Goal: Communication & Community: Share content

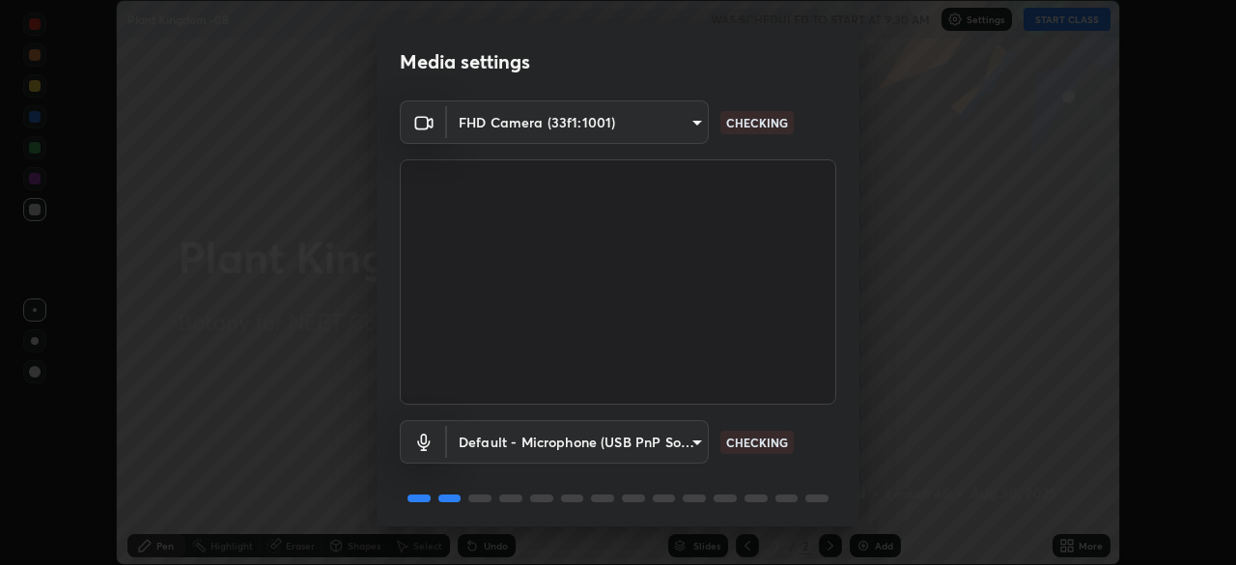
scroll to position [69, 0]
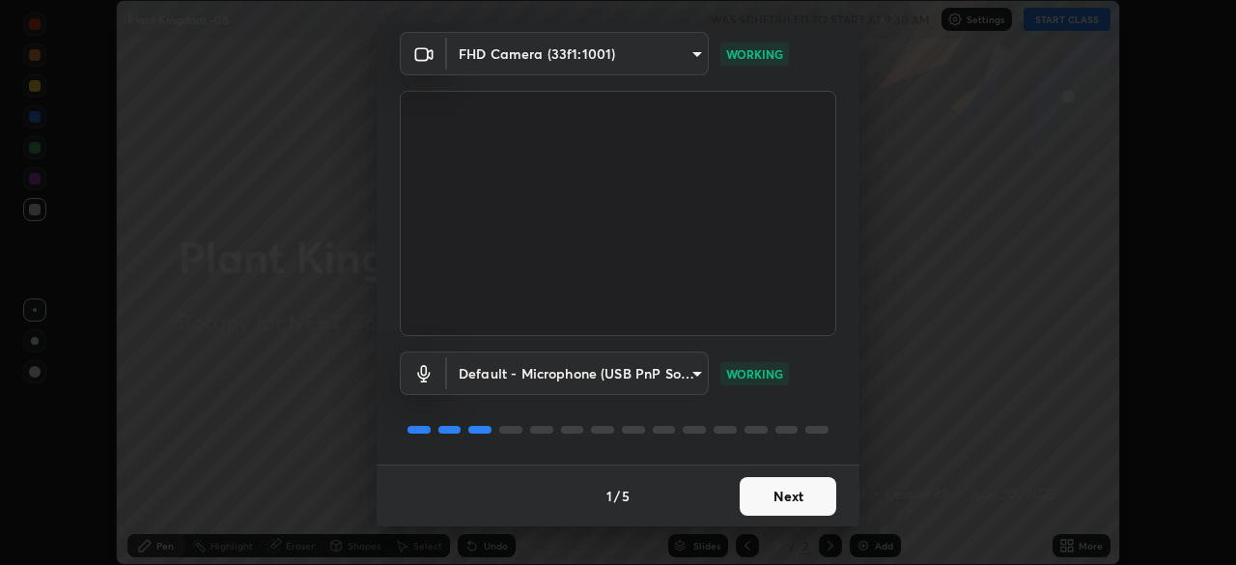
click at [787, 505] on button "Next" at bounding box center [788, 496] width 97 height 39
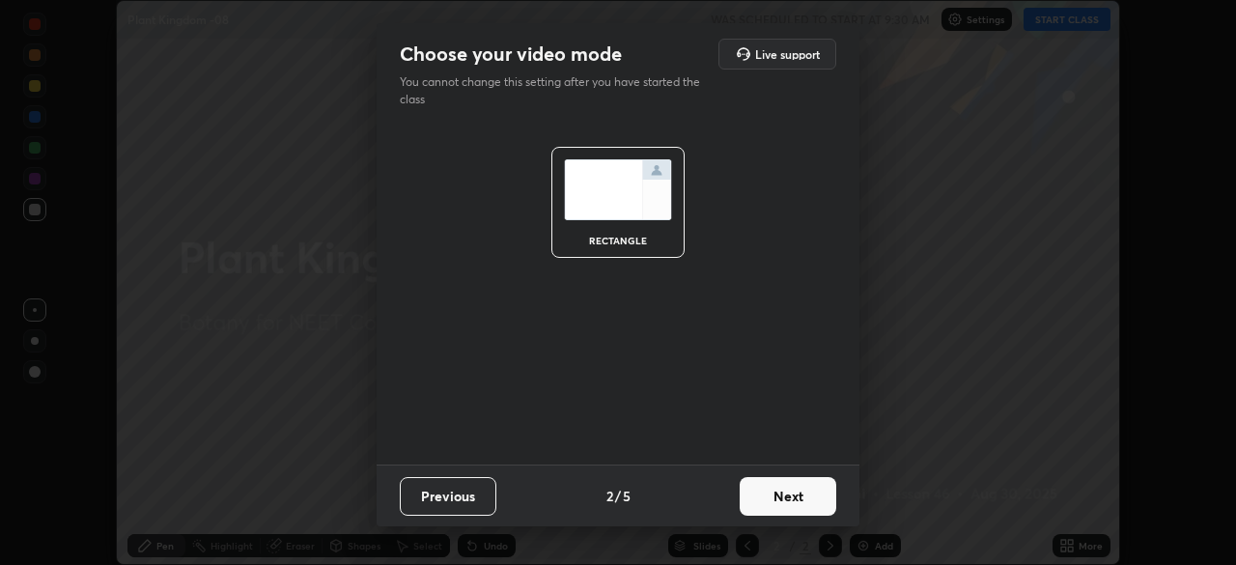
scroll to position [0, 0]
click at [795, 503] on button "Next" at bounding box center [788, 496] width 97 height 39
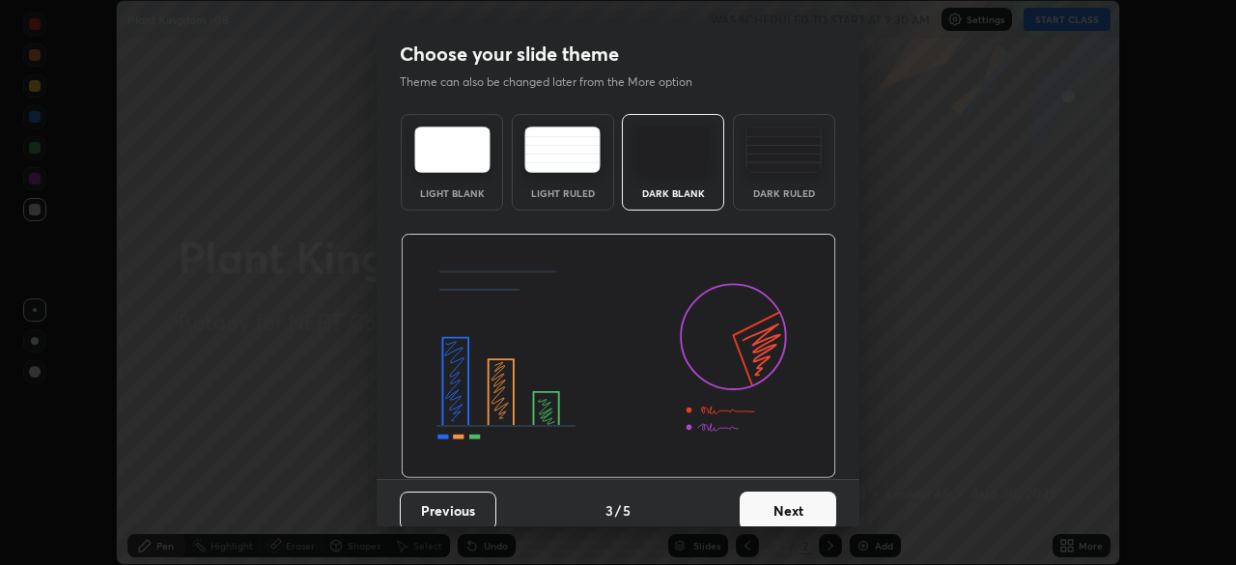
click at [808, 510] on button "Next" at bounding box center [788, 511] width 97 height 39
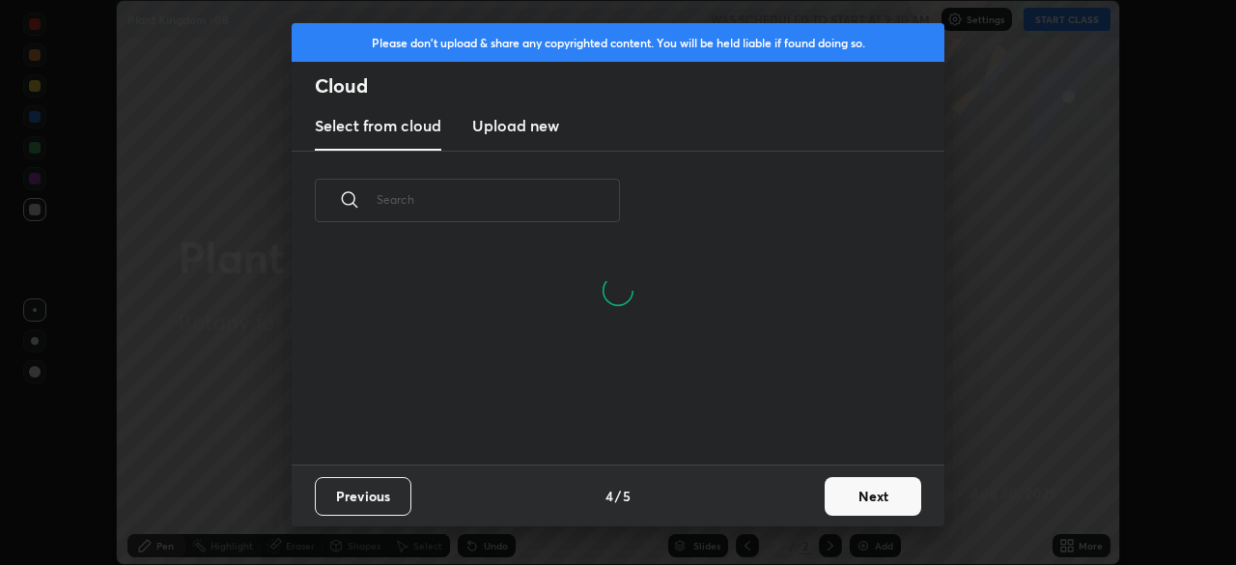
click at [538, 122] on h3 "Upload new" at bounding box center [515, 125] width 87 height 23
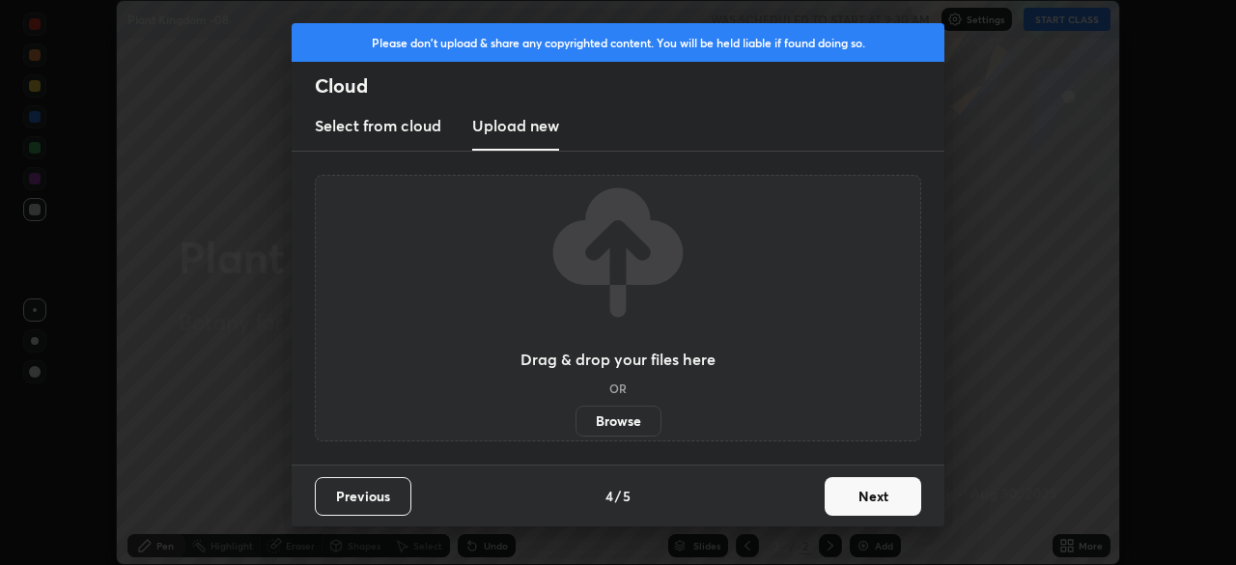
click at [625, 423] on label "Browse" at bounding box center [619, 421] width 86 height 31
click at [576, 423] on input "Browse" at bounding box center [576, 421] width 0 height 31
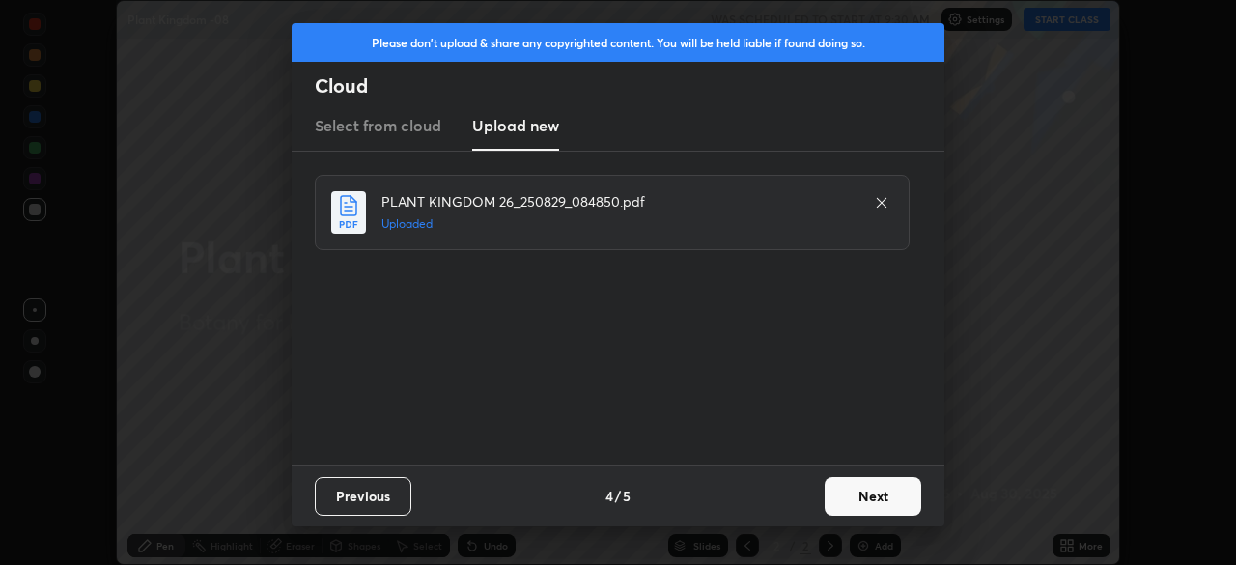
click at [870, 494] on button "Next" at bounding box center [873, 496] width 97 height 39
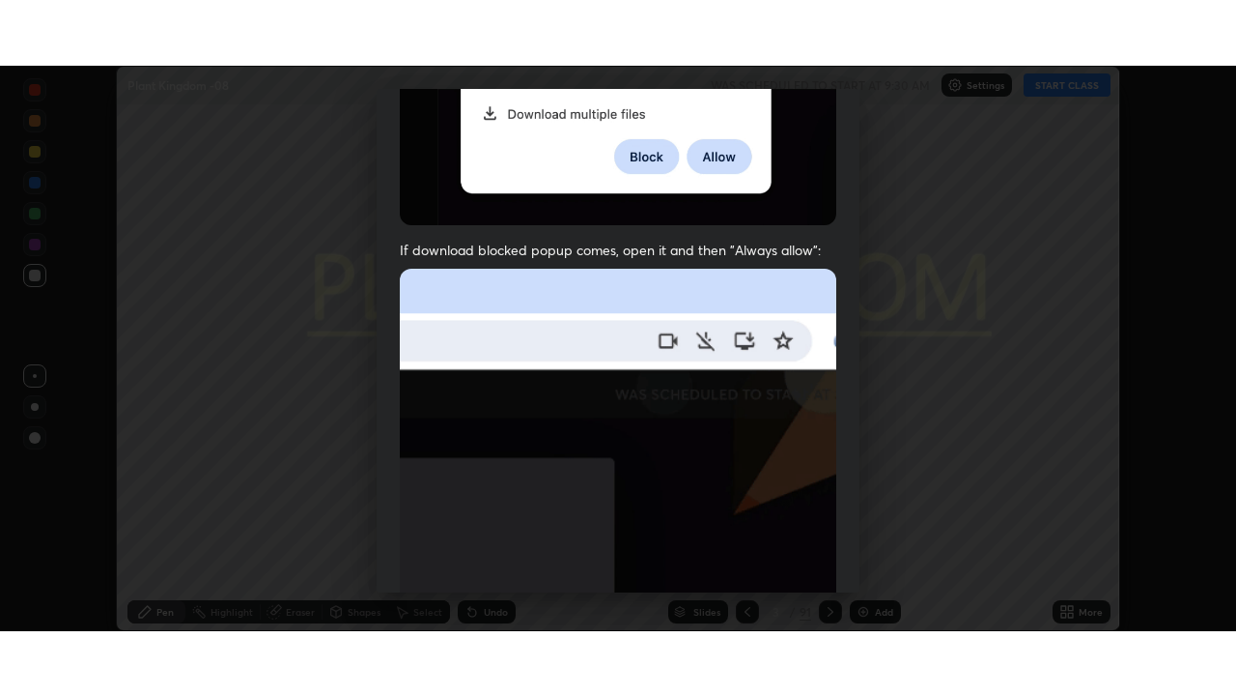
scroll to position [463, 0]
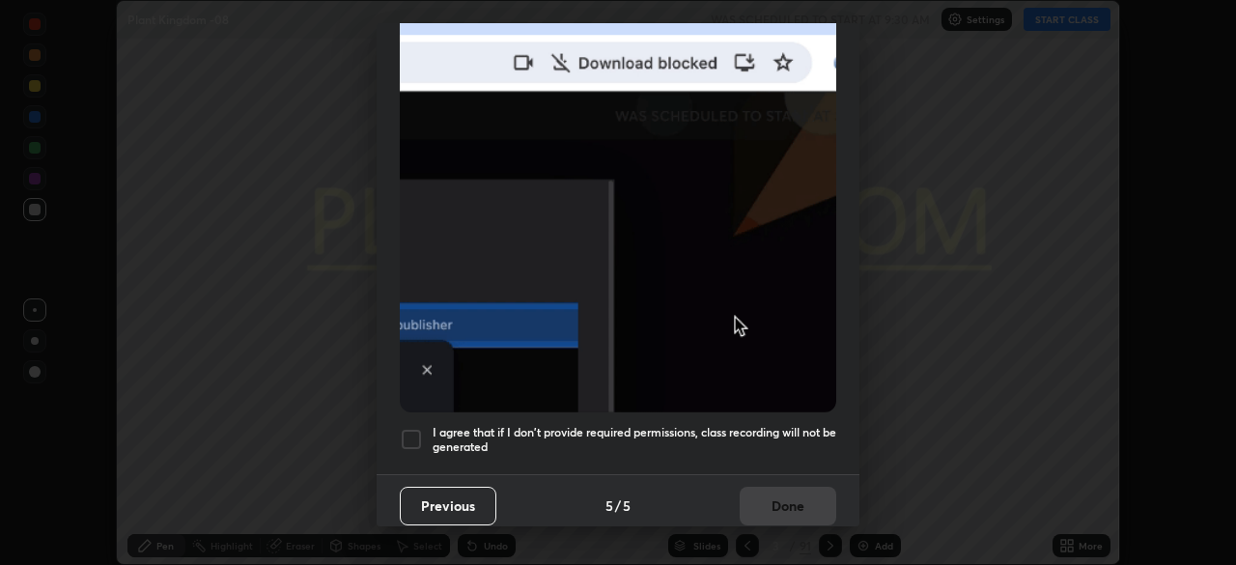
click at [410, 433] on div at bounding box center [411, 439] width 23 height 23
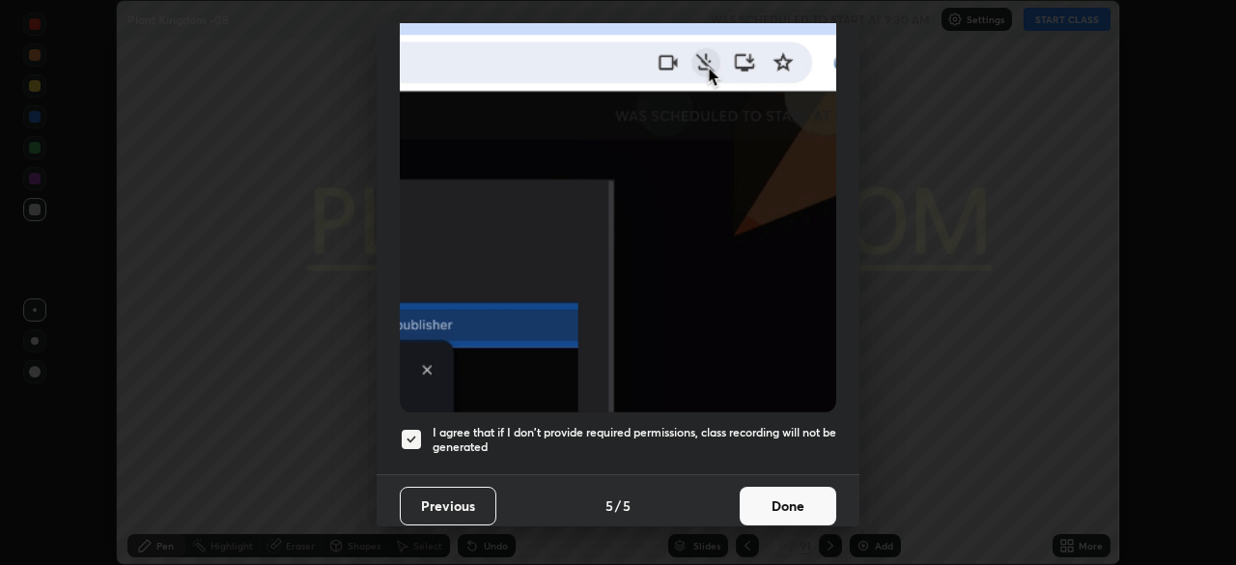
click at [802, 501] on button "Done" at bounding box center [788, 506] width 97 height 39
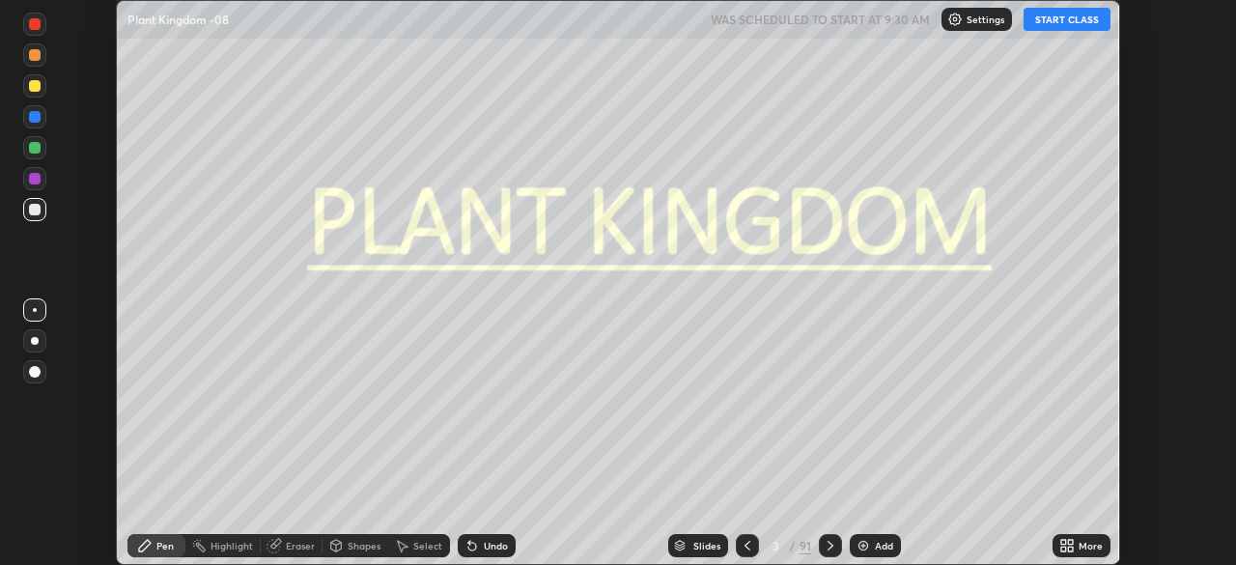
click at [1078, 540] on div "More" at bounding box center [1082, 545] width 58 height 23
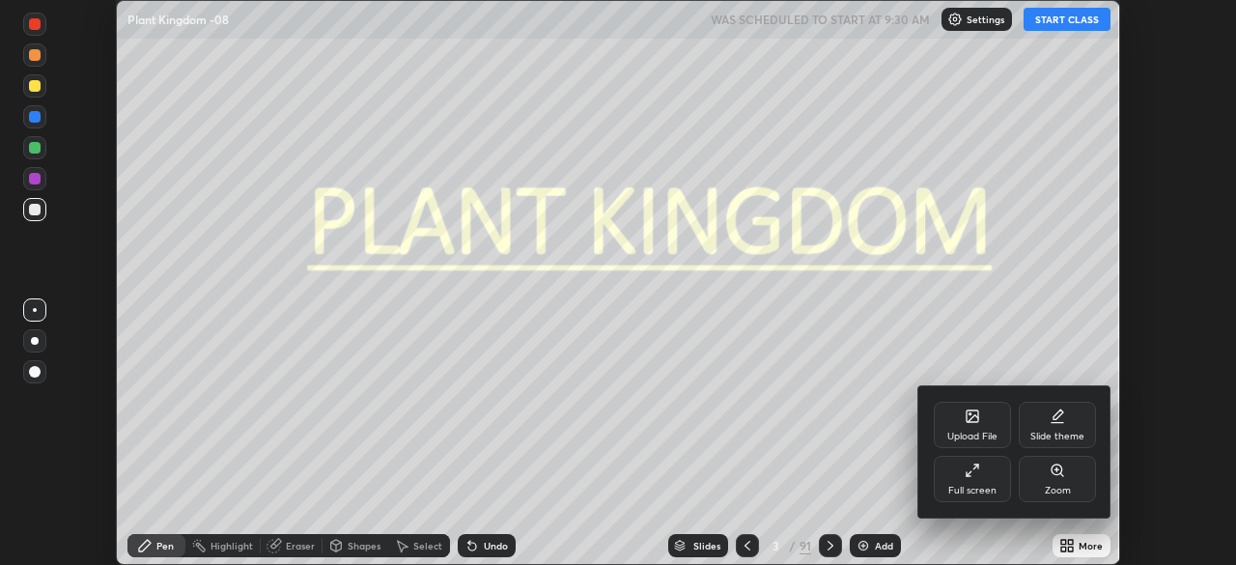
click at [977, 483] on div "Full screen" at bounding box center [972, 479] width 77 height 46
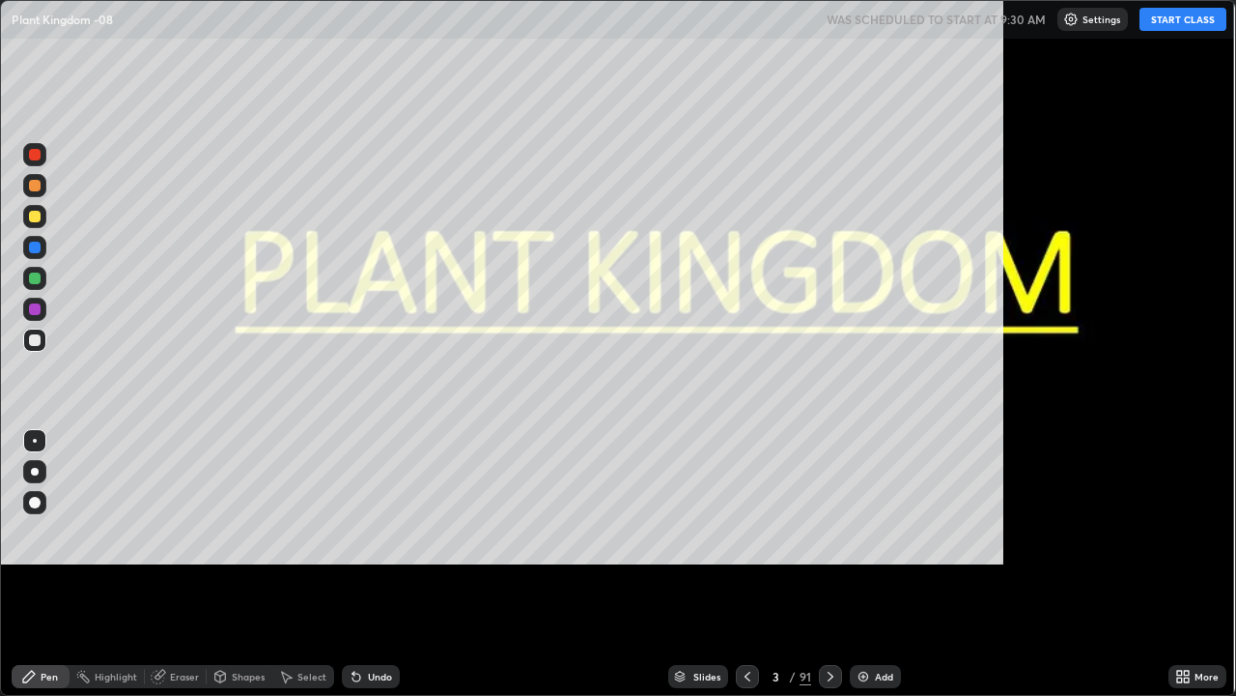
scroll to position [696, 1236]
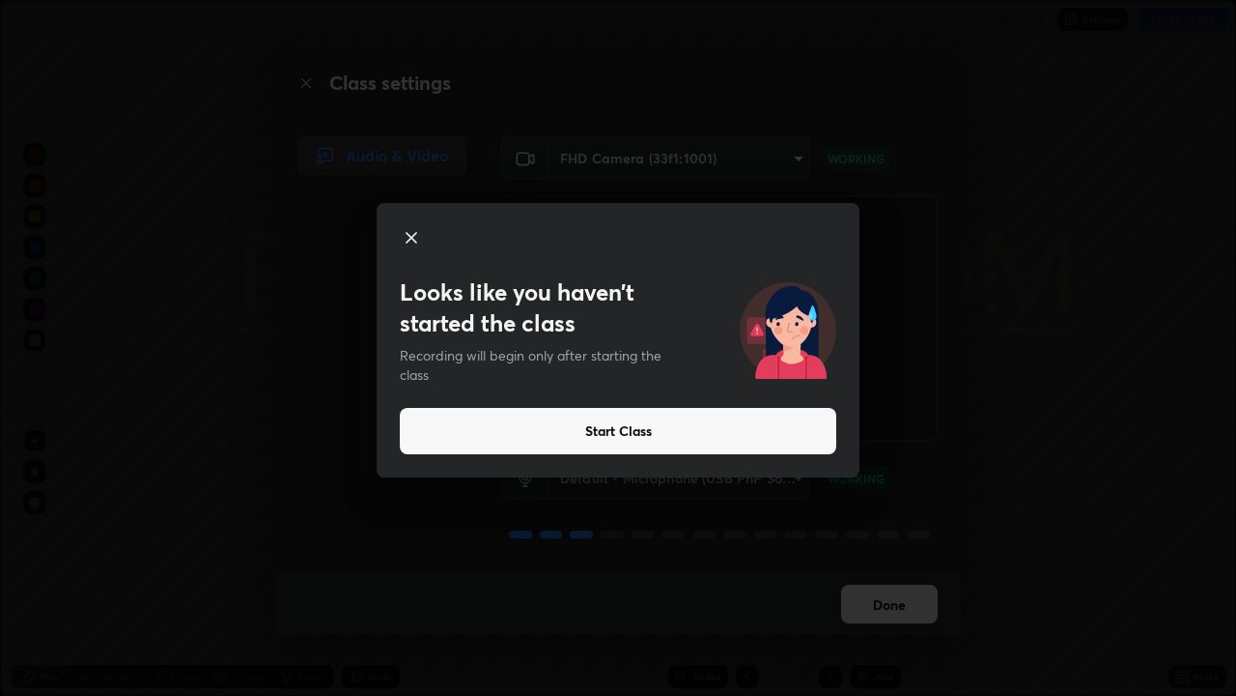
click at [646, 437] on button "Start Class" at bounding box center [618, 431] width 437 height 46
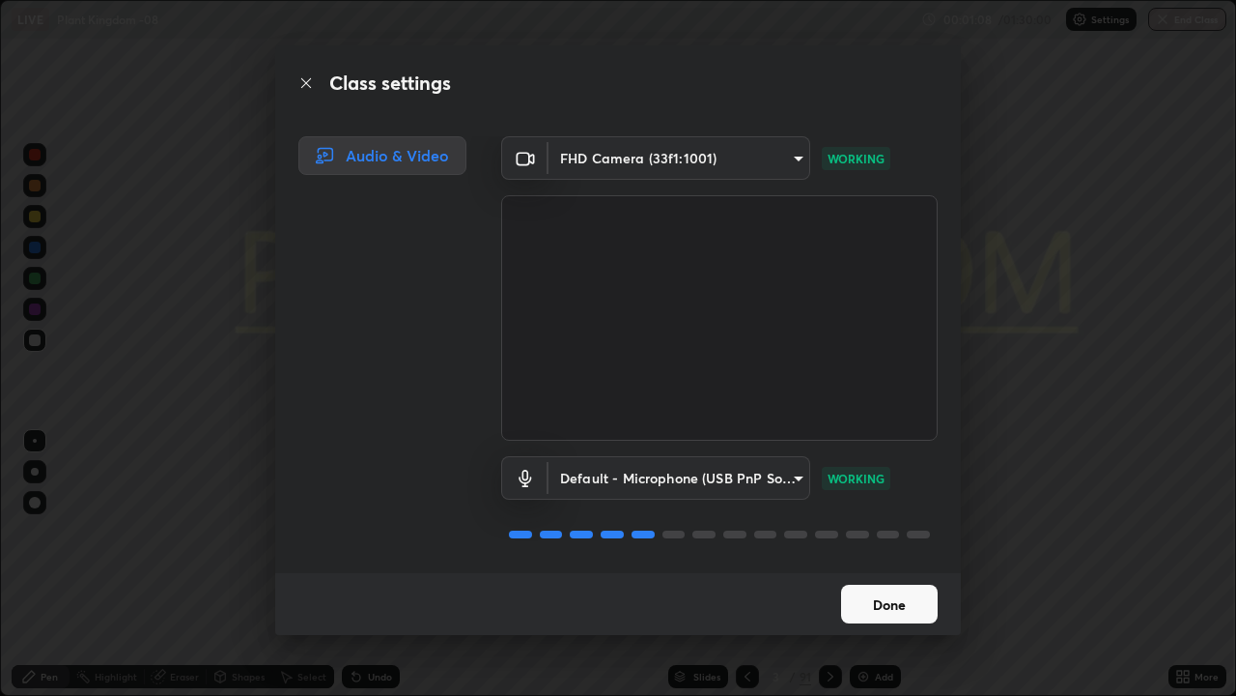
click at [866, 564] on button "Done" at bounding box center [889, 603] width 97 height 39
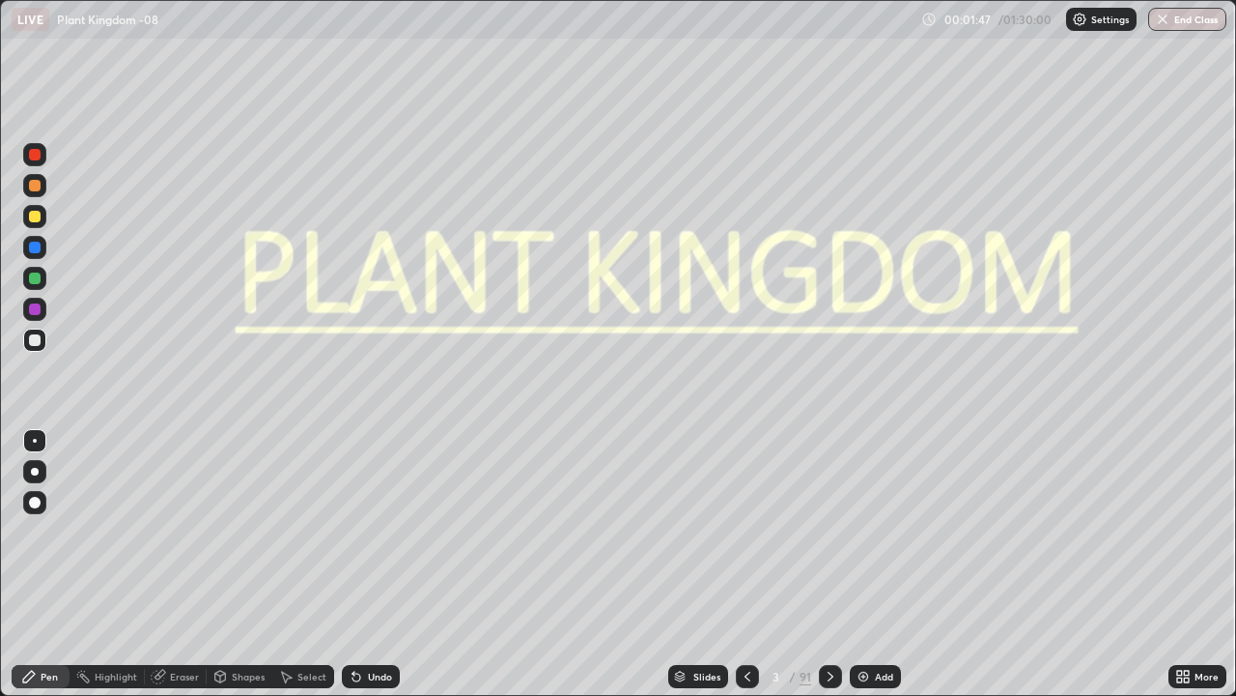
click at [709, 564] on div "Slides" at bounding box center [707, 676] width 27 height 10
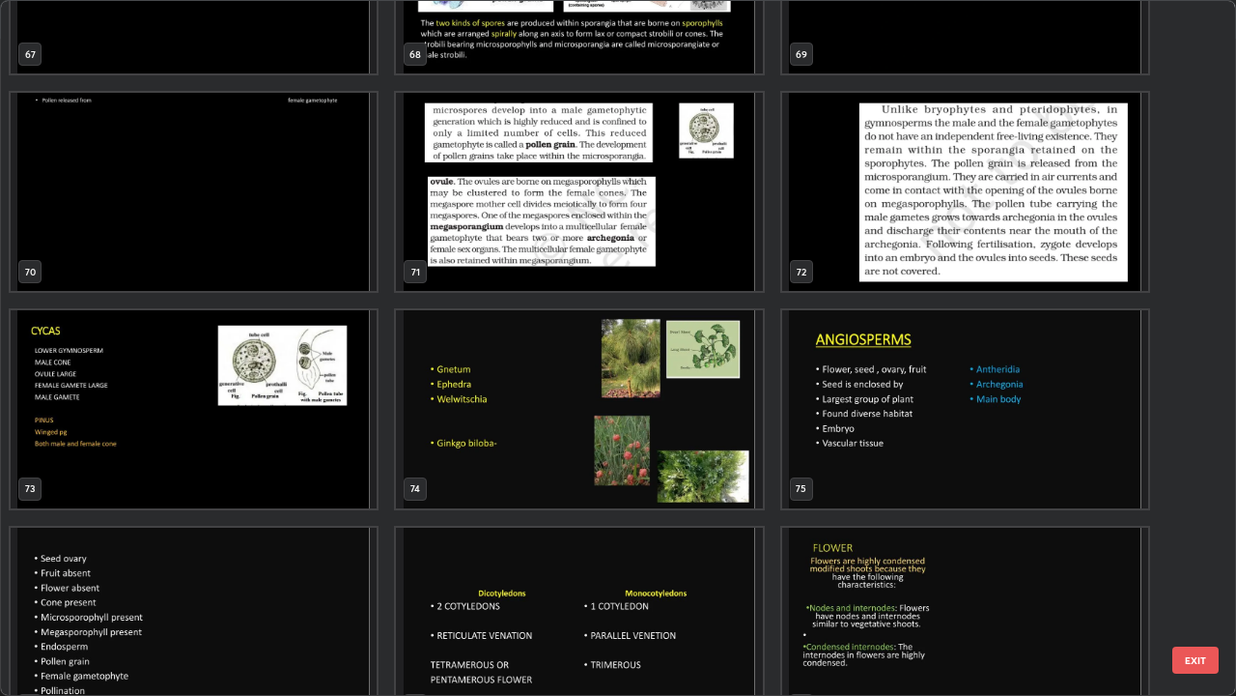
scroll to position [4912, 0]
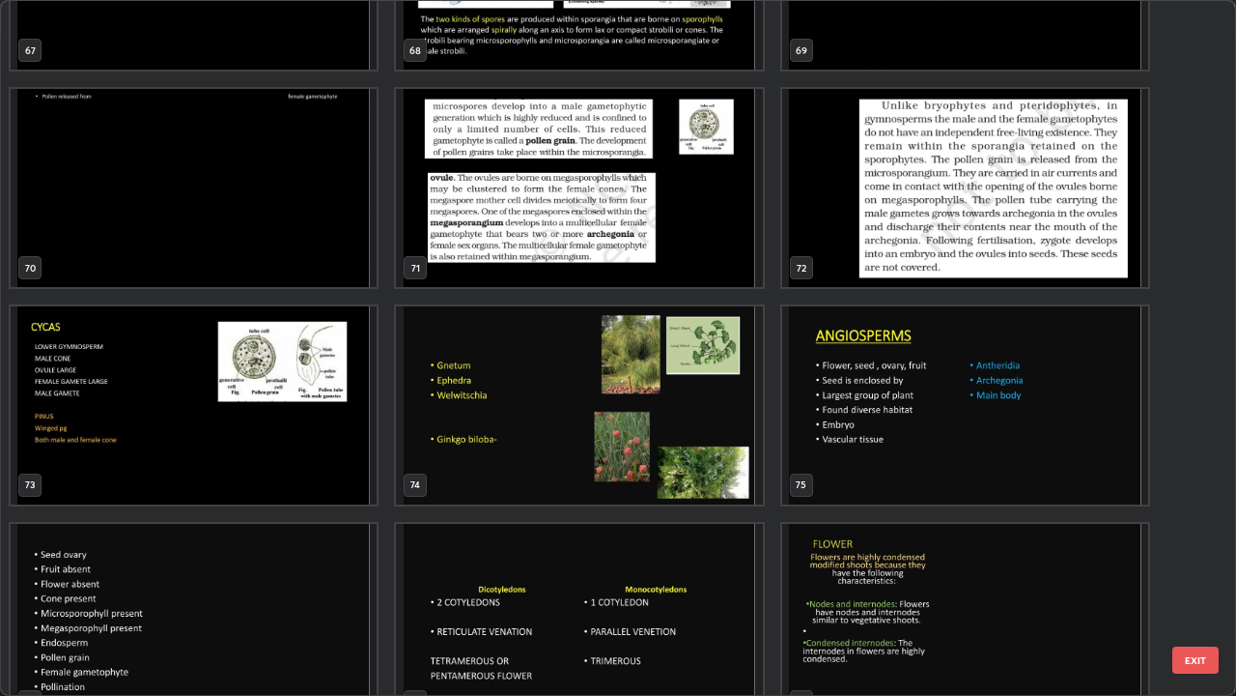
click at [327, 227] on img "grid" at bounding box center [194, 188] width 366 height 198
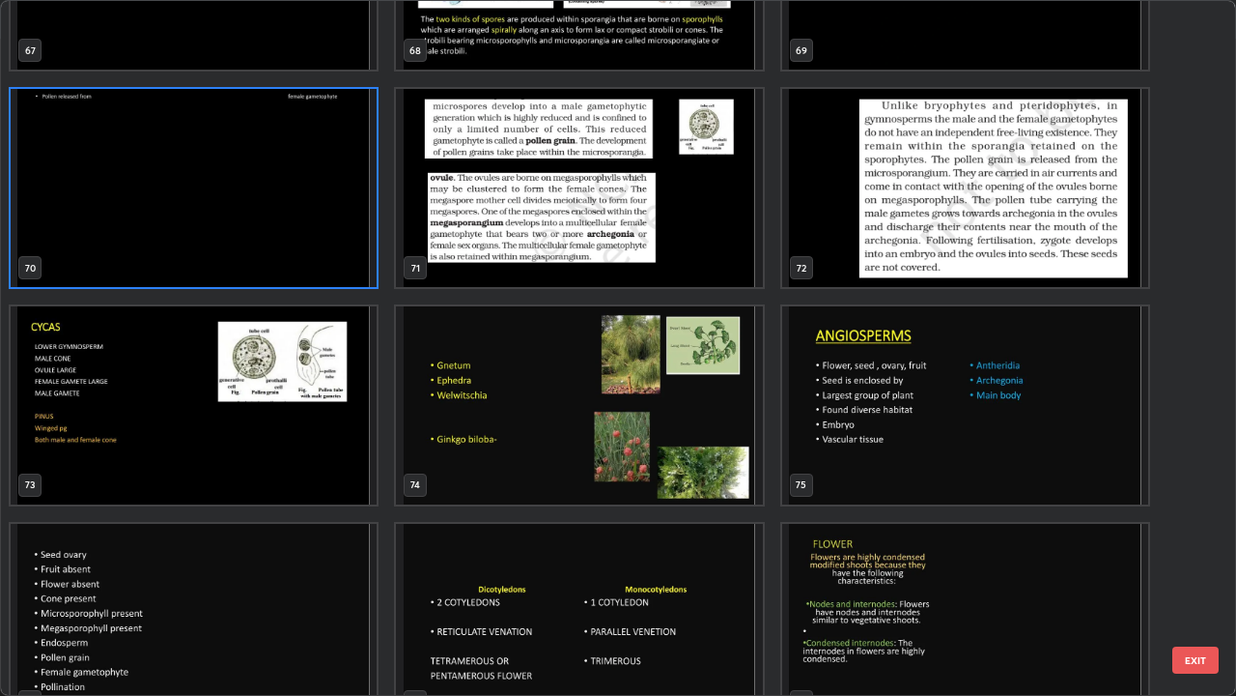
click at [328, 227] on img "grid" at bounding box center [194, 188] width 366 height 198
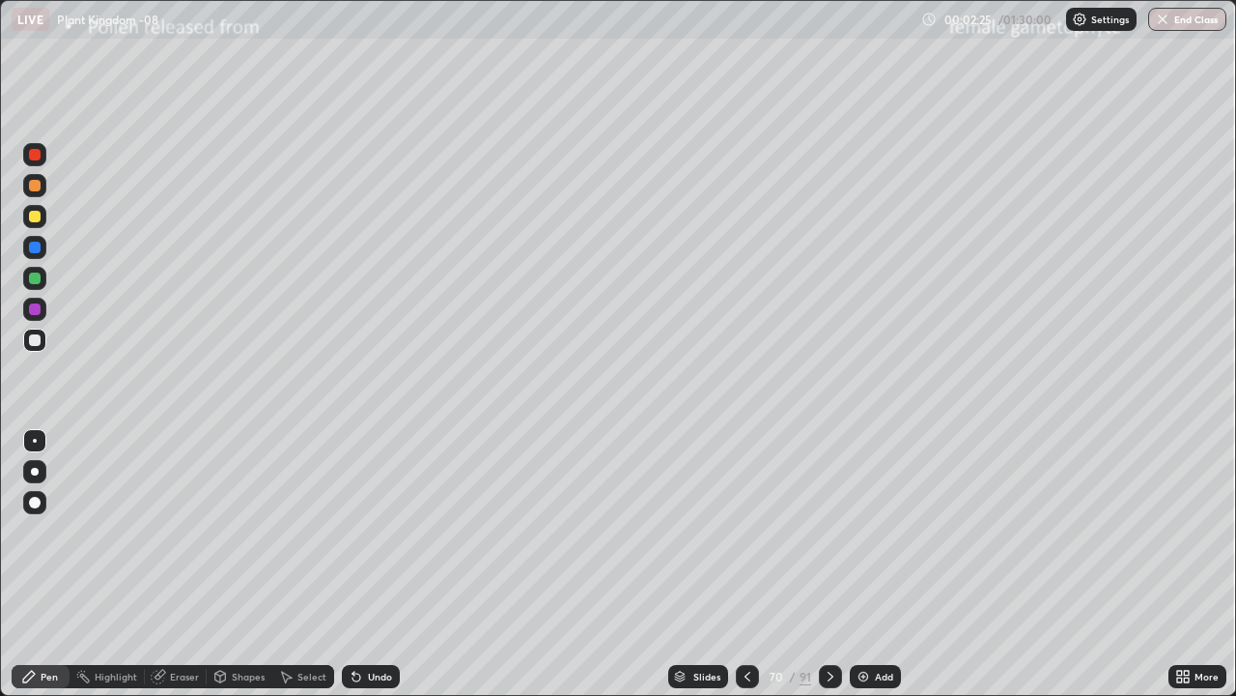
click at [829, 564] on icon at bounding box center [830, 675] width 15 height 15
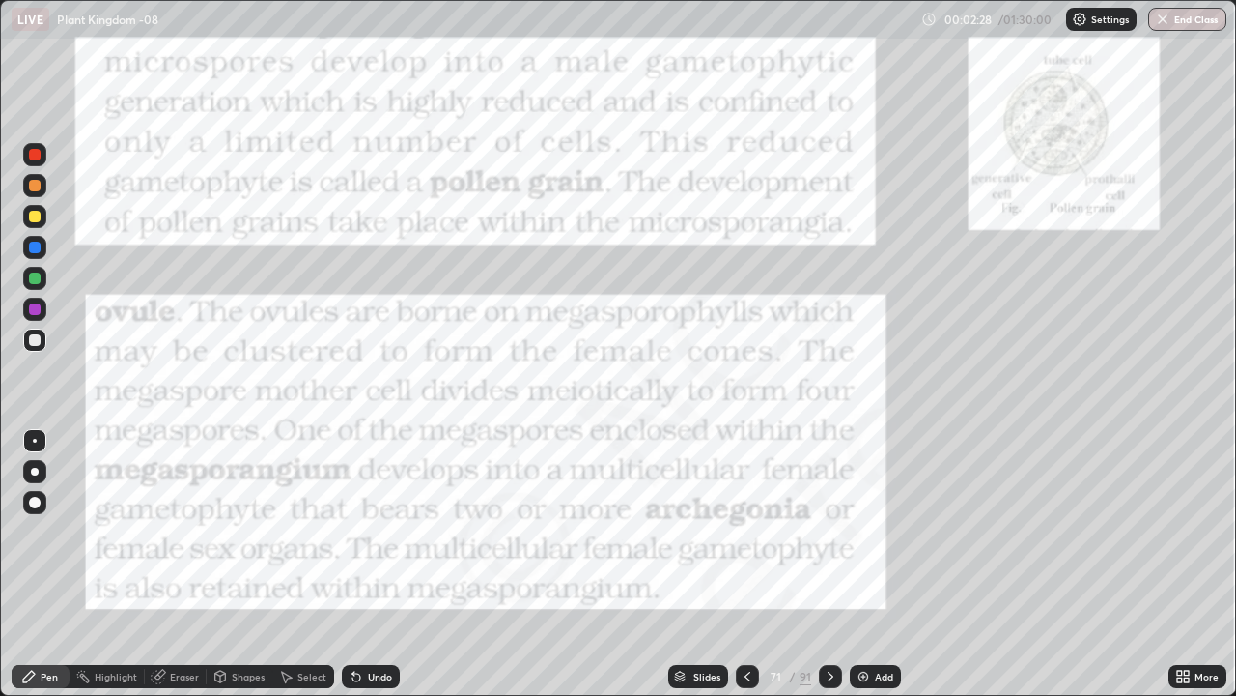
click at [829, 564] on icon at bounding box center [830, 675] width 15 height 15
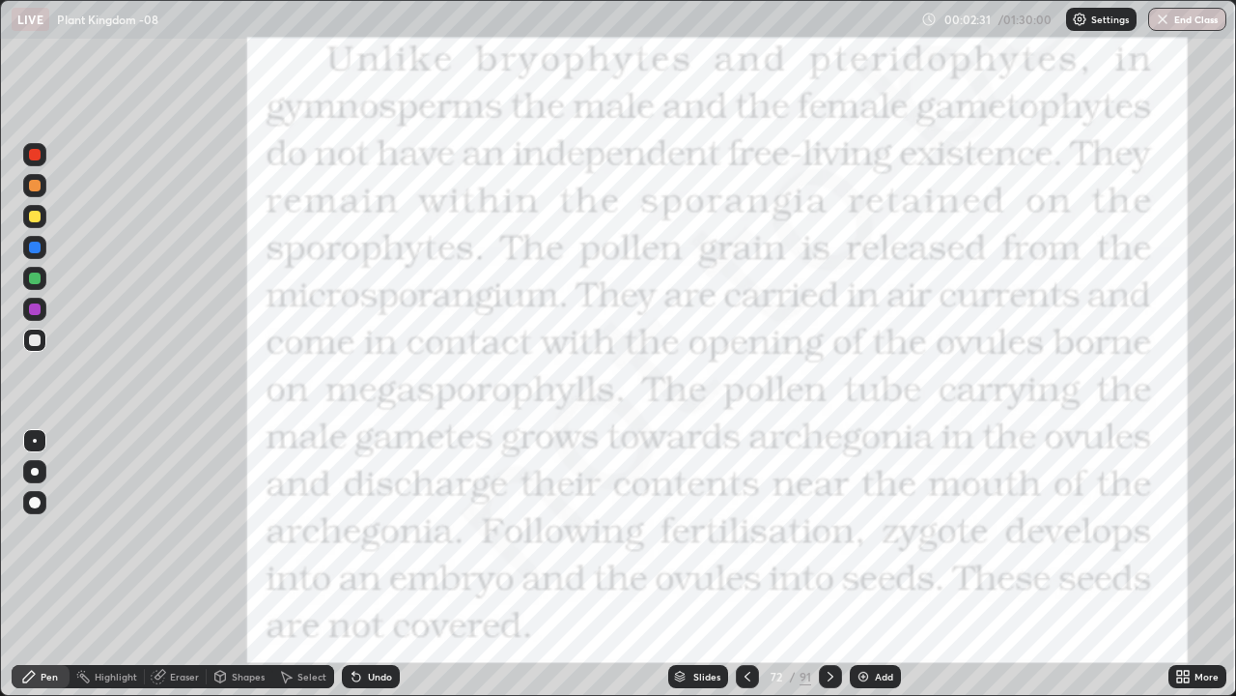
click at [827, 564] on icon at bounding box center [830, 675] width 15 height 15
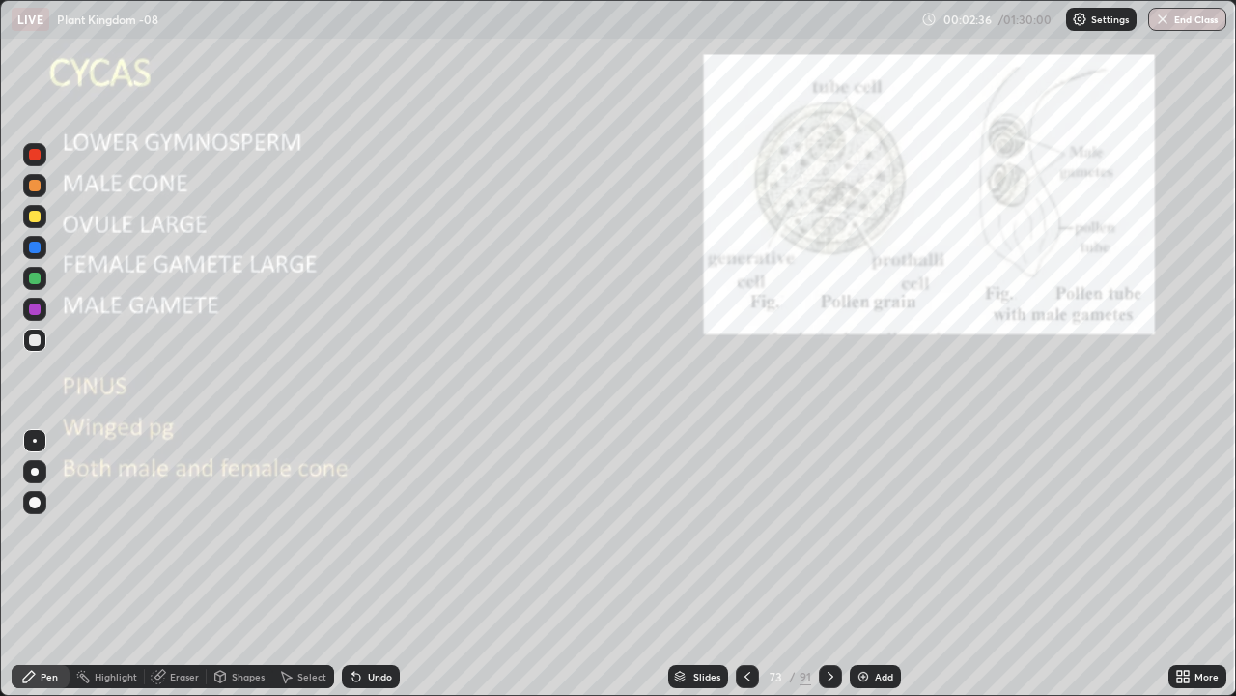
click at [746, 564] on icon at bounding box center [747, 675] width 15 height 15
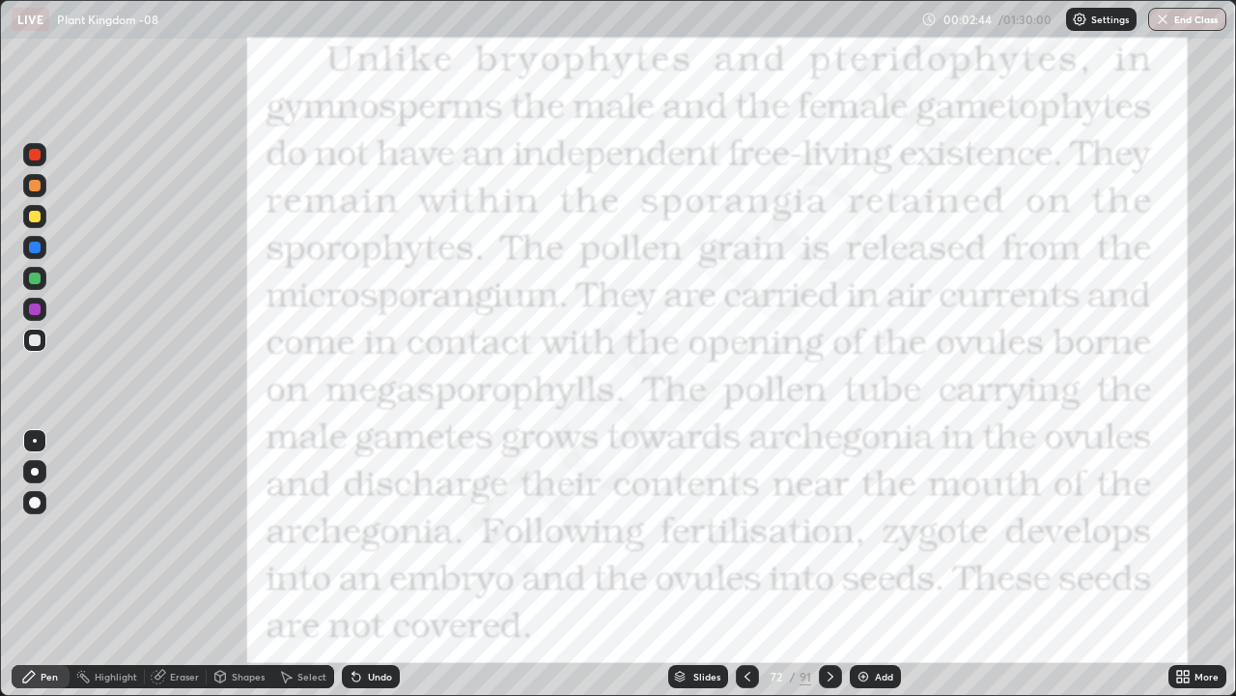
click at [830, 564] on icon at bounding box center [830, 675] width 15 height 15
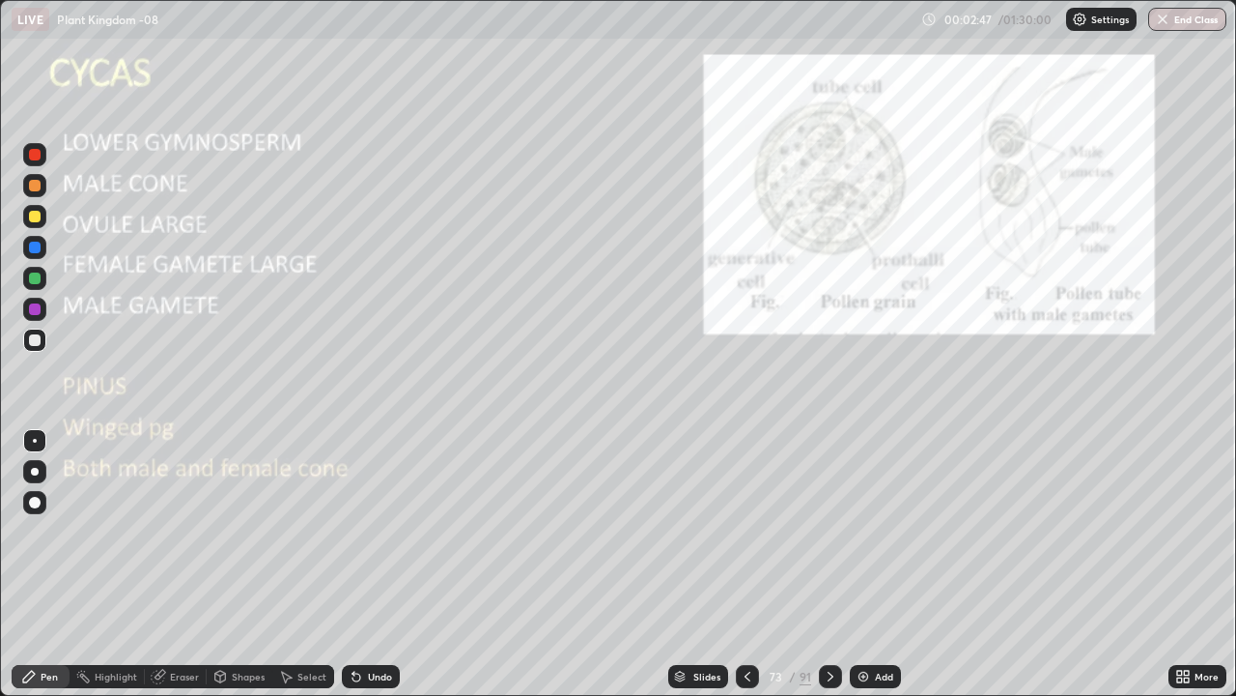
click at [37, 504] on div at bounding box center [35, 503] width 12 height 12
click at [38, 470] on div at bounding box center [35, 472] width 8 height 8
click at [35, 471] on div at bounding box center [35, 472] width 8 height 8
click at [42, 341] on div at bounding box center [34, 339] width 23 height 23
click at [745, 564] on icon at bounding box center [748, 676] width 6 height 10
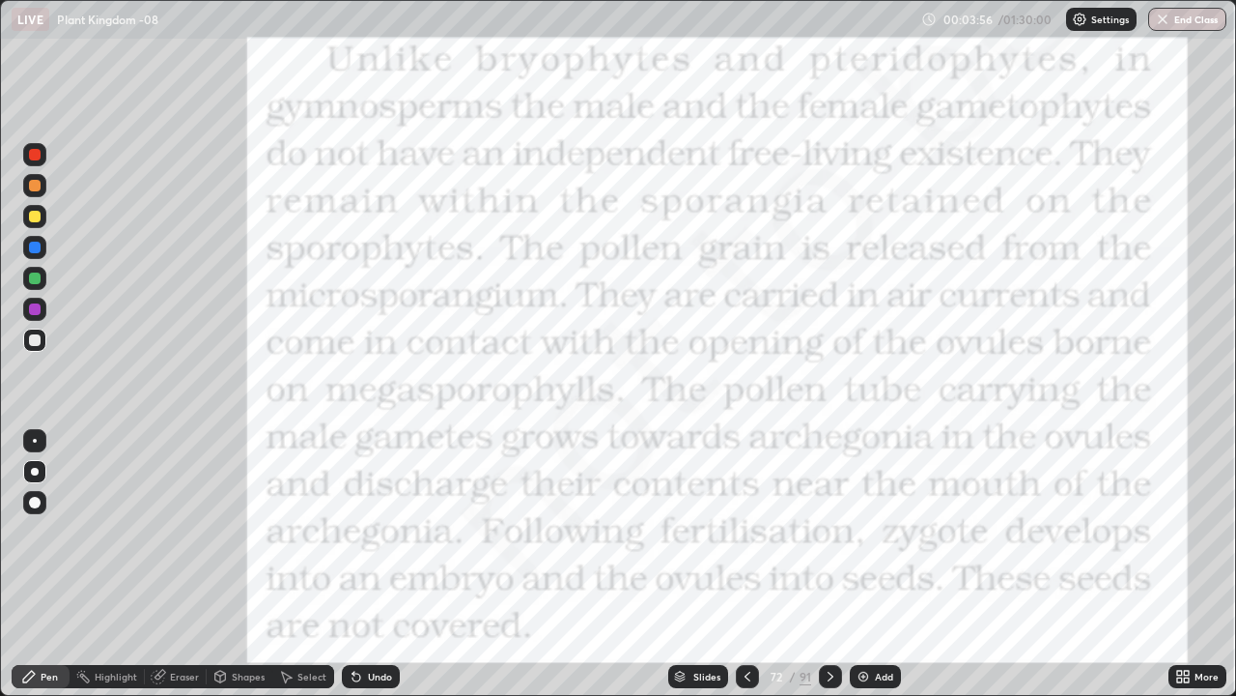
click at [747, 564] on icon at bounding box center [747, 675] width 15 height 15
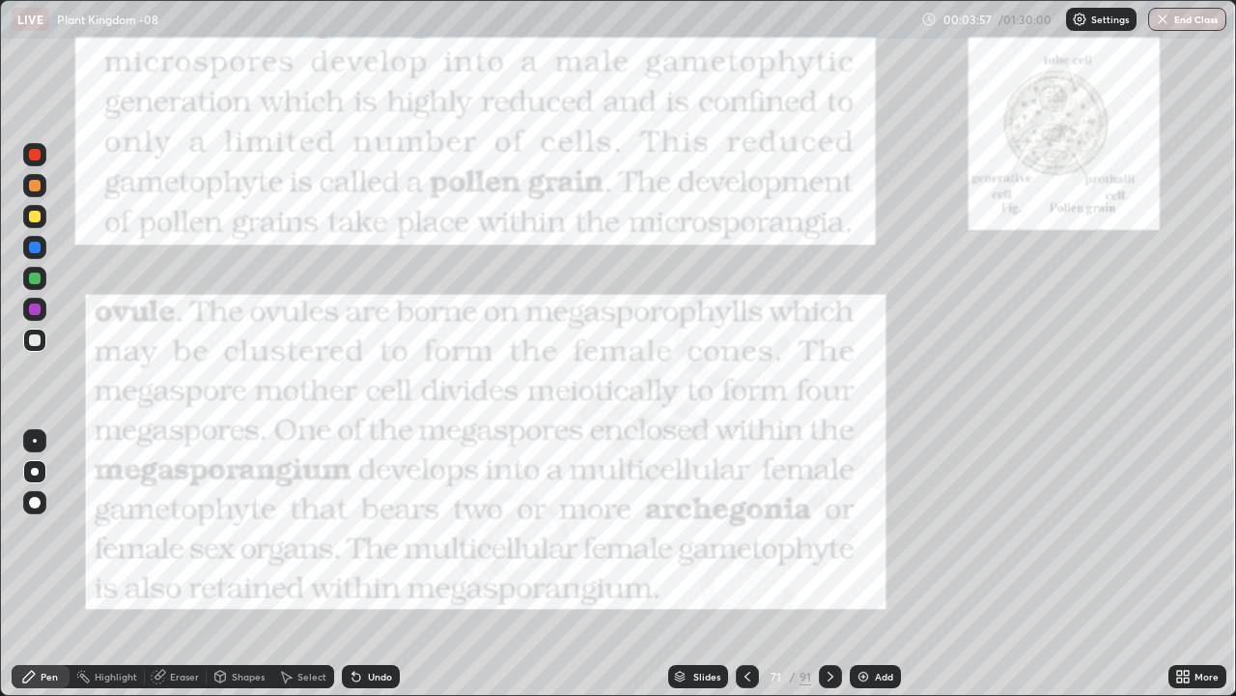
click at [745, 564] on icon at bounding box center [747, 675] width 15 height 15
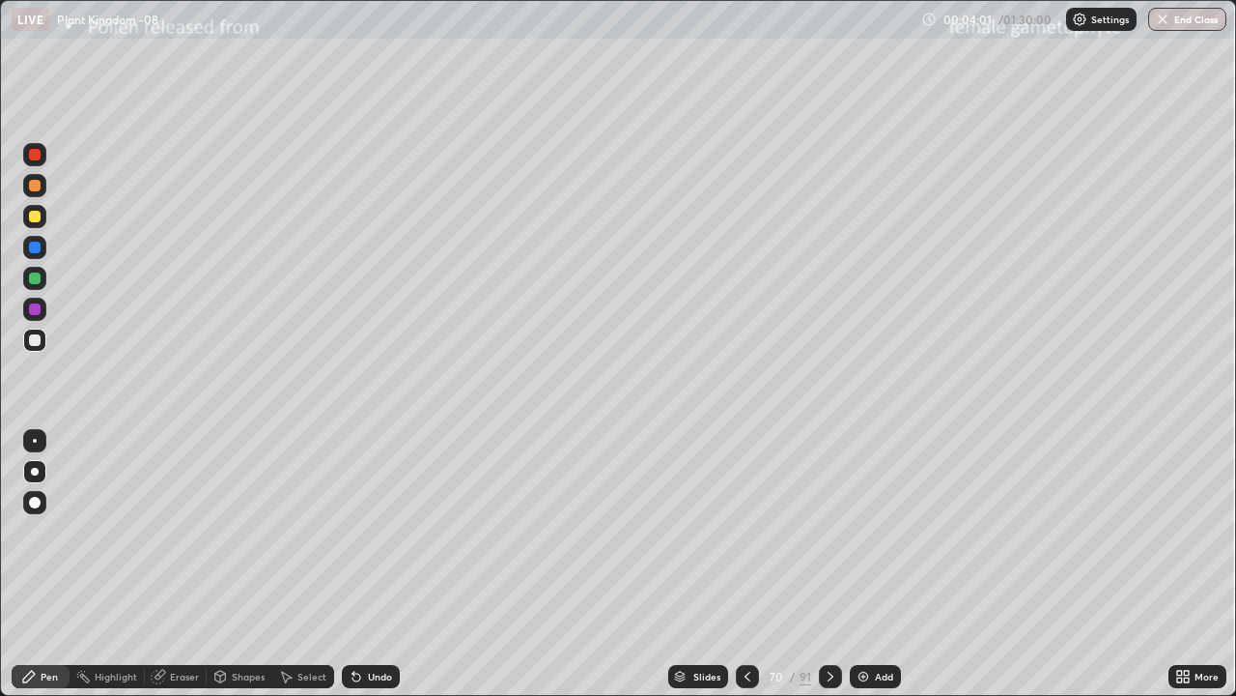
click at [831, 564] on icon at bounding box center [830, 675] width 15 height 15
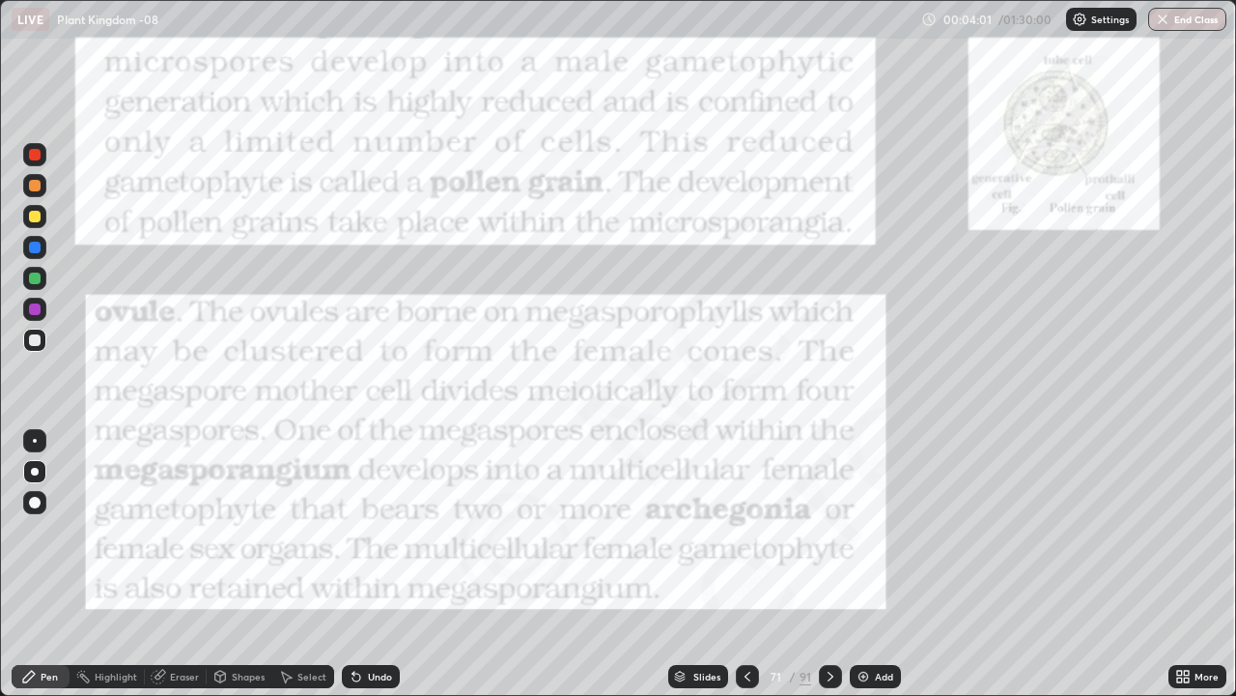
click at [832, 564] on icon at bounding box center [830, 675] width 15 height 15
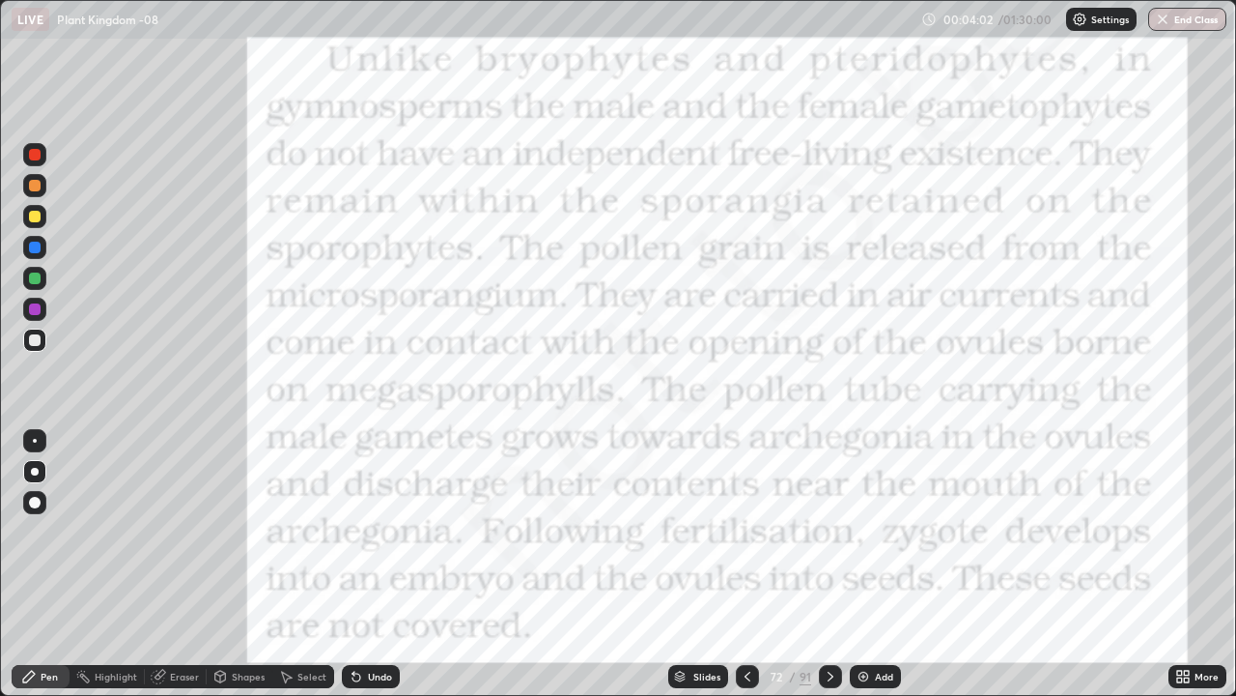
click at [827, 564] on icon at bounding box center [830, 675] width 15 height 15
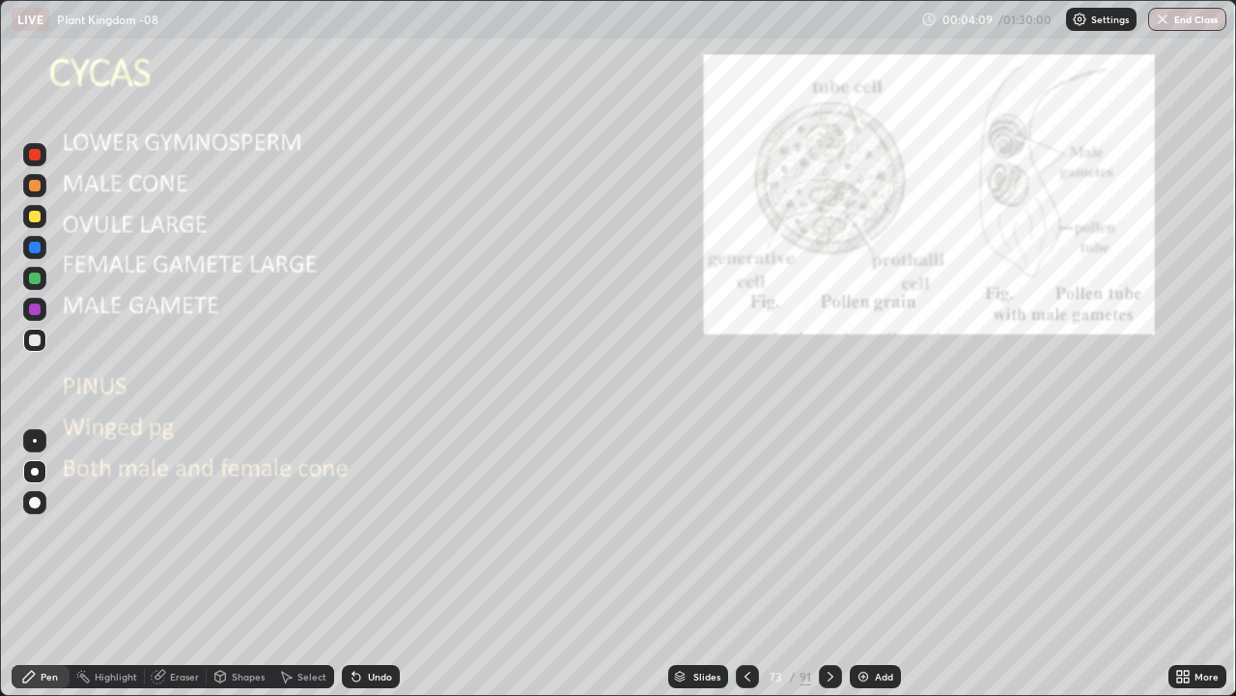
click at [877, 564] on div "Add" at bounding box center [875, 676] width 51 height 23
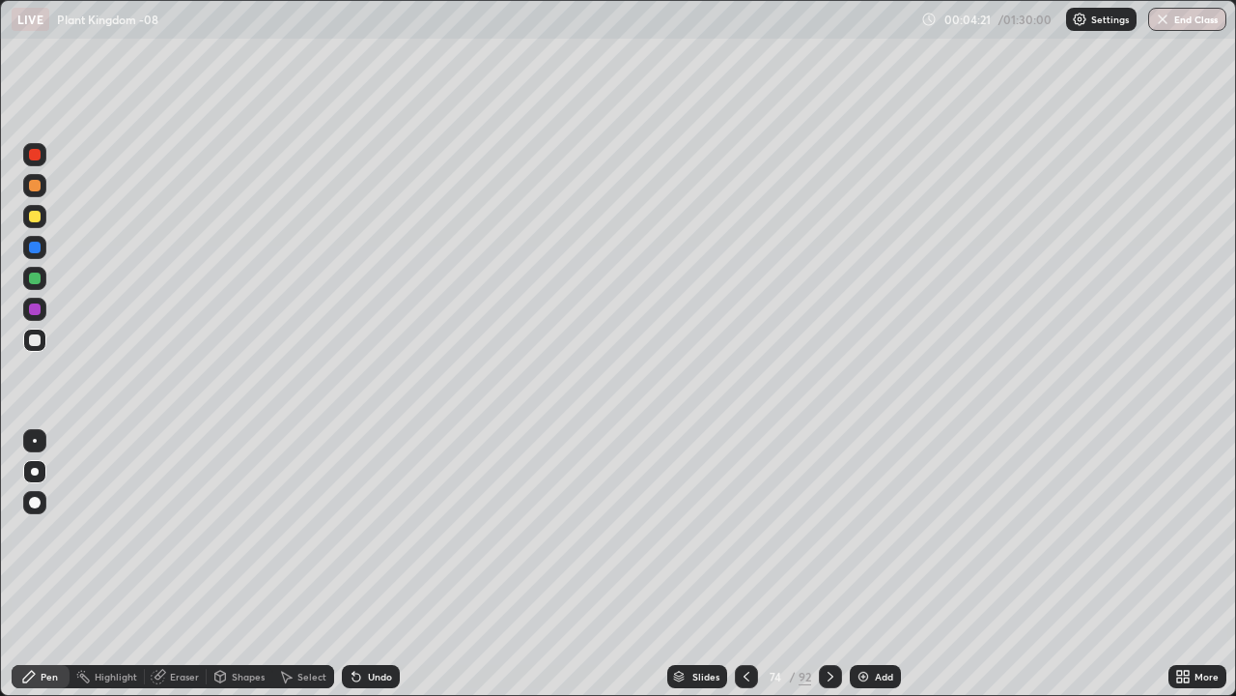
click at [41, 224] on div at bounding box center [34, 216] width 23 height 23
click at [35, 440] on div at bounding box center [35, 441] width 4 height 4
click at [36, 342] on div at bounding box center [35, 340] width 12 height 12
click at [746, 564] on icon at bounding box center [746, 675] width 15 height 15
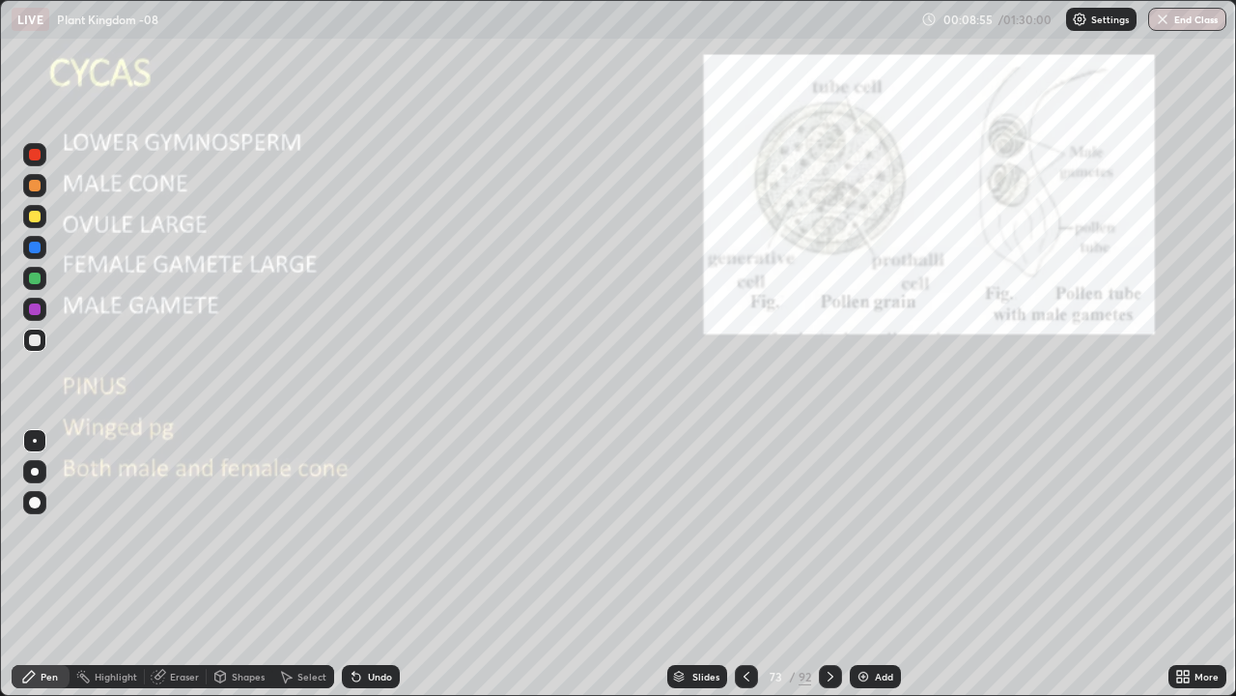
click at [40, 344] on div at bounding box center [35, 340] width 12 height 12
click at [31, 221] on div at bounding box center [35, 217] width 12 height 12
click at [827, 564] on icon at bounding box center [830, 675] width 15 height 15
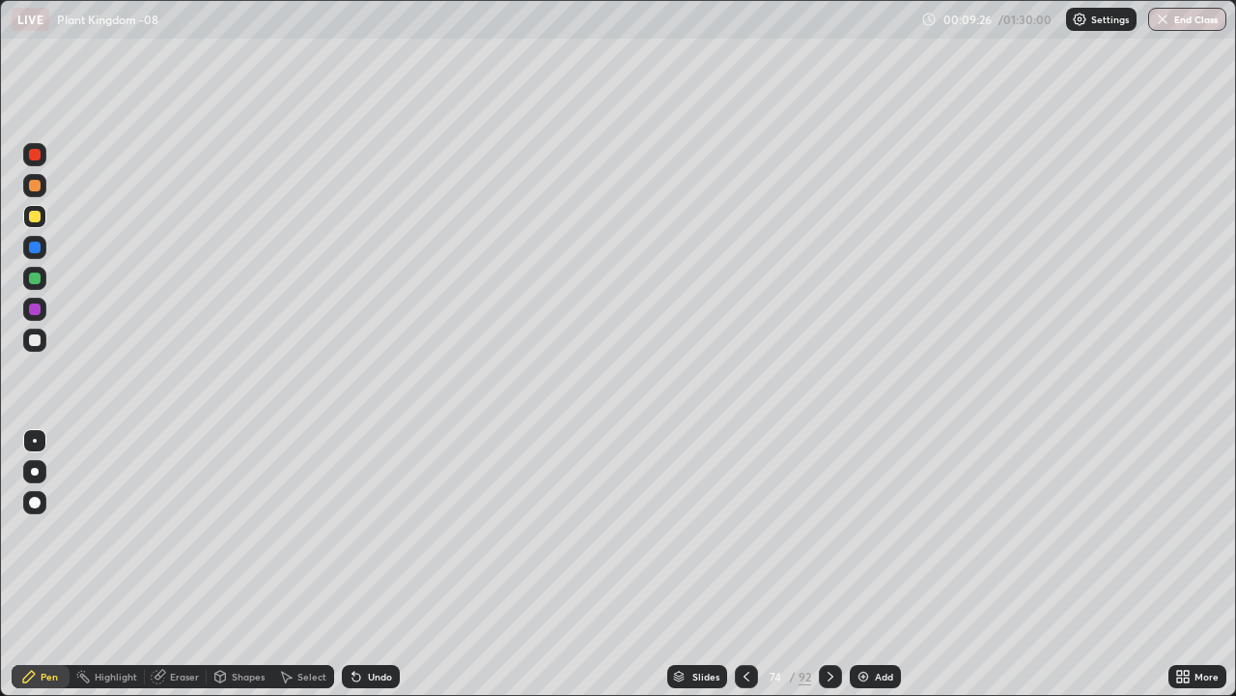
click at [829, 564] on icon at bounding box center [830, 675] width 15 height 15
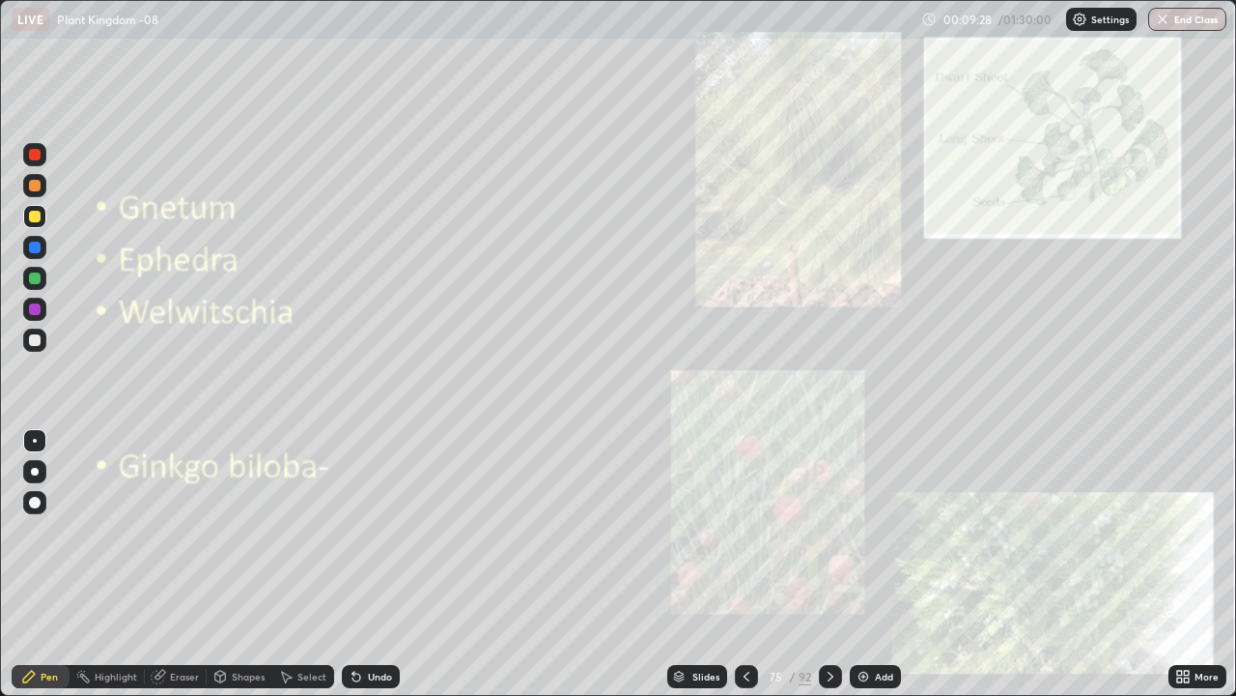
click at [745, 564] on icon at bounding box center [747, 676] width 6 height 10
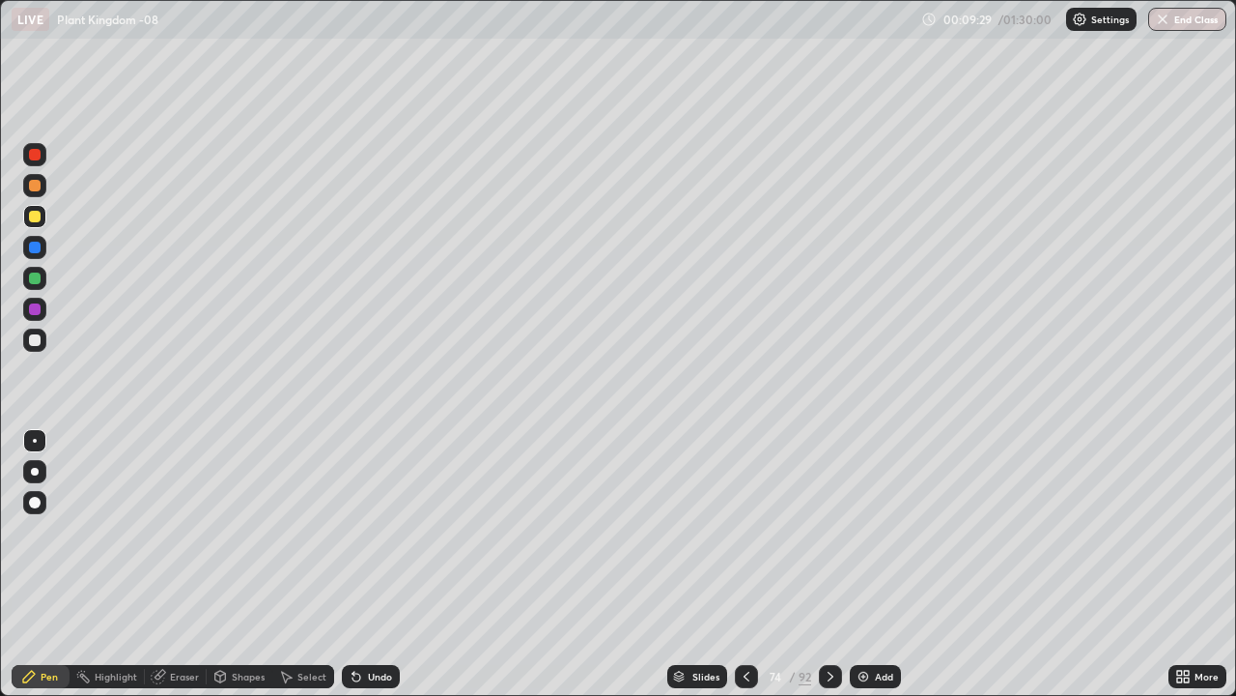
click at [745, 564] on icon at bounding box center [746, 675] width 15 height 15
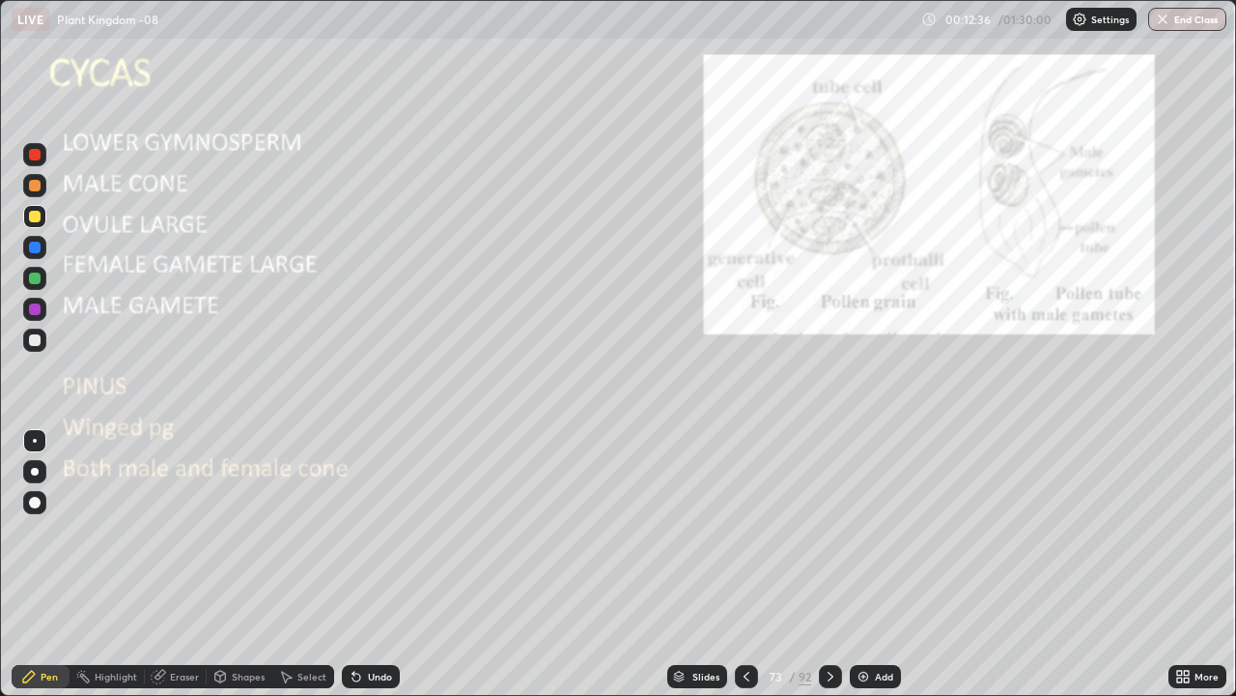
click at [833, 564] on div at bounding box center [830, 676] width 23 height 39
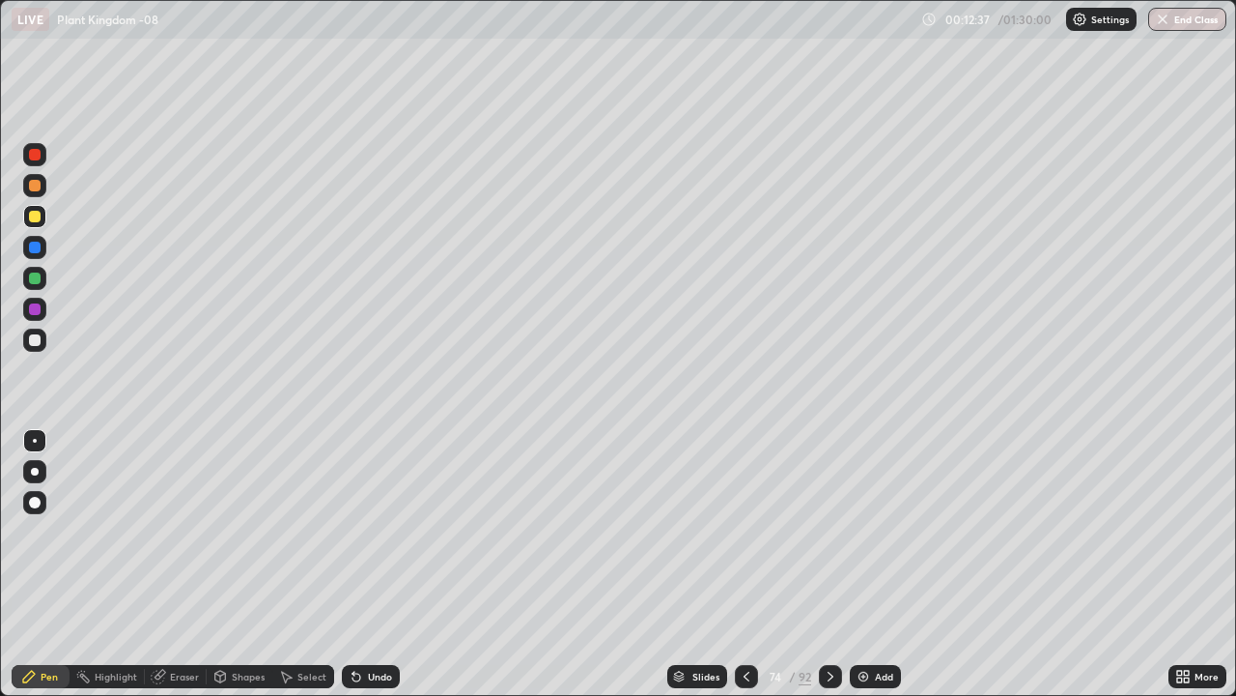
click at [828, 564] on div at bounding box center [830, 676] width 23 height 23
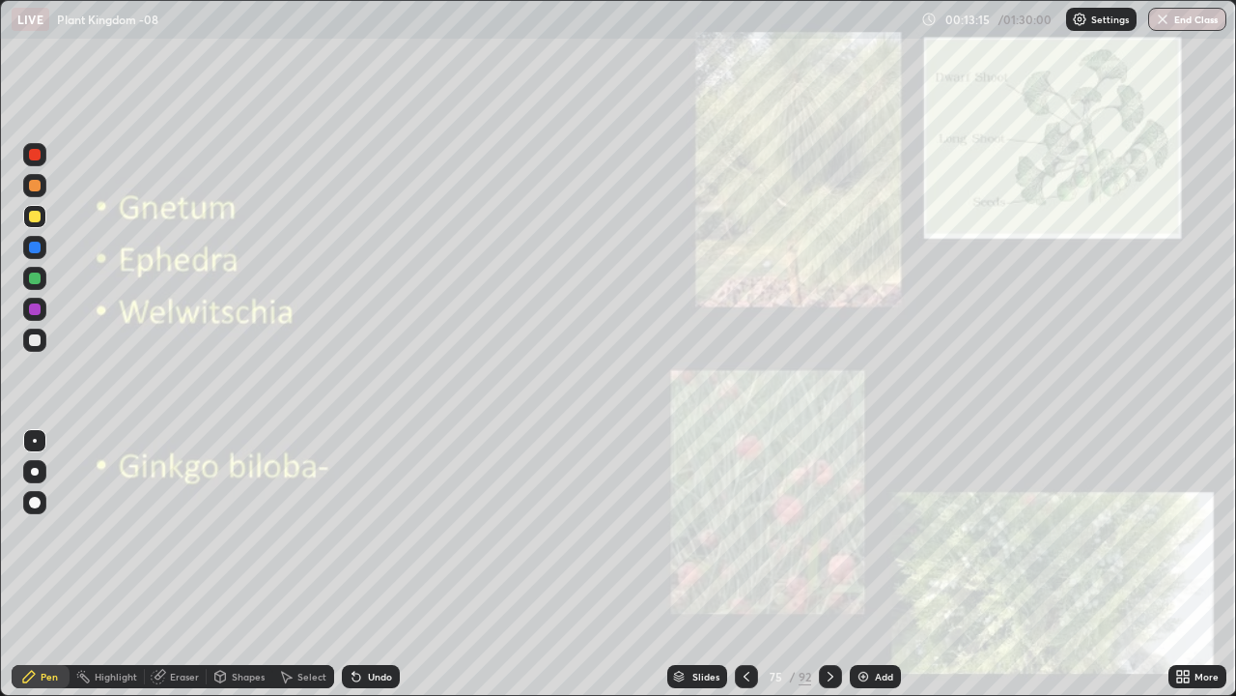
click at [42, 339] on div at bounding box center [34, 339] width 23 height 23
click at [36, 502] on div at bounding box center [35, 503] width 12 height 12
click at [40, 345] on div at bounding box center [34, 339] width 23 height 23
click at [826, 564] on icon at bounding box center [830, 675] width 15 height 15
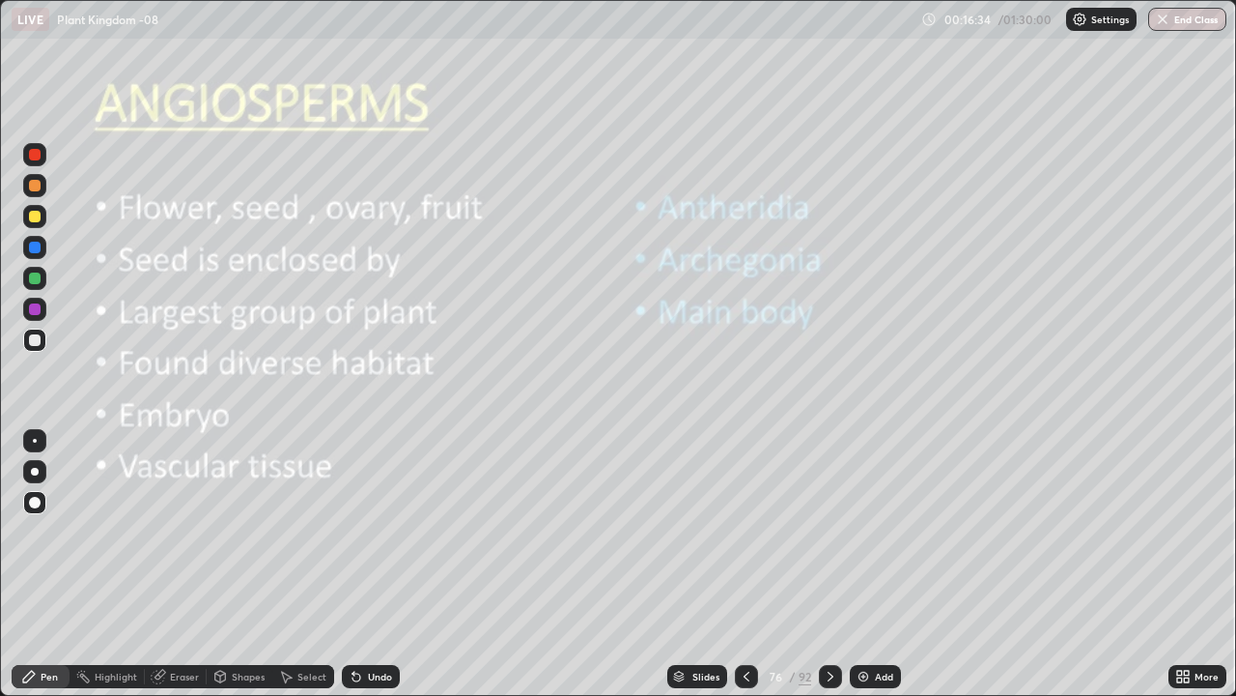
click at [36, 501] on div at bounding box center [35, 503] width 12 height 12
click at [39, 221] on div at bounding box center [34, 216] width 23 height 23
click at [242, 564] on div "Shapes" at bounding box center [248, 676] width 33 height 10
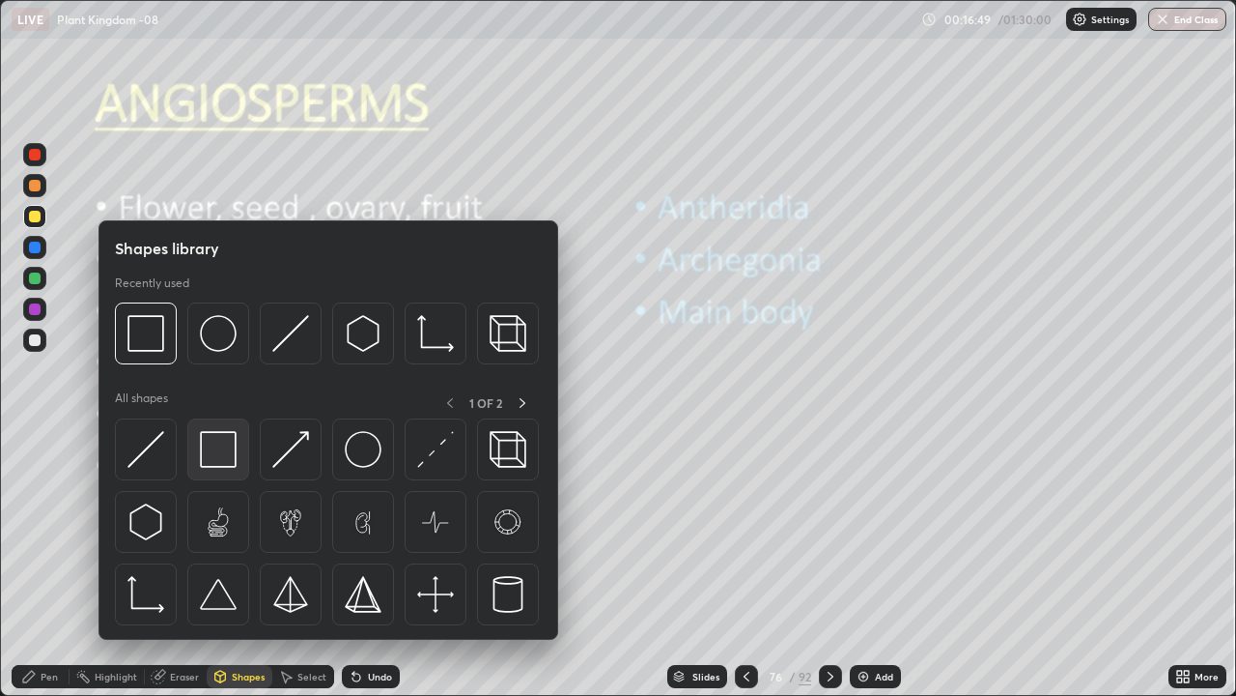
click at [221, 451] on img at bounding box center [218, 449] width 37 height 37
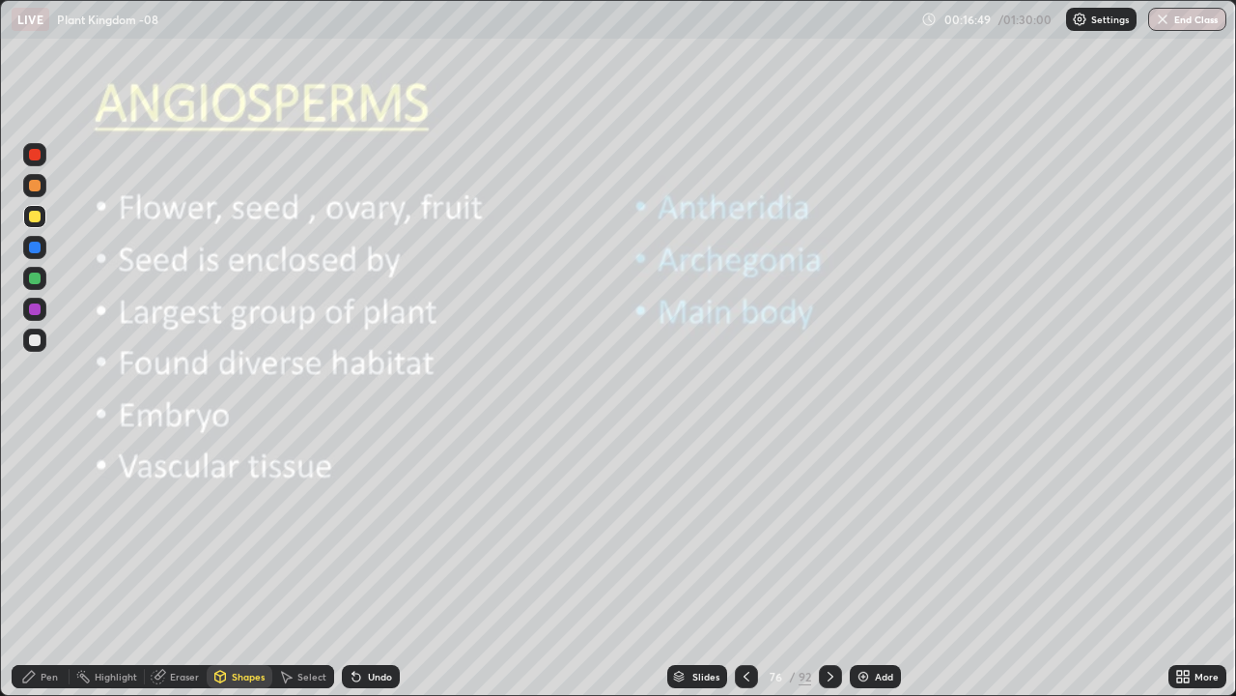
click at [35, 344] on div at bounding box center [35, 340] width 12 height 12
click at [384, 564] on div "Undo" at bounding box center [380, 676] width 24 height 10
click at [45, 564] on div "Pen" at bounding box center [49, 676] width 17 height 10
click at [35, 471] on div at bounding box center [35, 472] width 8 height 8
click at [829, 564] on icon at bounding box center [830, 675] width 15 height 15
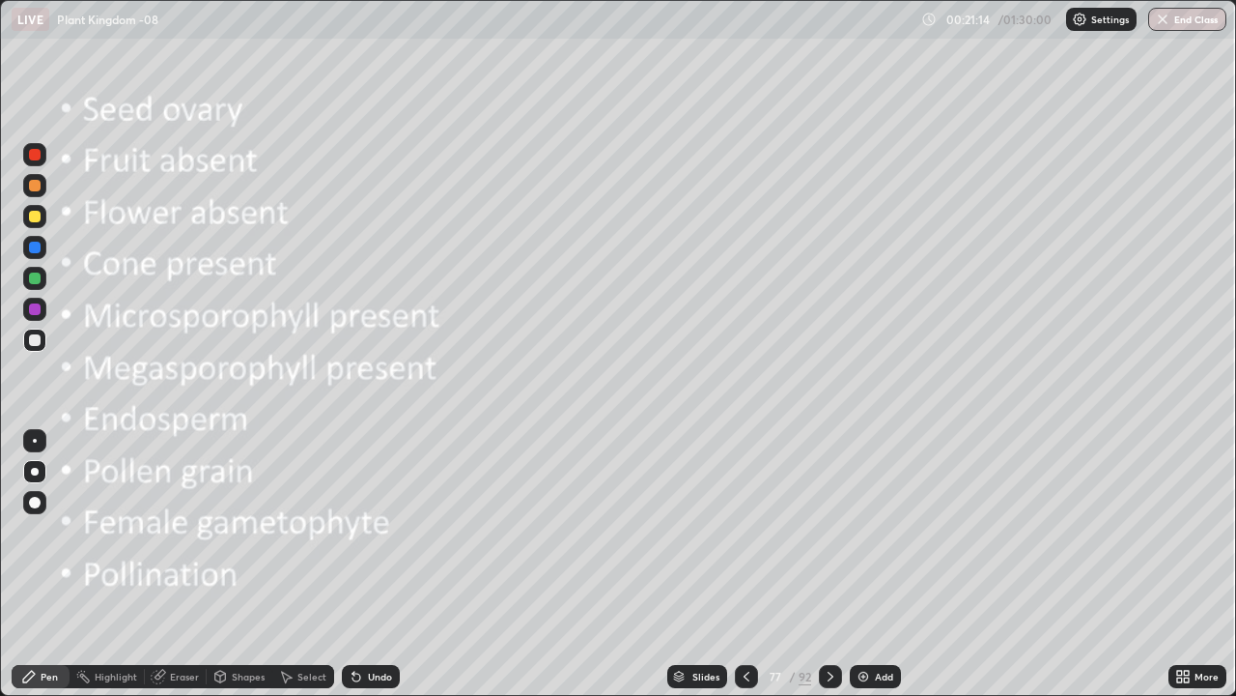
click at [243, 564] on div "Shapes" at bounding box center [248, 676] width 33 height 10
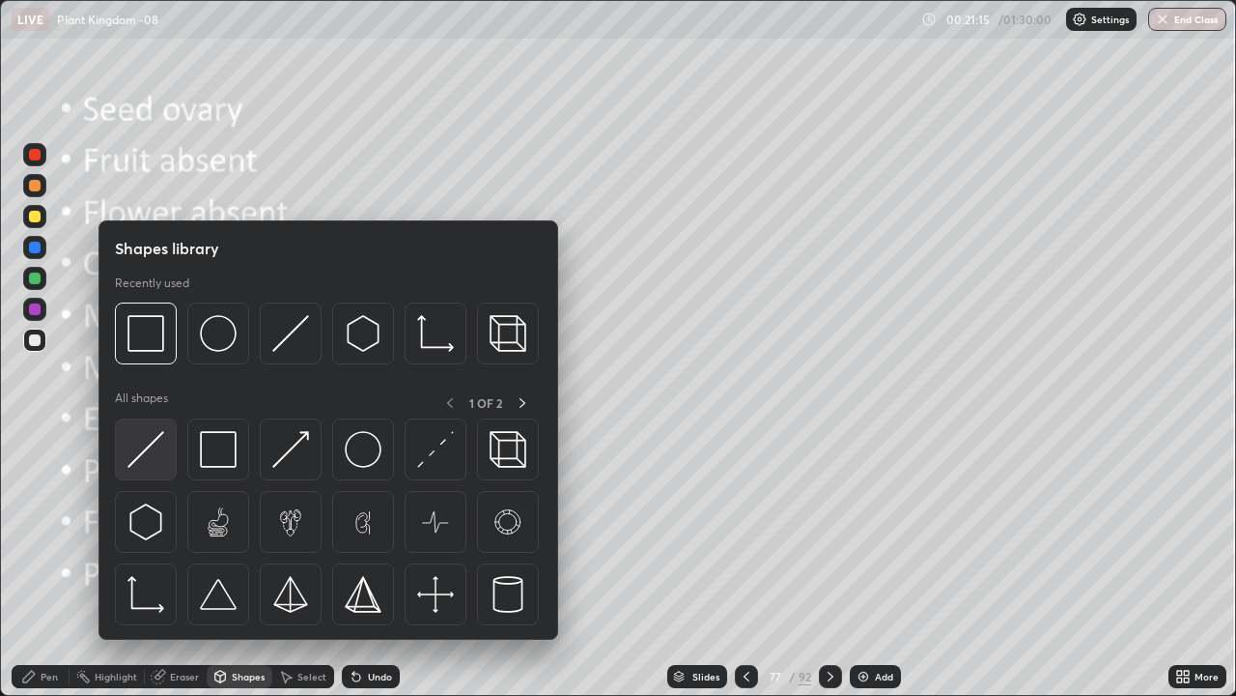
click at [145, 444] on img at bounding box center [146, 449] width 37 height 37
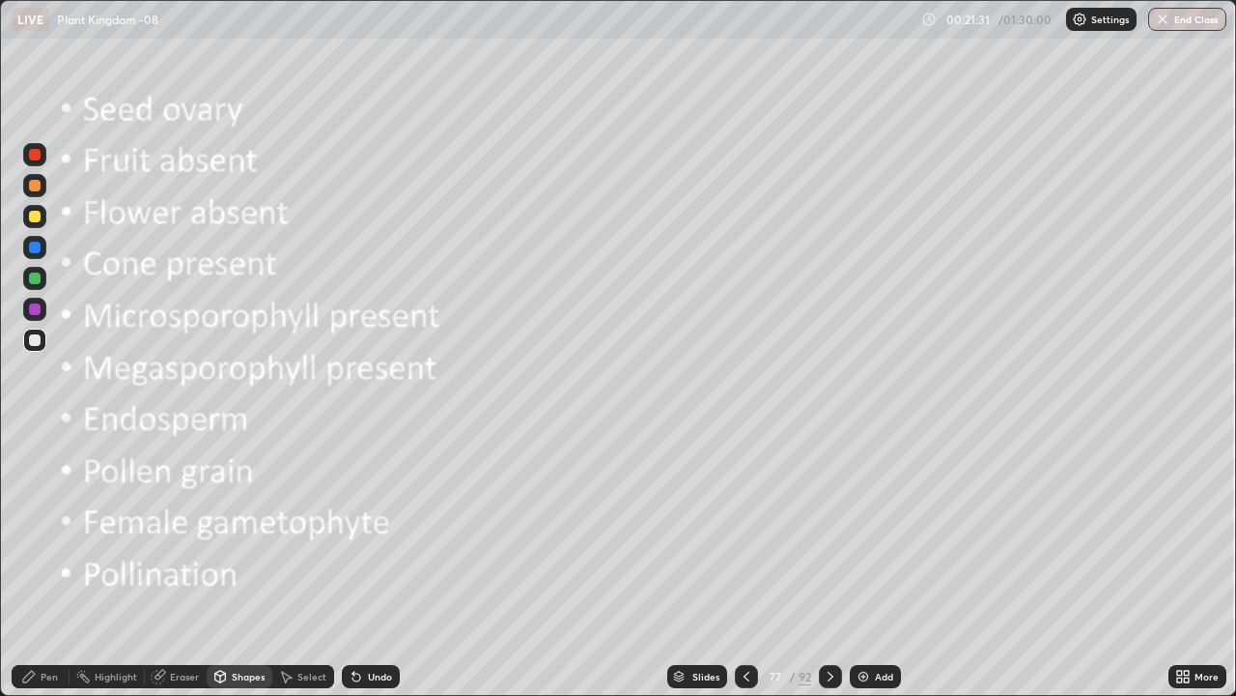
click at [53, 564] on div "Pen" at bounding box center [49, 676] width 17 height 10
click at [36, 474] on div at bounding box center [35, 472] width 8 height 8
click at [36, 214] on div at bounding box center [35, 217] width 12 height 12
click at [33, 341] on div at bounding box center [35, 340] width 12 height 12
click at [36, 246] on div at bounding box center [35, 247] width 12 height 12
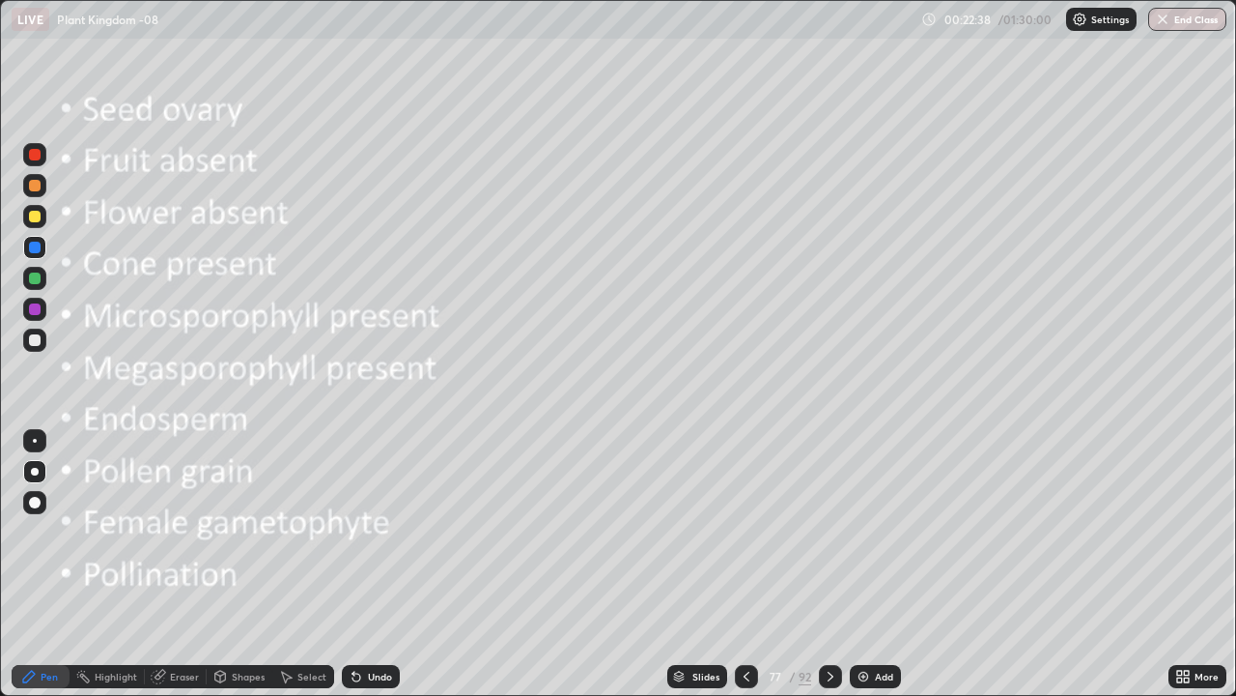
click at [36, 216] on div at bounding box center [35, 217] width 12 height 12
click at [177, 564] on div "Eraser" at bounding box center [184, 676] width 29 height 10
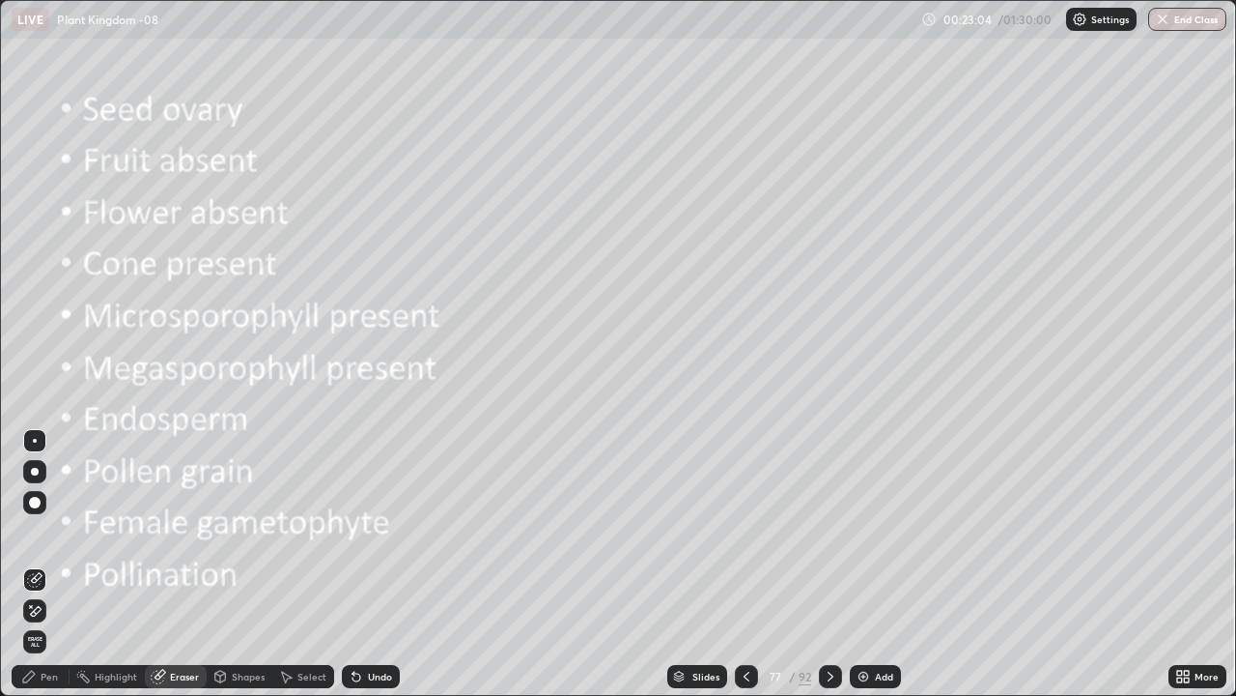
click at [52, 564] on div "Pen" at bounding box center [41, 676] width 58 height 23
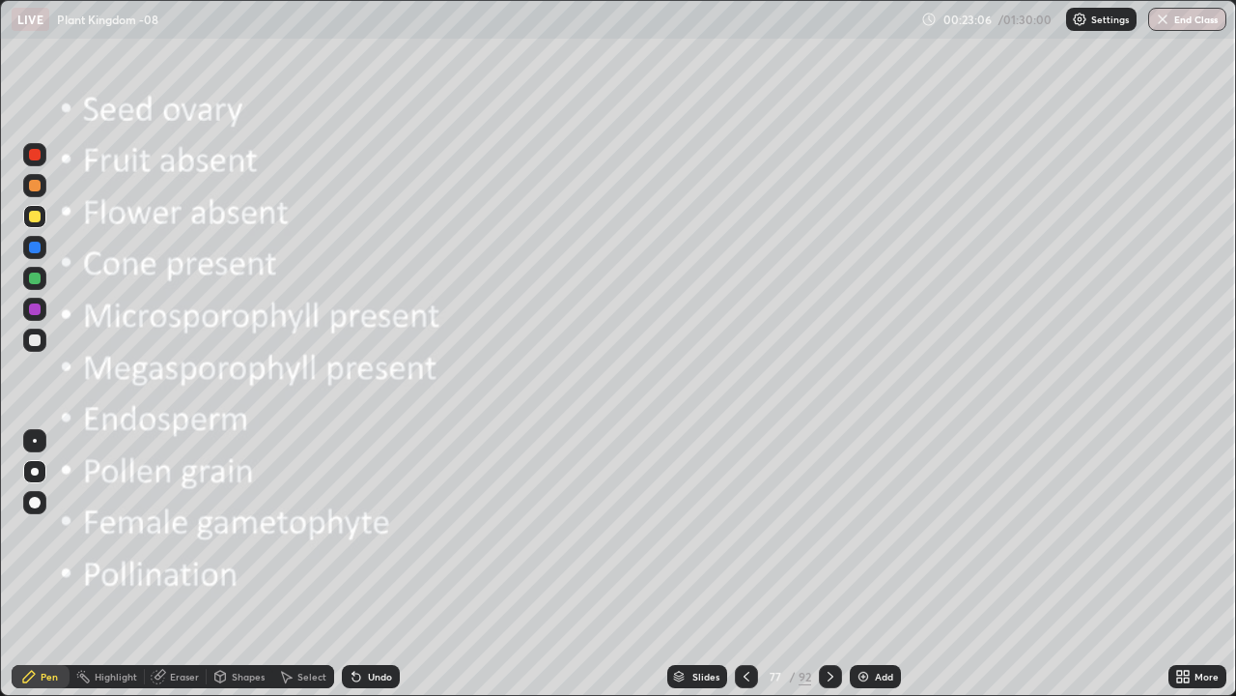
click at [38, 213] on div at bounding box center [35, 217] width 12 height 12
click at [177, 71] on button "Undo" at bounding box center [197, 81] width 56 height 23
click at [363, 564] on div "Undo" at bounding box center [371, 676] width 58 height 23
click at [368, 564] on div "Undo" at bounding box center [380, 676] width 24 height 10
click at [37, 248] on div at bounding box center [35, 247] width 12 height 12
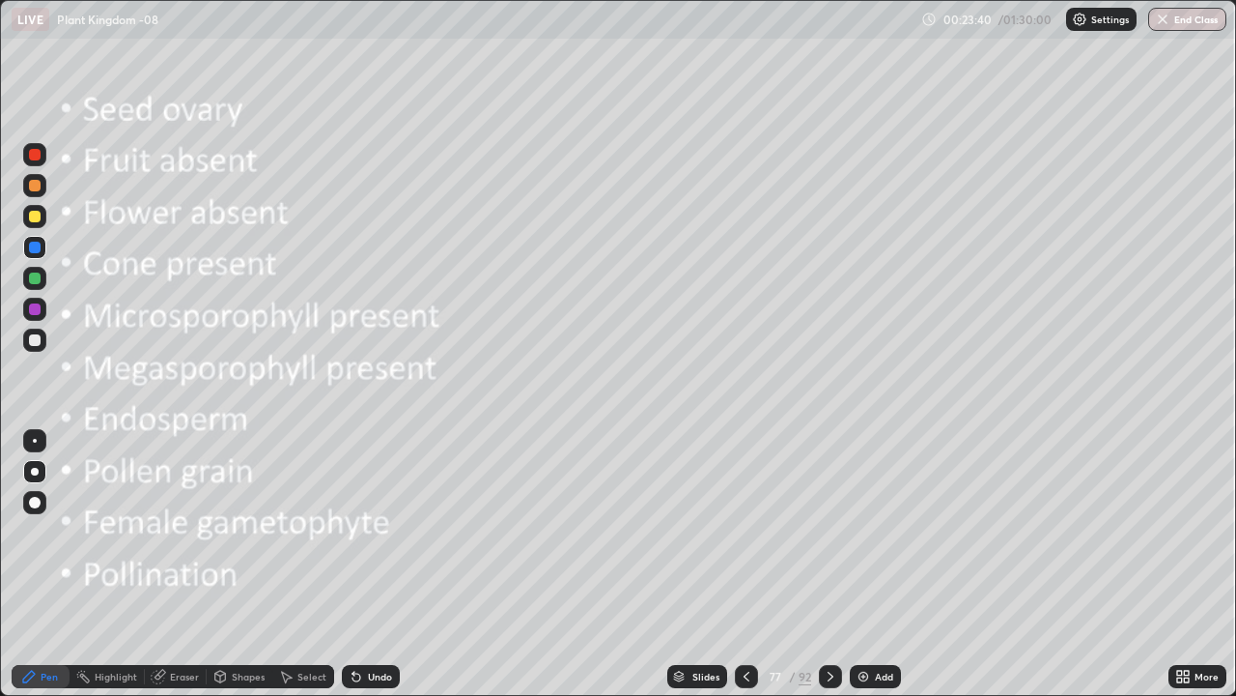
click at [35, 217] on div at bounding box center [35, 217] width 12 height 12
click at [187, 564] on div "Eraser" at bounding box center [184, 676] width 29 height 10
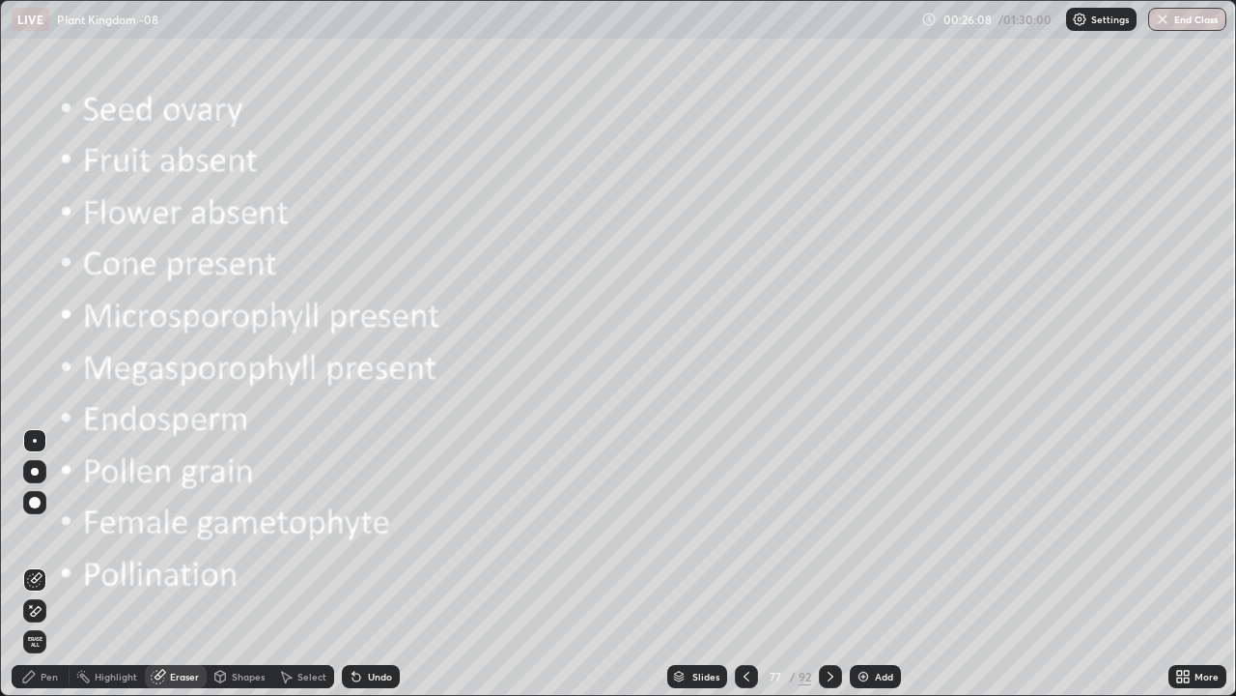
click at [52, 564] on div "Pen" at bounding box center [49, 676] width 17 height 10
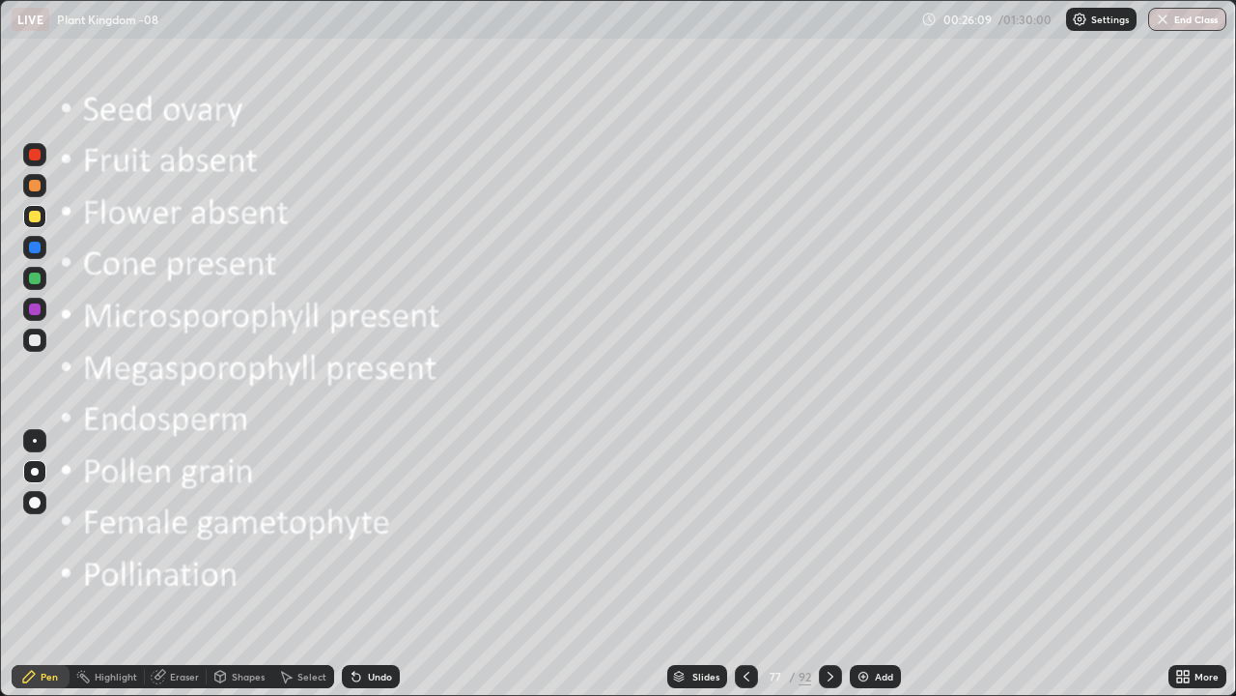
click at [35, 471] on div at bounding box center [35, 472] width 8 height 8
click at [37, 220] on div at bounding box center [35, 217] width 12 height 12
click at [34, 250] on div at bounding box center [35, 247] width 12 height 12
click at [831, 564] on icon at bounding box center [830, 675] width 15 height 15
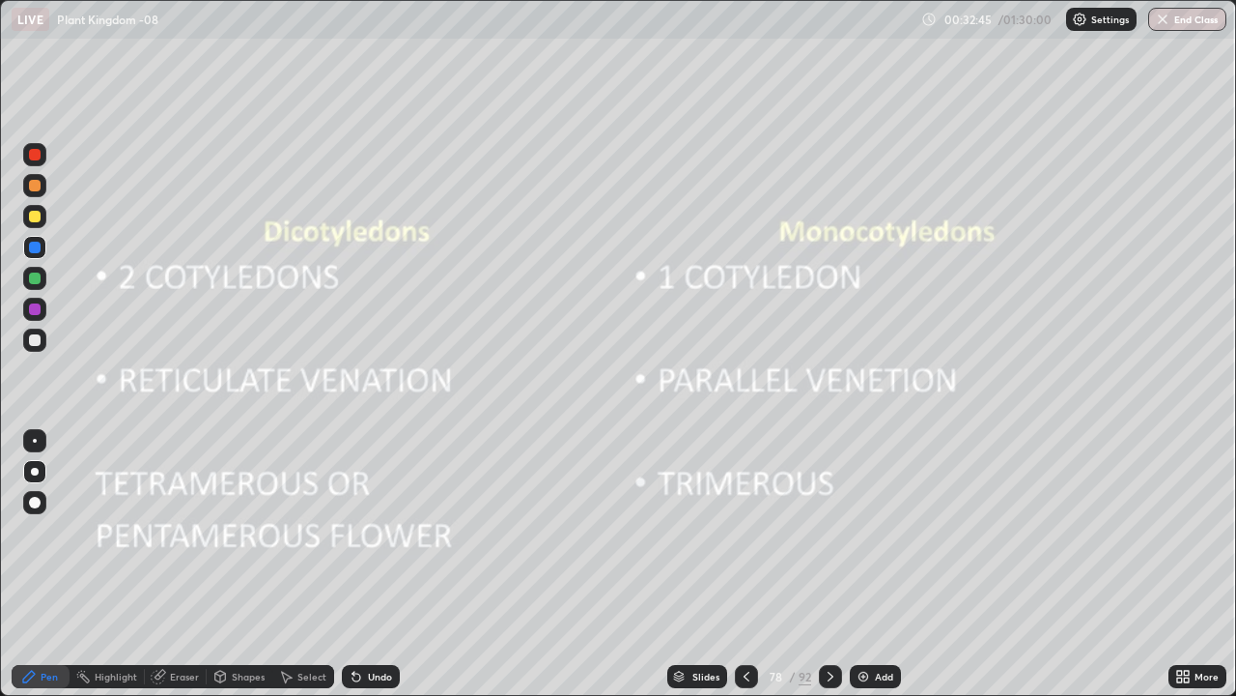
click at [36, 217] on div at bounding box center [35, 217] width 12 height 12
click at [37, 501] on div at bounding box center [35, 503] width 12 height 12
click at [838, 564] on div at bounding box center [830, 676] width 23 height 23
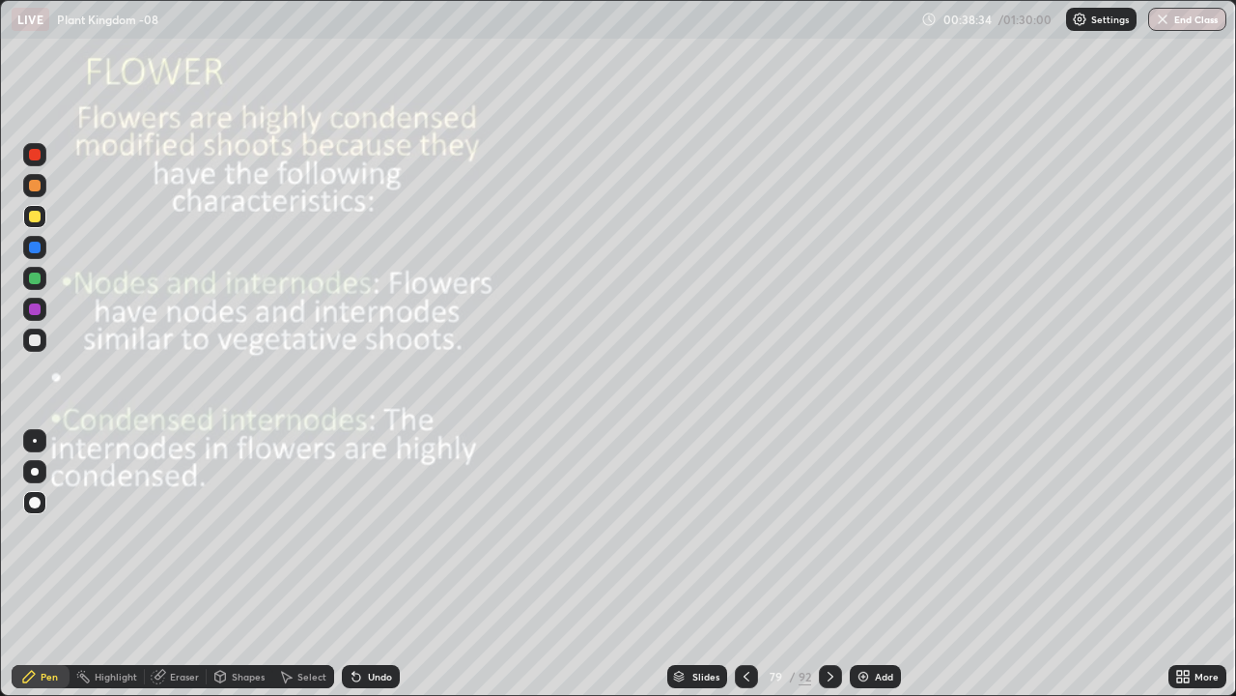
click at [36, 278] on div at bounding box center [35, 278] width 12 height 12
click at [32, 153] on div at bounding box center [35, 155] width 12 height 12
click at [32, 270] on div at bounding box center [34, 278] width 23 height 23
click at [40, 345] on div at bounding box center [34, 339] width 23 height 23
click at [873, 564] on div "Add" at bounding box center [875, 676] width 51 height 23
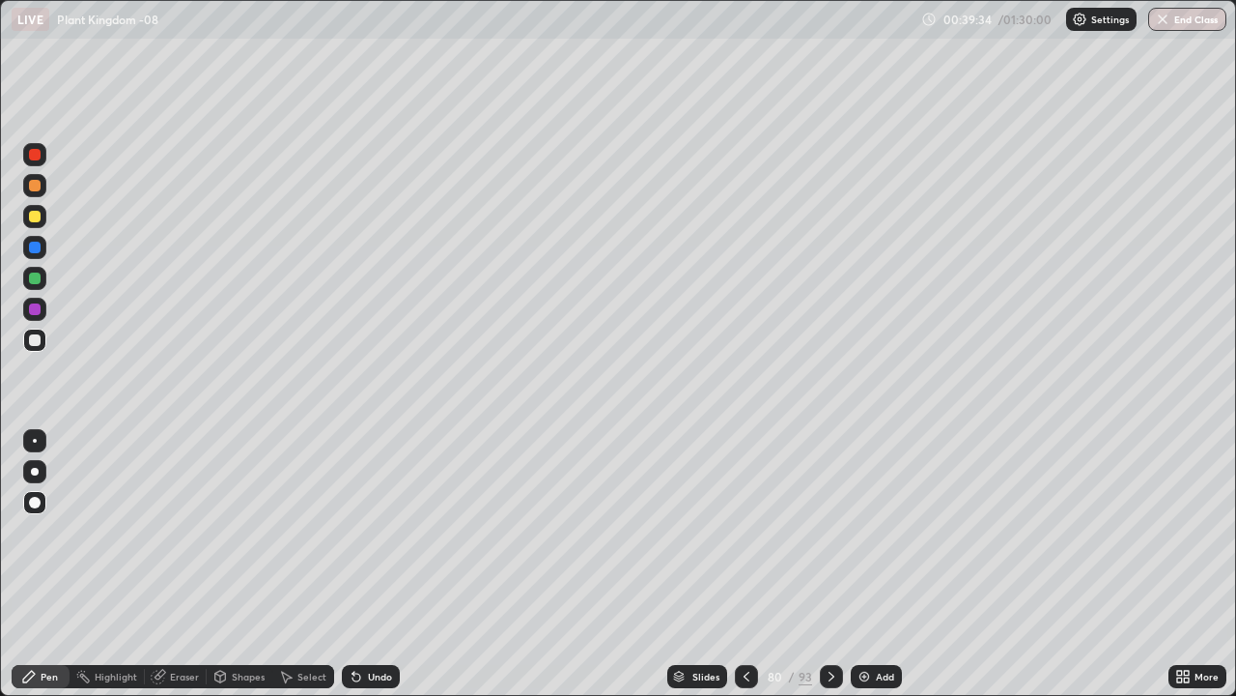
click at [37, 341] on div at bounding box center [35, 340] width 12 height 12
click at [40, 309] on div at bounding box center [35, 309] width 12 height 12
click at [40, 341] on div at bounding box center [35, 340] width 12 height 12
click at [42, 217] on div at bounding box center [34, 216] width 23 height 23
click at [37, 156] on div at bounding box center [35, 155] width 12 height 12
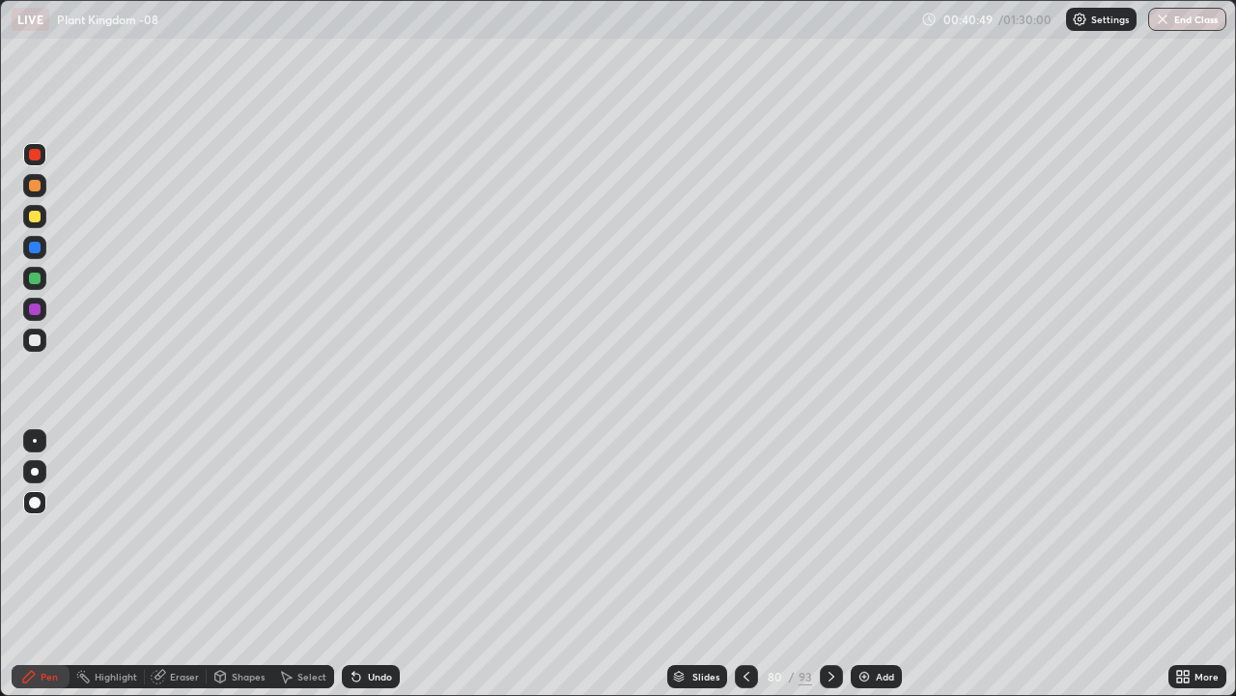
click at [36, 281] on div at bounding box center [35, 278] width 12 height 12
click at [36, 441] on div at bounding box center [34, 440] width 23 height 23
click at [38, 344] on div at bounding box center [35, 340] width 12 height 12
click at [384, 564] on div "Undo" at bounding box center [380, 676] width 24 height 10
click at [362, 564] on div "Undo" at bounding box center [371, 676] width 58 height 23
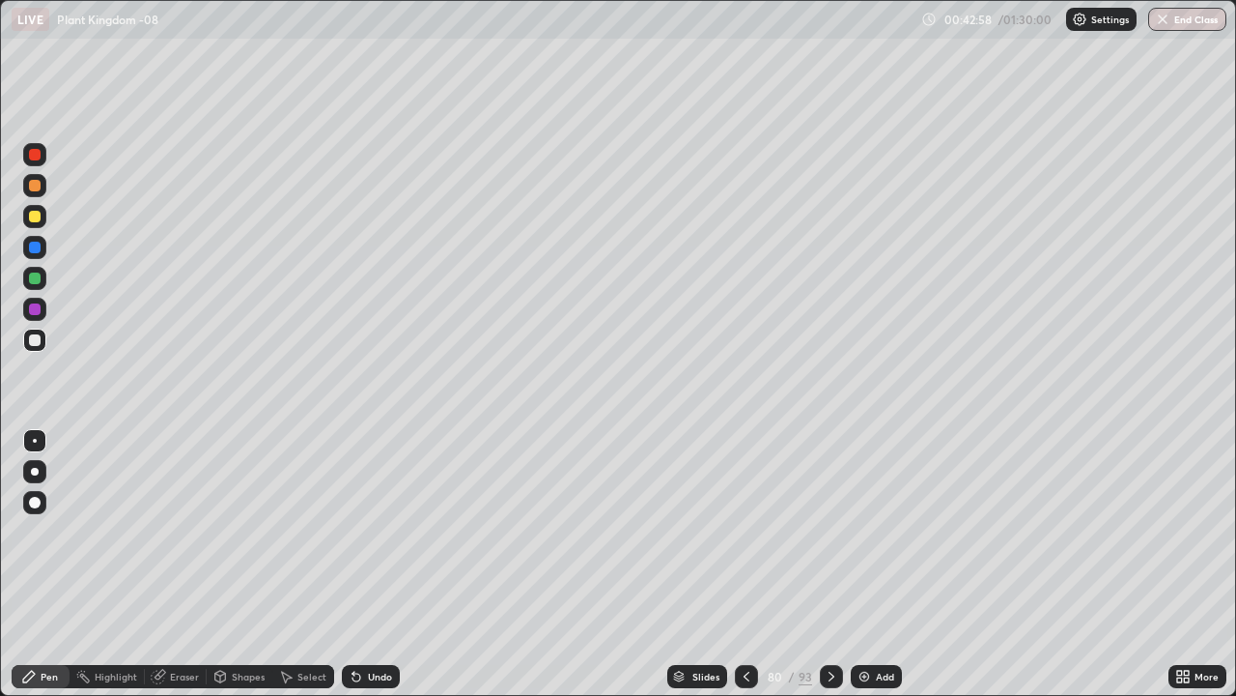
click at [42, 346] on div at bounding box center [34, 339] width 23 height 23
click at [251, 564] on div "Shapes" at bounding box center [248, 676] width 33 height 10
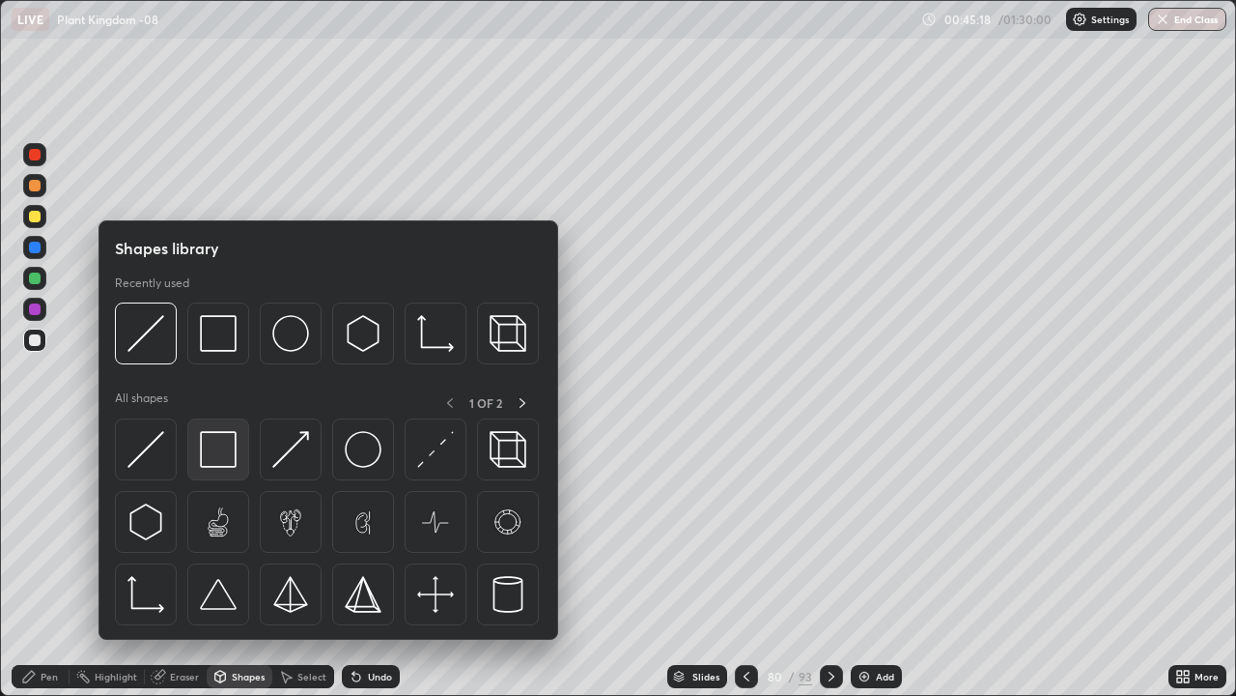
click at [208, 459] on img at bounding box center [218, 449] width 37 height 37
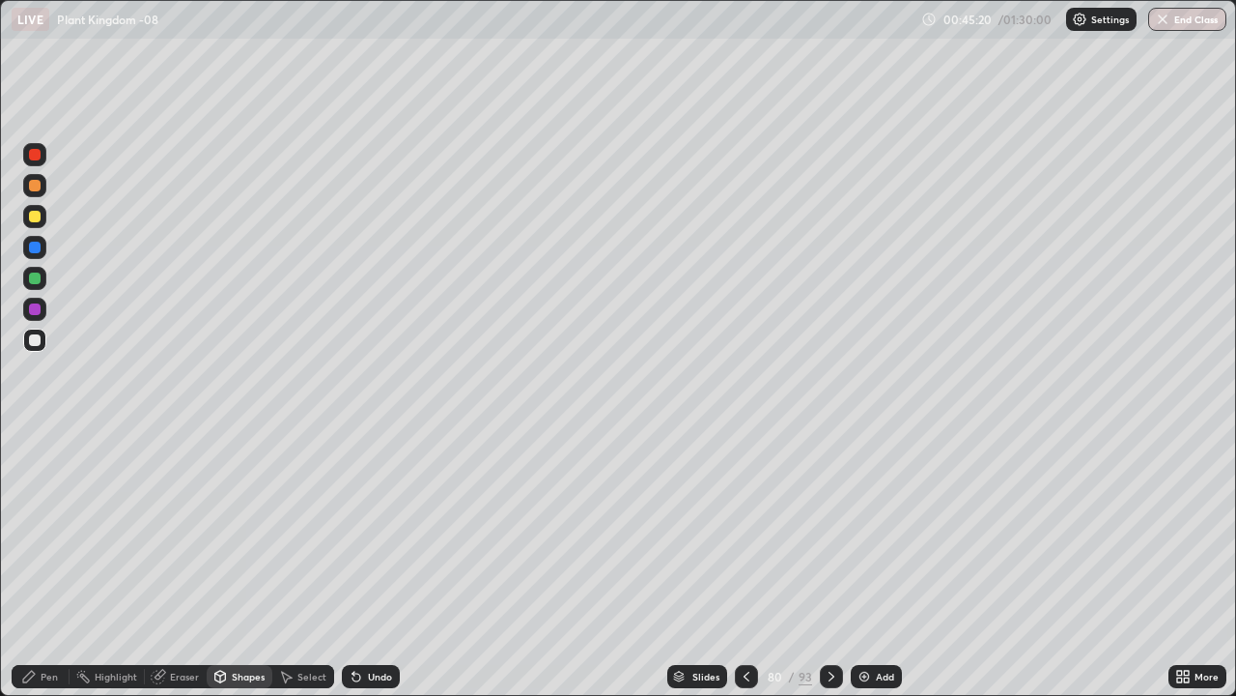
click at [35, 279] on div at bounding box center [35, 278] width 12 height 12
click at [50, 564] on div "Pen" at bounding box center [49, 676] width 17 height 10
click at [43, 346] on div at bounding box center [34, 339] width 23 height 23
click at [36, 216] on div at bounding box center [35, 217] width 12 height 12
click at [255, 564] on div "Shapes" at bounding box center [248, 676] width 33 height 10
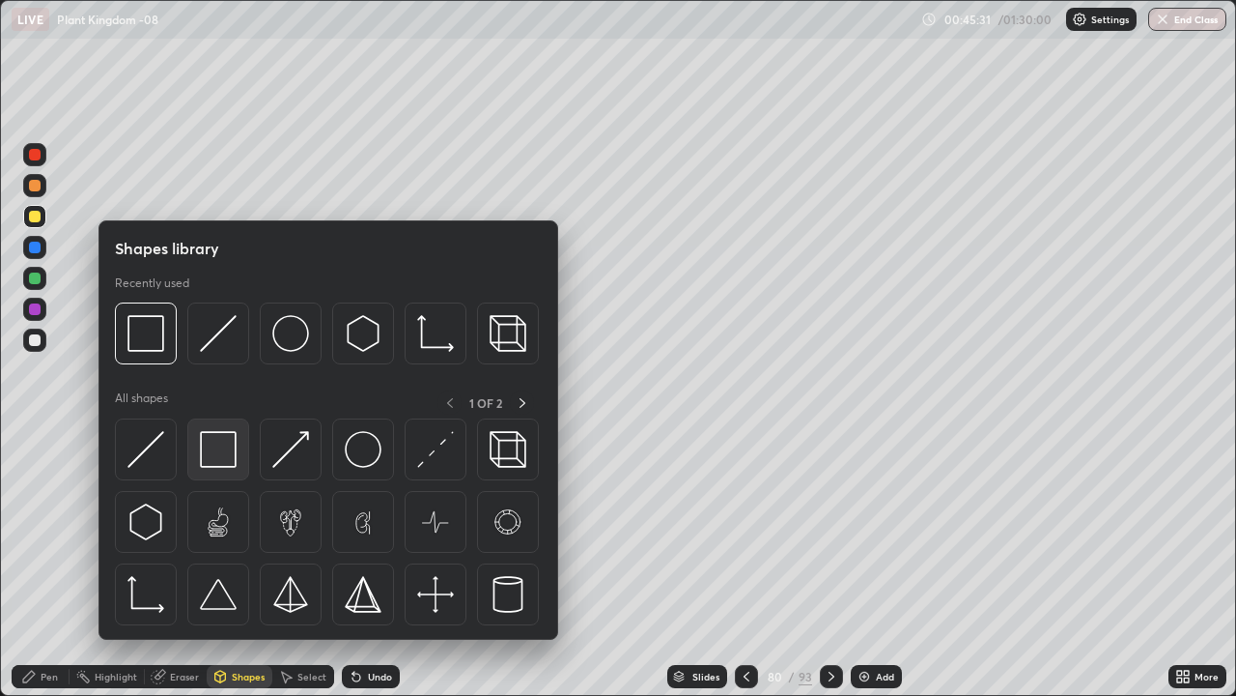
click at [210, 457] on img at bounding box center [218, 449] width 37 height 37
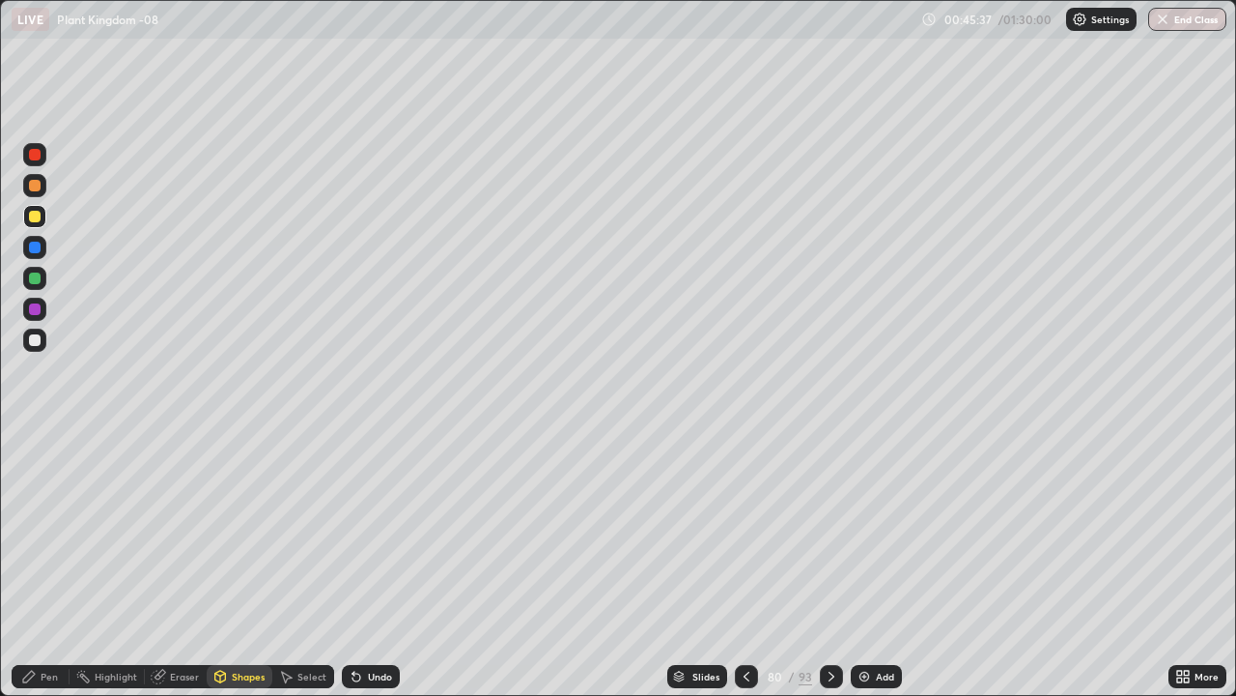
click at [60, 564] on div "Pen" at bounding box center [41, 676] width 58 height 23
click at [35, 471] on div at bounding box center [35, 472] width 8 height 8
click at [36, 336] on div at bounding box center [35, 340] width 12 height 12
click at [832, 564] on div at bounding box center [831, 676] width 23 height 23
click at [807, 564] on div "93" at bounding box center [806, 675] width 14 height 17
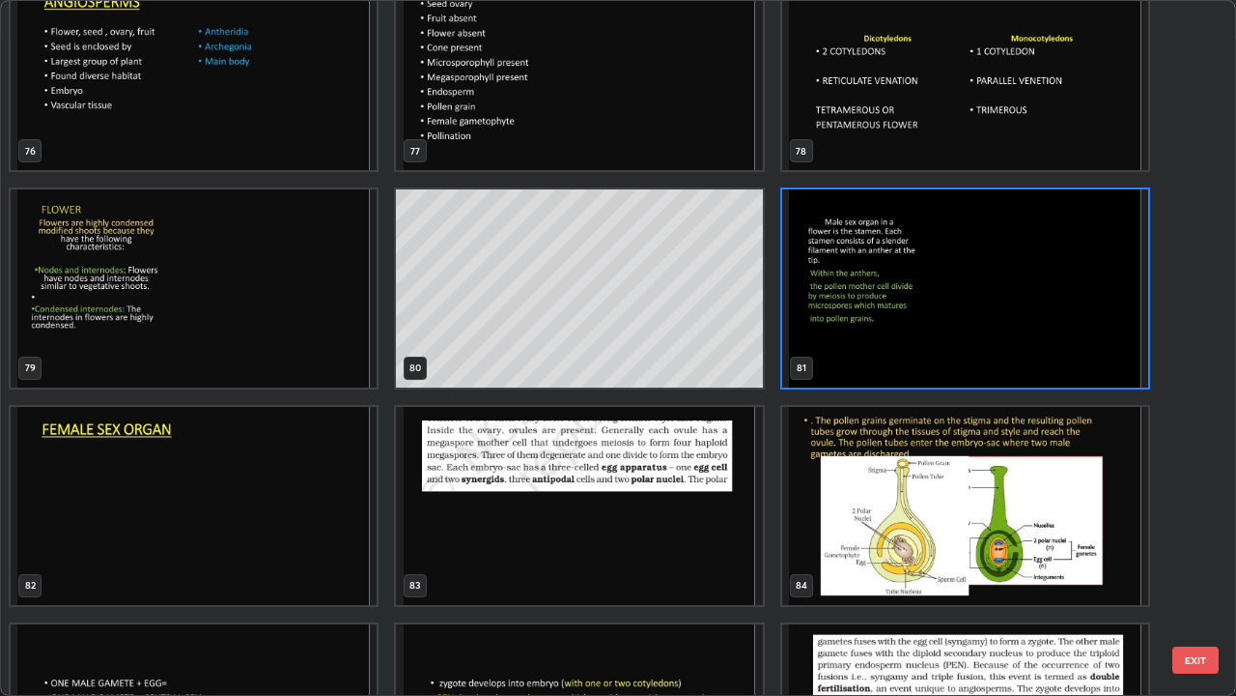
scroll to position [5471, 0]
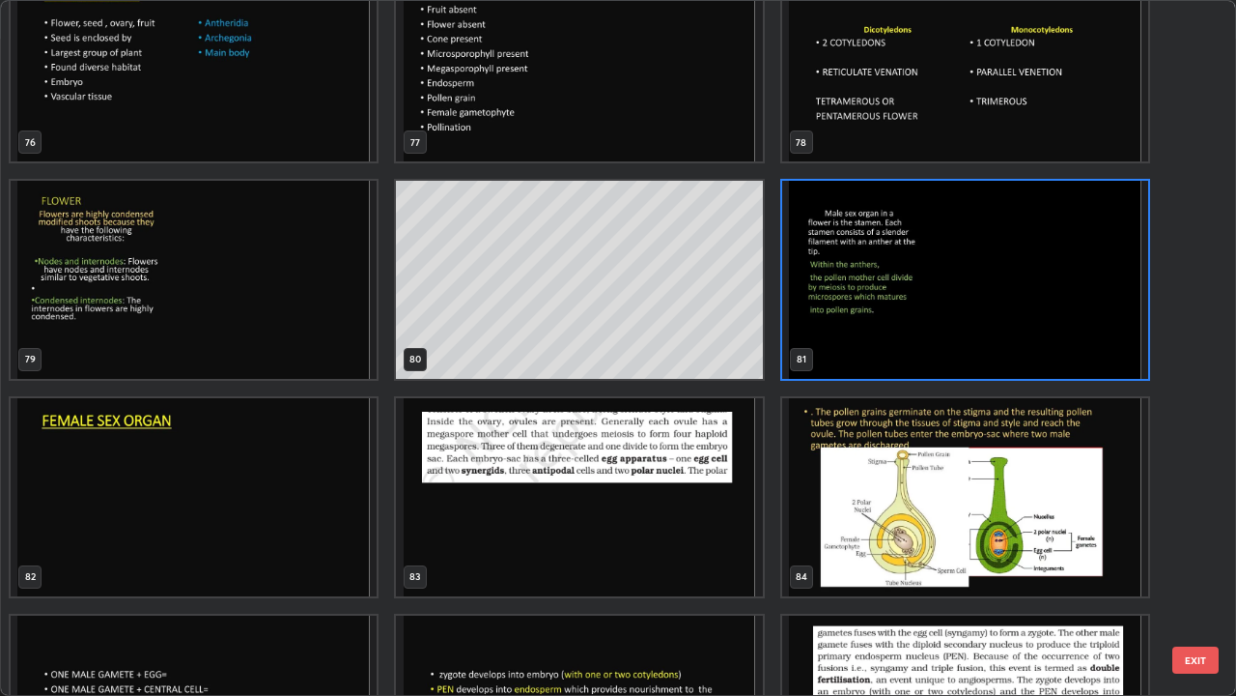
click at [956, 323] on img "grid" at bounding box center [965, 280] width 366 height 198
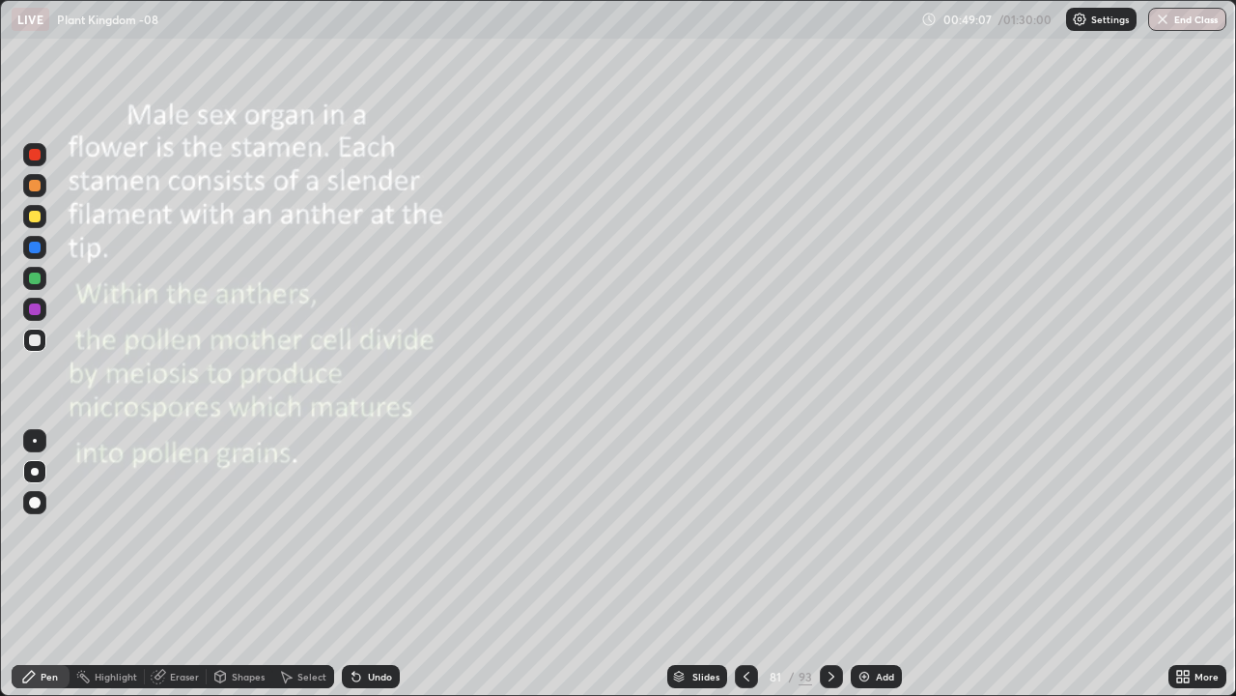
click at [956, 319] on img "grid" at bounding box center [965, 280] width 366 height 198
click at [743, 564] on icon at bounding box center [746, 675] width 15 height 15
click at [870, 564] on div "Add" at bounding box center [876, 676] width 51 height 23
click at [42, 473] on div at bounding box center [34, 471] width 23 height 23
click at [33, 190] on div at bounding box center [35, 186] width 12 height 12
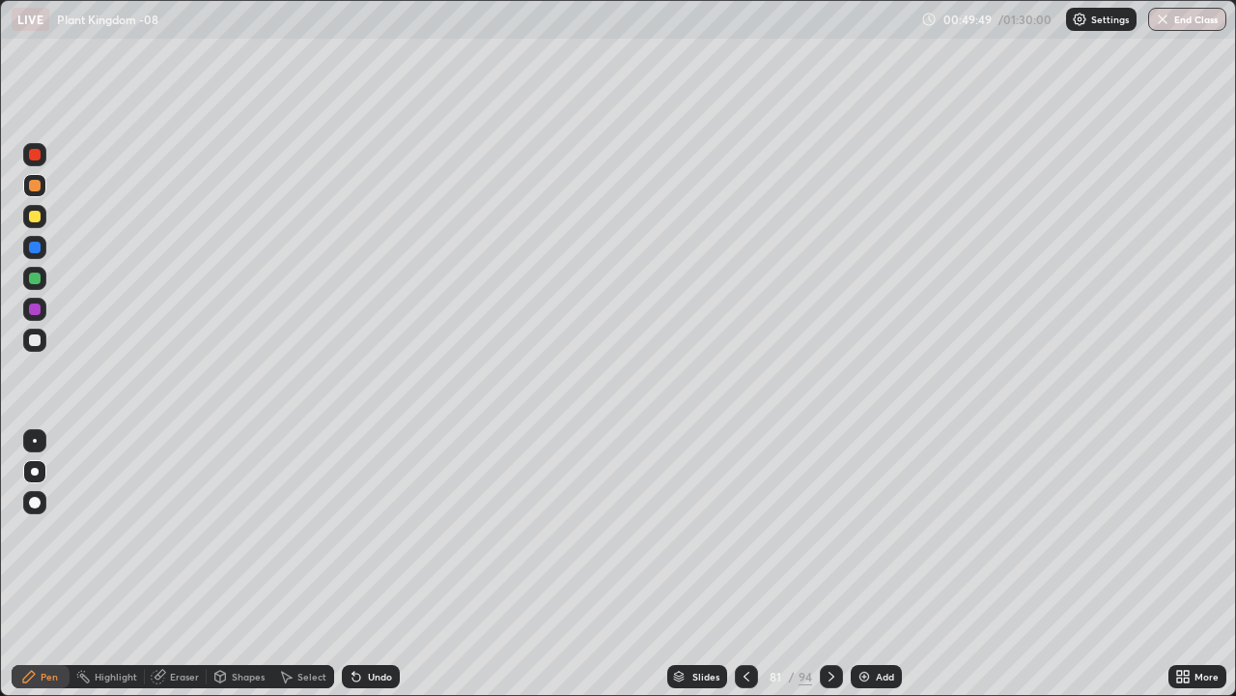
click at [31, 279] on div at bounding box center [35, 278] width 12 height 12
click at [39, 193] on div at bounding box center [34, 185] width 23 height 23
click at [35, 440] on div at bounding box center [35, 441] width 4 height 4
click at [381, 564] on div "Undo" at bounding box center [380, 676] width 24 height 10
click at [35, 440] on div at bounding box center [35, 441] width 4 height 4
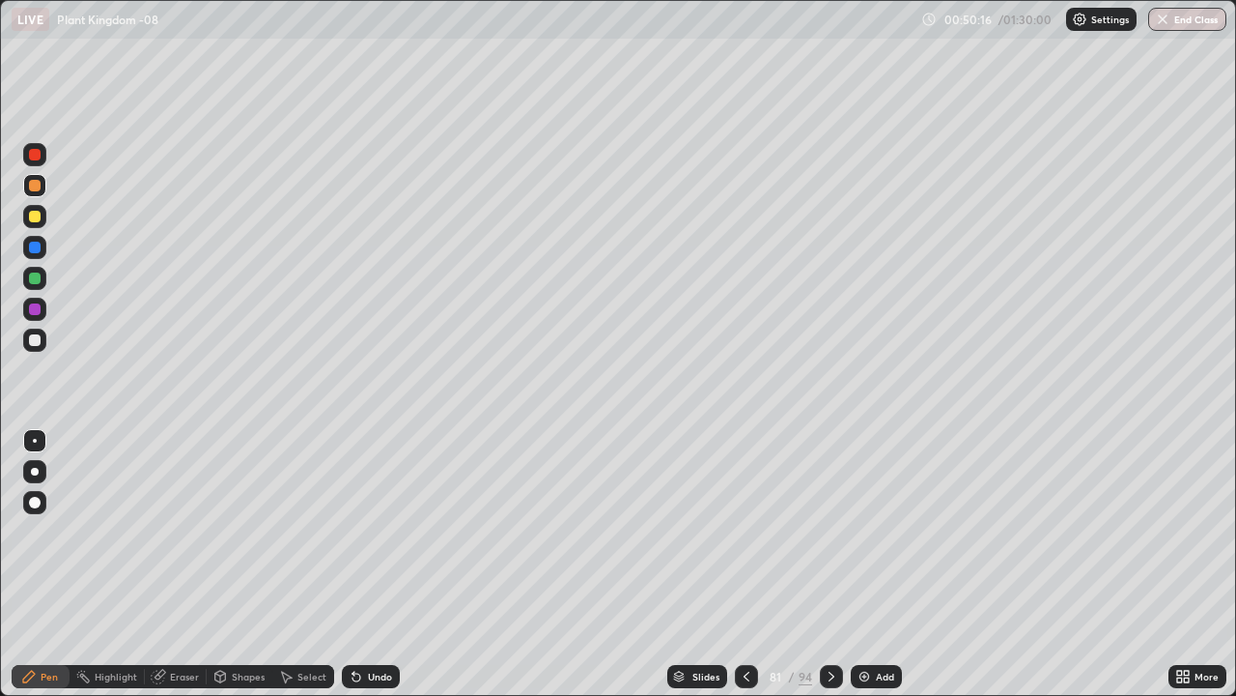
click at [33, 342] on div at bounding box center [35, 340] width 12 height 12
click at [383, 564] on div "Undo" at bounding box center [380, 676] width 24 height 10
click at [389, 564] on div "Undo" at bounding box center [371, 676] width 58 height 23
click at [377, 564] on div "Undo" at bounding box center [380, 676] width 24 height 10
click at [382, 564] on div "Undo" at bounding box center [380, 676] width 24 height 10
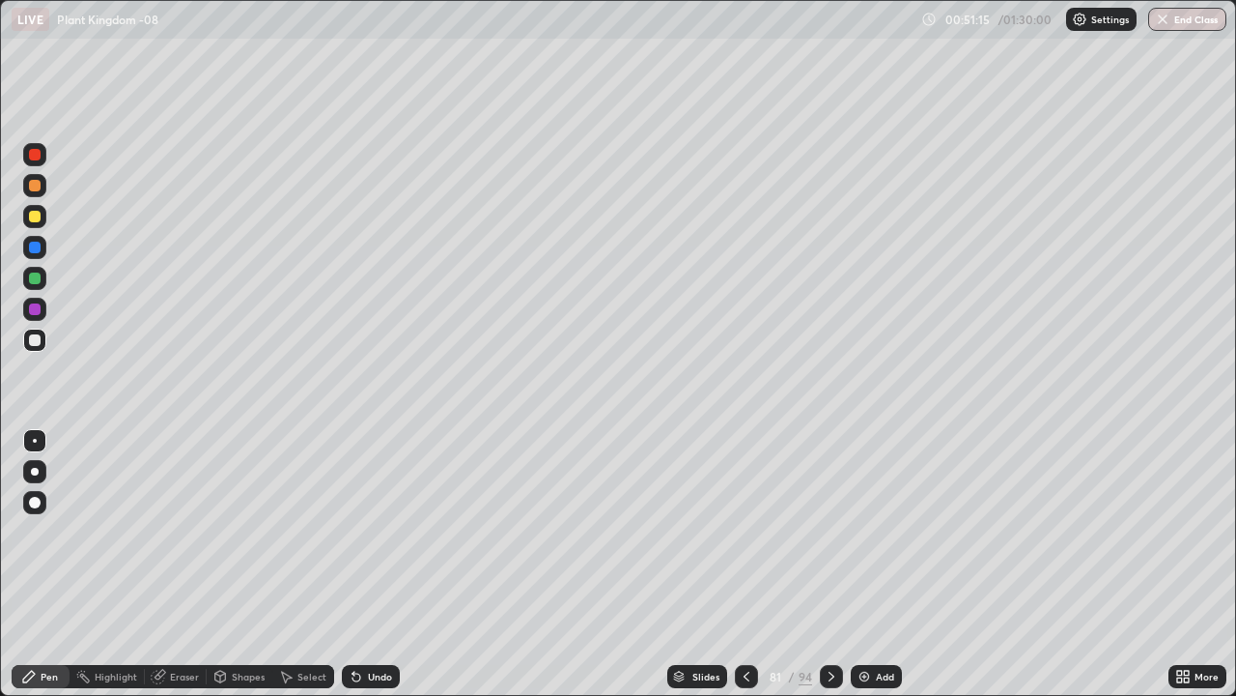
click at [386, 564] on div "Undo" at bounding box center [371, 676] width 58 height 23
click at [389, 564] on div "Undo" at bounding box center [371, 676] width 58 height 23
click at [392, 564] on div "Undo" at bounding box center [371, 676] width 58 height 23
click at [833, 564] on div at bounding box center [831, 676] width 23 height 23
click at [828, 564] on icon at bounding box center [831, 675] width 15 height 15
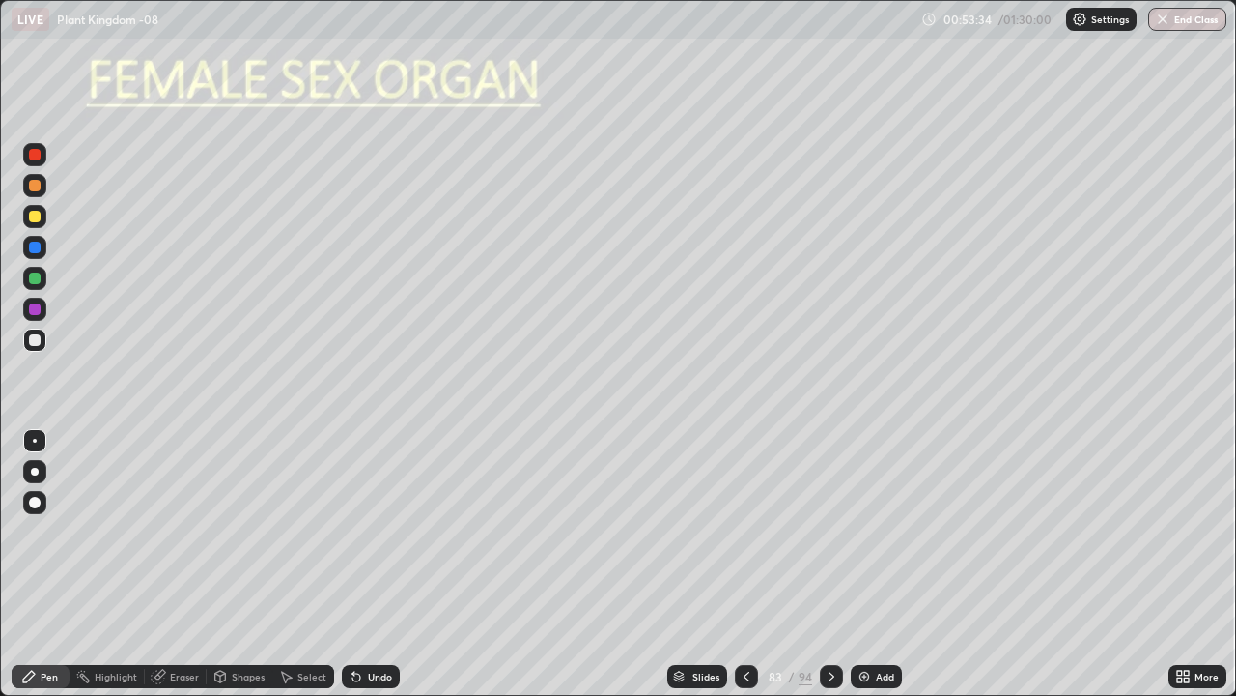
click at [745, 564] on icon at bounding box center [746, 675] width 15 height 15
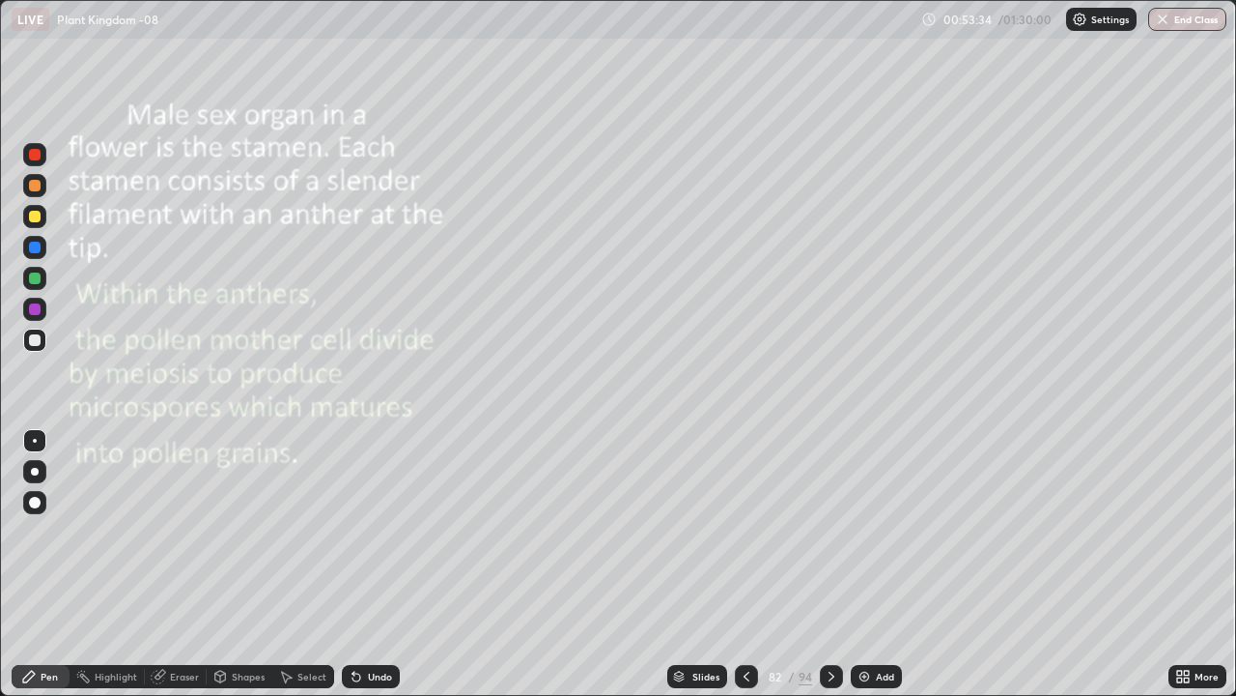
click at [745, 564] on icon at bounding box center [746, 675] width 15 height 15
click at [887, 564] on div "Add" at bounding box center [885, 676] width 18 height 10
click at [43, 468] on div at bounding box center [34, 471] width 23 height 23
click at [240, 564] on div "Shapes" at bounding box center [248, 676] width 33 height 10
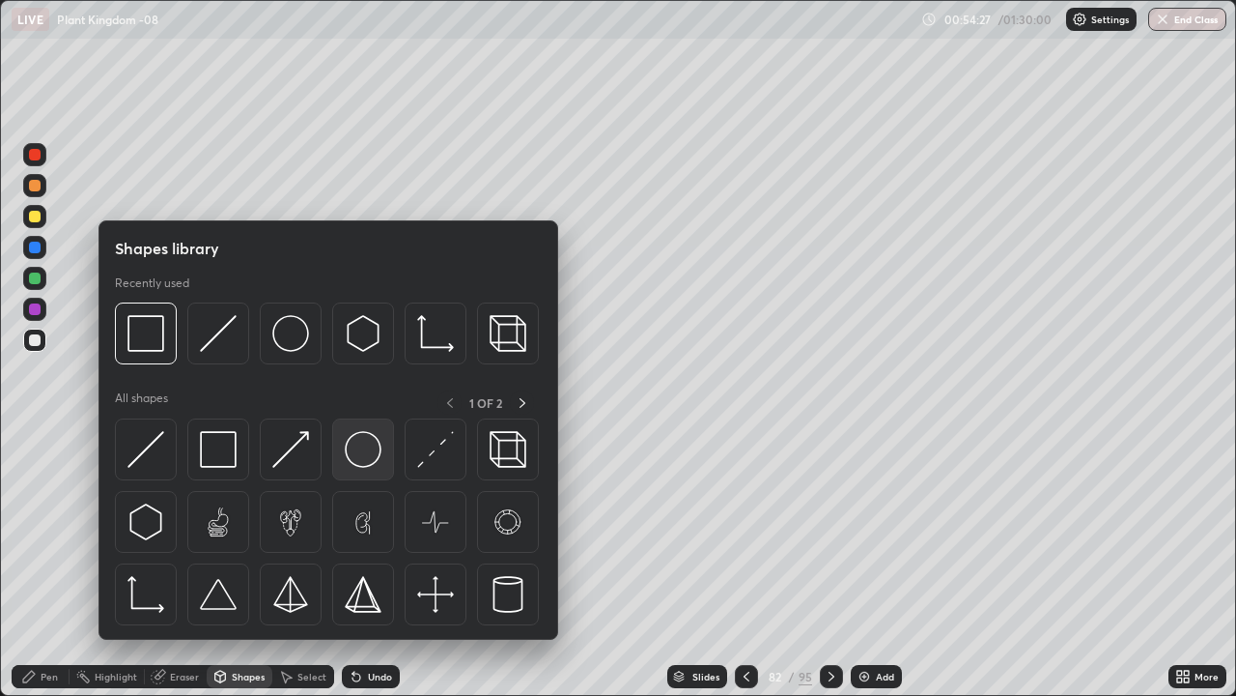
click at [353, 454] on img at bounding box center [363, 449] width 37 height 37
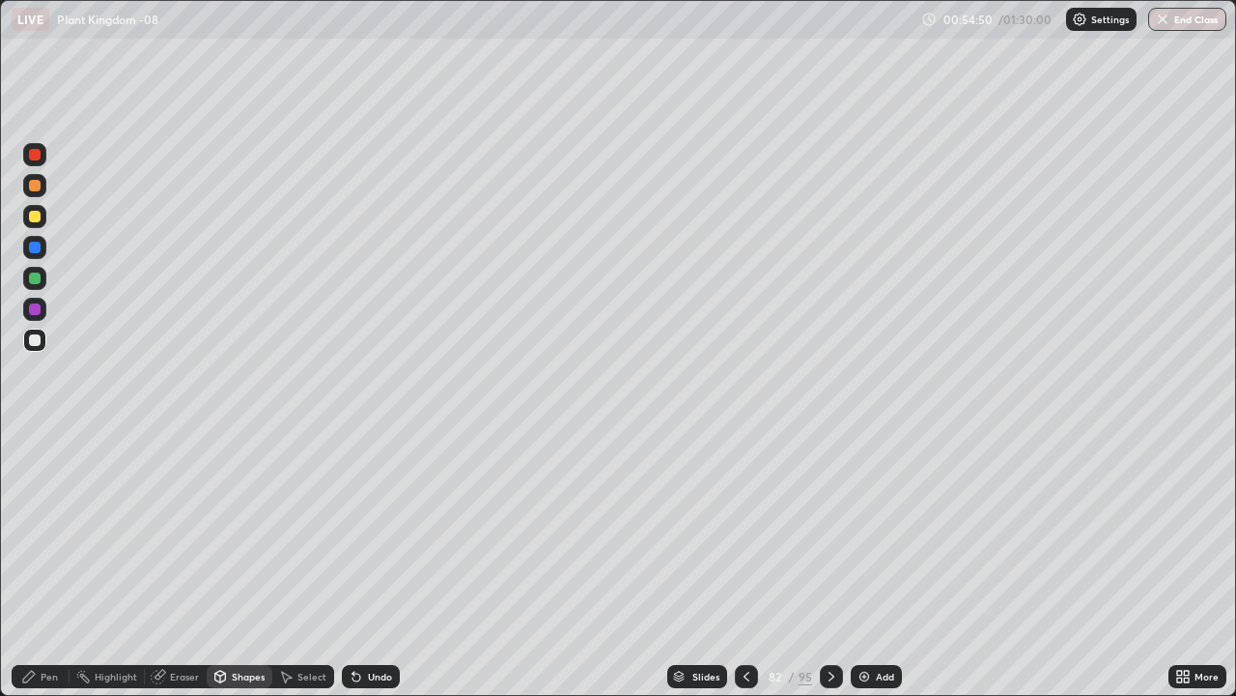
click at [381, 564] on div "Undo" at bounding box center [380, 676] width 24 height 10
click at [48, 564] on div "Pen" at bounding box center [41, 676] width 58 height 23
click at [36, 309] on div at bounding box center [35, 309] width 12 height 12
click at [40, 343] on div at bounding box center [34, 339] width 23 height 23
click at [369, 564] on div "Undo" at bounding box center [371, 676] width 58 height 23
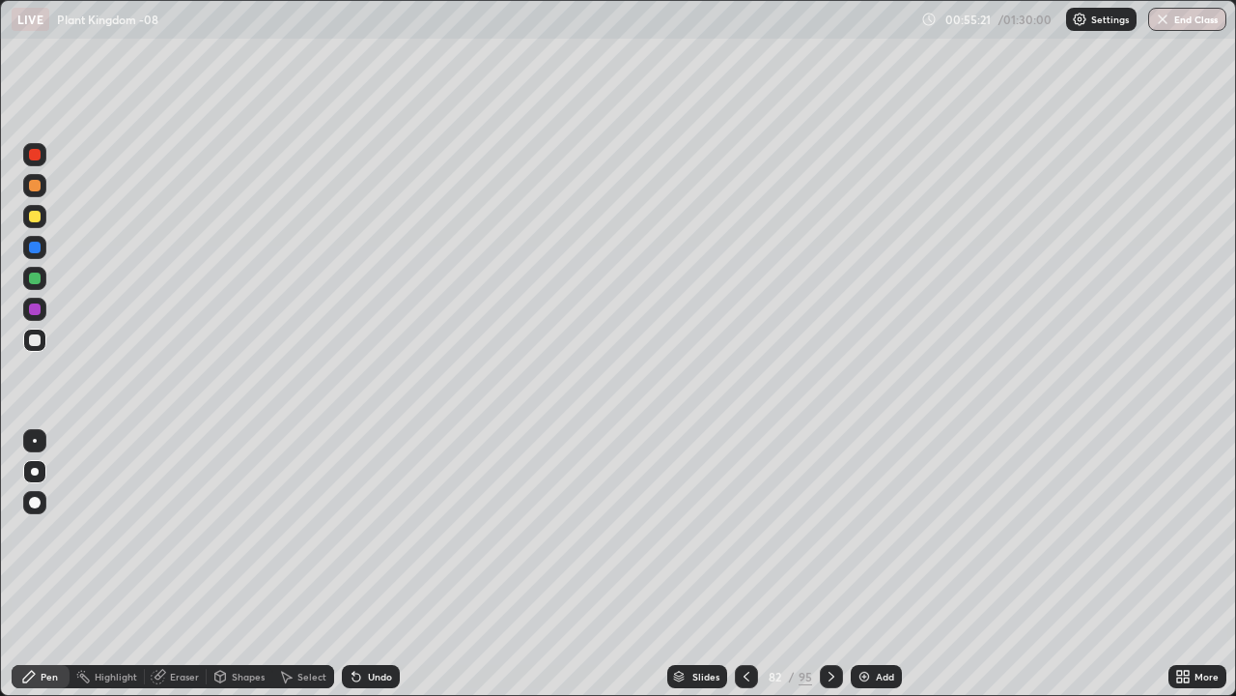
click at [373, 564] on div "Undo" at bounding box center [371, 676] width 58 height 23
click at [43, 440] on div at bounding box center [34, 440] width 23 height 23
click at [35, 279] on div at bounding box center [35, 278] width 12 height 12
click at [35, 471] on div at bounding box center [35, 472] width 8 height 8
click at [40, 342] on div at bounding box center [35, 340] width 12 height 12
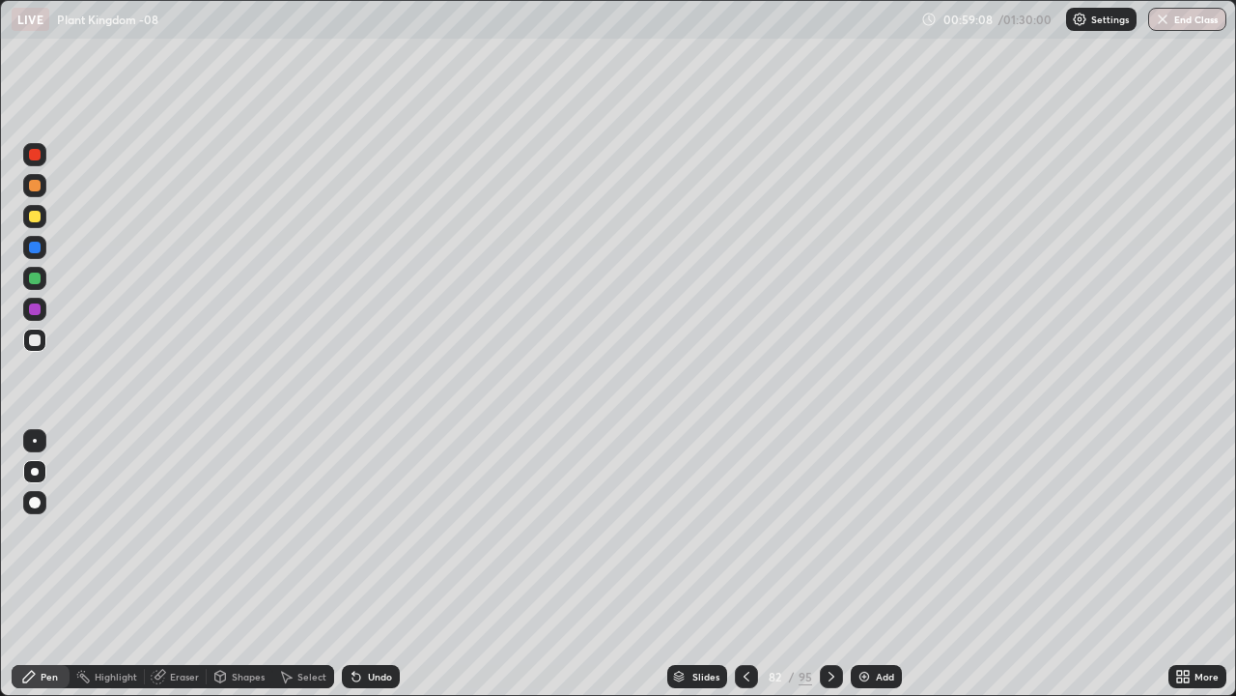
click at [32, 281] on div at bounding box center [35, 278] width 12 height 12
click at [38, 211] on div at bounding box center [35, 217] width 12 height 12
click at [34, 440] on div at bounding box center [35, 441] width 4 height 4
click at [41, 348] on div at bounding box center [34, 339] width 23 height 23
click at [43, 308] on div at bounding box center [34, 309] width 23 height 23
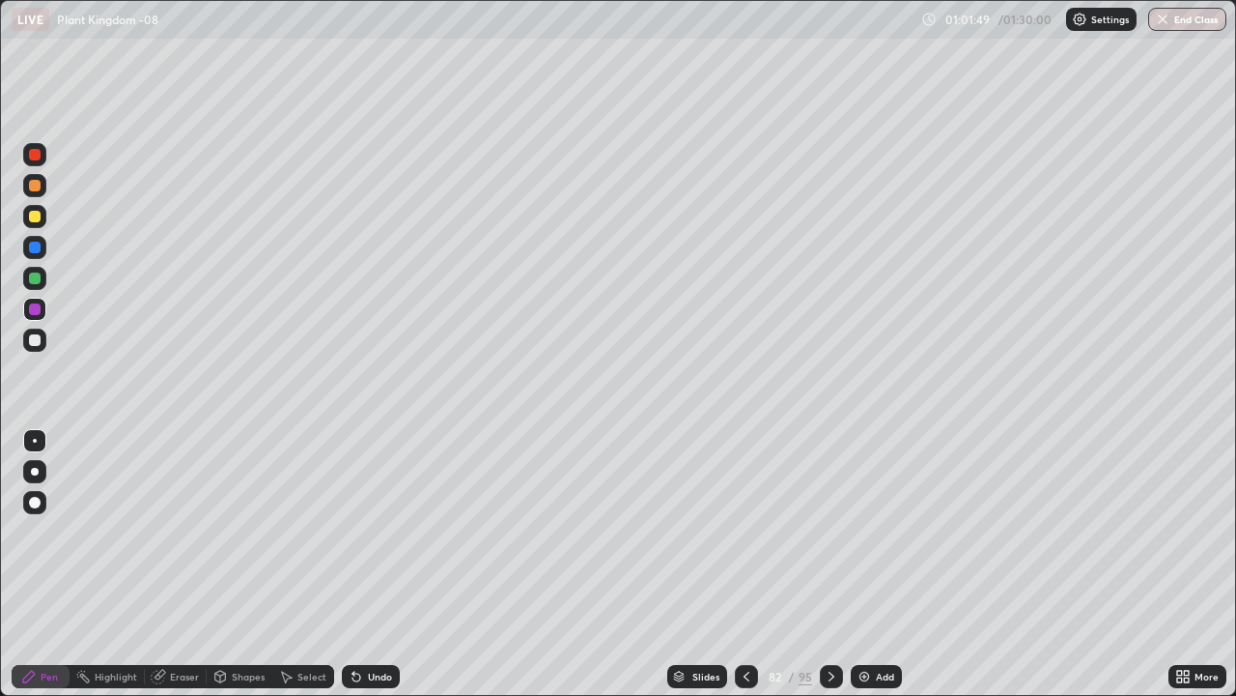
click at [874, 564] on div "Add" at bounding box center [876, 676] width 51 height 23
click at [43, 340] on div at bounding box center [34, 339] width 23 height 23
click at [830, 564] on icon at bounding box center [831, 675] width 15 height 15
click at [35, 471] on div at bounding box center [35, 472] width 8 height 8
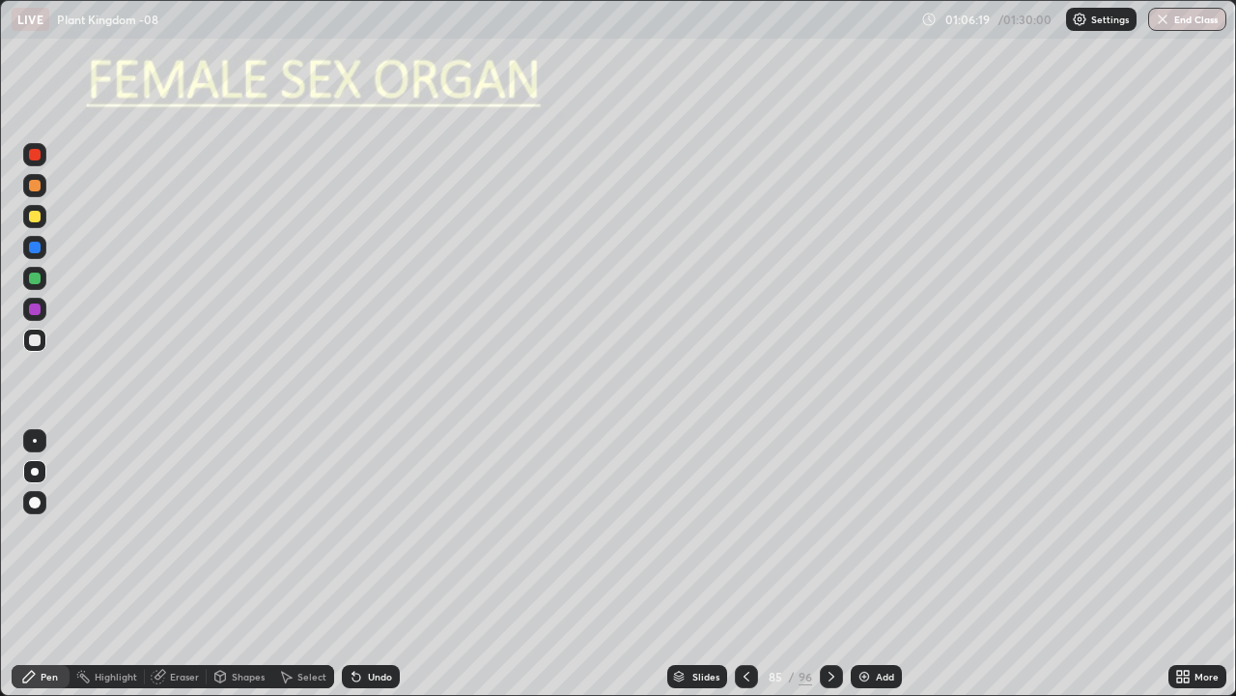
click at [35, 440] on div at bounding box center [35, 441] width 4 height 4
click at [38, 341] on div at bounding box center [35, 340] width 12 height 12
click at [38, 309] on div at bounding box center [35, 309] width 12 height 12
click at [37, 338] on div at bounding box center [35, 340] width 12 height 12
click at [43, 341] on div at bounding box center [34, 339] width 23 height 23
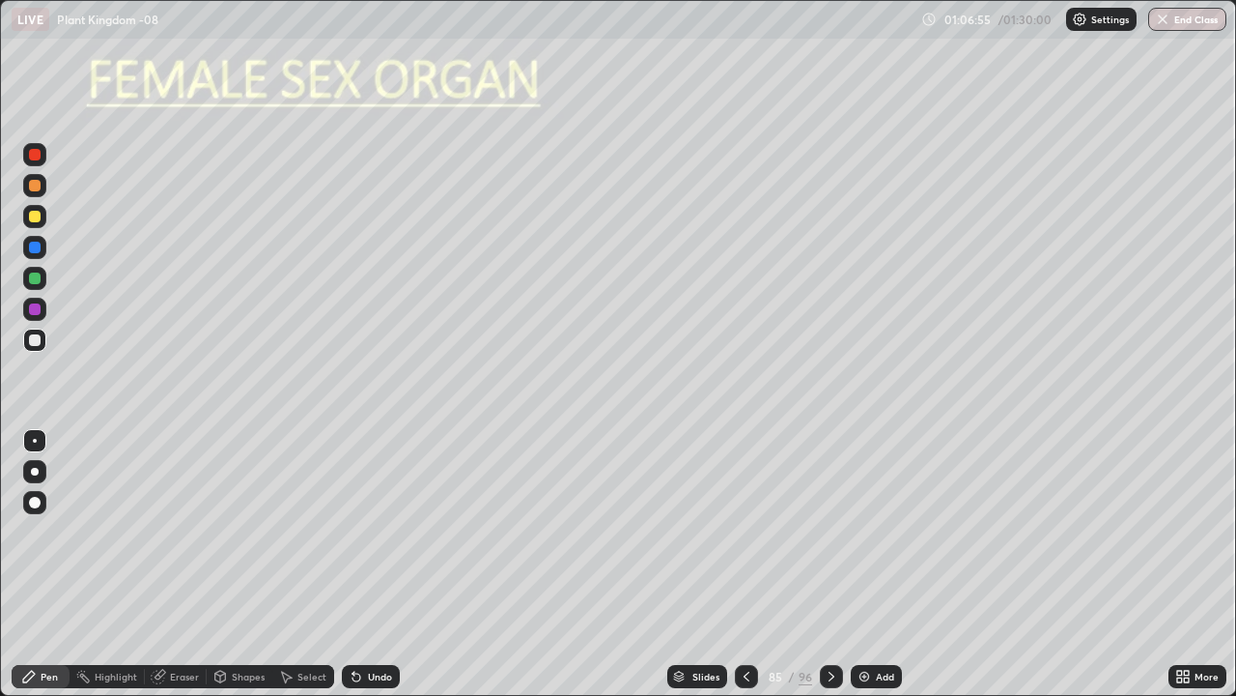
click at [39, 341] on div at bounding box center [35, 340] width 12 height 12
click at [38, 282] on div at bounding box center [35, 278] width 12 height 12
click at [43, 504] on div at bounding box center [34, 502] width 23 height 23
click at [40, 309] on div at bounding box center [35, 309] width 12 height 12
click at [37, 340] on div at bounding box center [35, 340] width 12 height 12
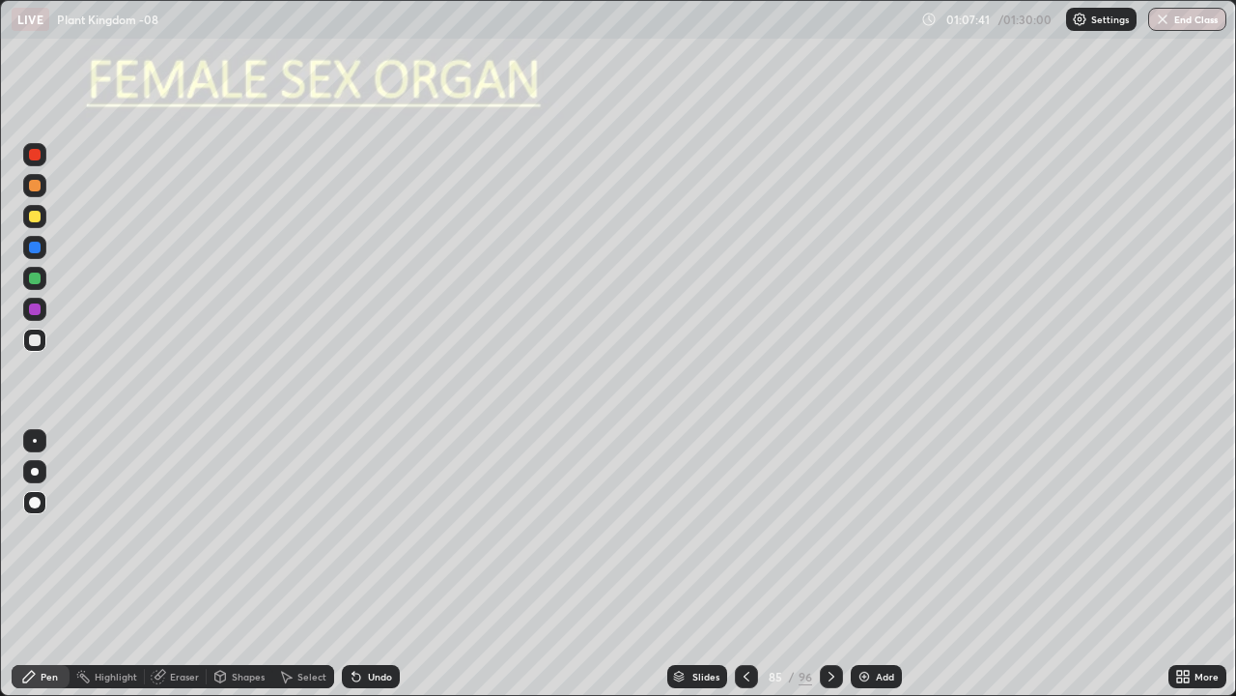
click at [44, 436] on div at bounding box center [34, 440] width 23 height 23
click at [43, 348] on div at bounding box center [34, 339] width 23 height 23
click at [34, 278] on div at bounding box center [35, 278] width 12 height 12
click at [36, 309] on div at bounding box center [35, 309] width 12 height 12
click at [45, 499] on div at bounding box center [34, 502] width 23 height 23
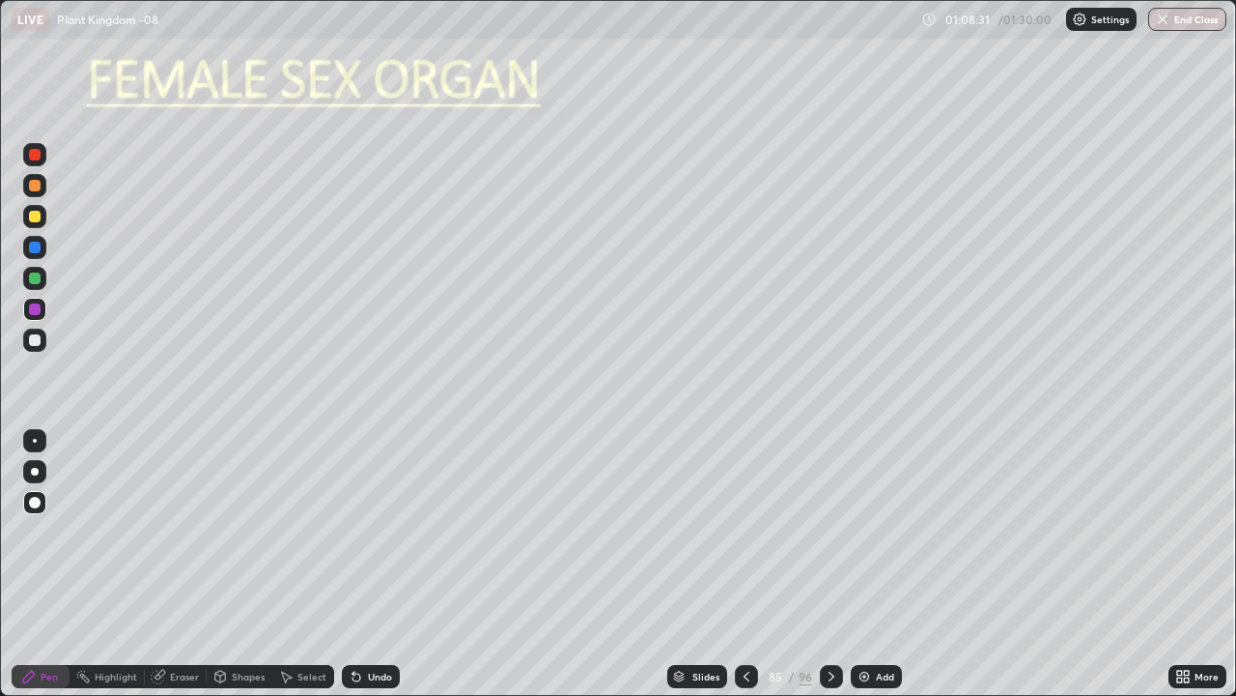
click at [35, 341] on div at bounding box center [35, 340] width 12 height 12
click at [383, 564] on div "Undo" at bounding box center [380, 676] width 24 height 10
click at [40, 510] on div at bounding box center [34, 502] width 23 height 23
click at [29, 307] on div at bounding box center [35, 309] width 12 height 12
click at [36, 340] on div at bounding box center [35, 340] width 12 height 12
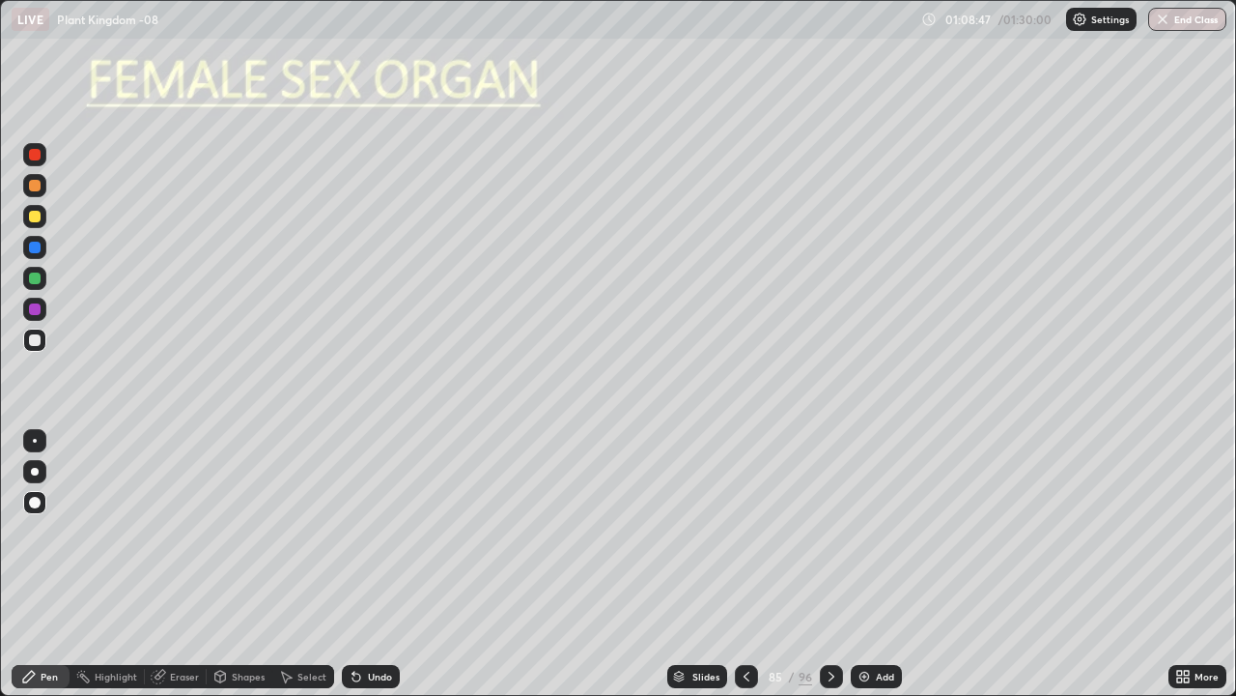
click at [35, 440] on div at bounding box center [35, 441] width 4 height 4
click at [33, 345] on div at bounding box center [35, 340] width 12 height 12
click at [39, 498] on div at bounding box center [35, 503] width 12 height 12
click at [33, 316] on div at bounding box center [34, 309] width 23 height 23
click at [375, 564] on div "Undo" at bounding box center [380, 676] width 24 height 10
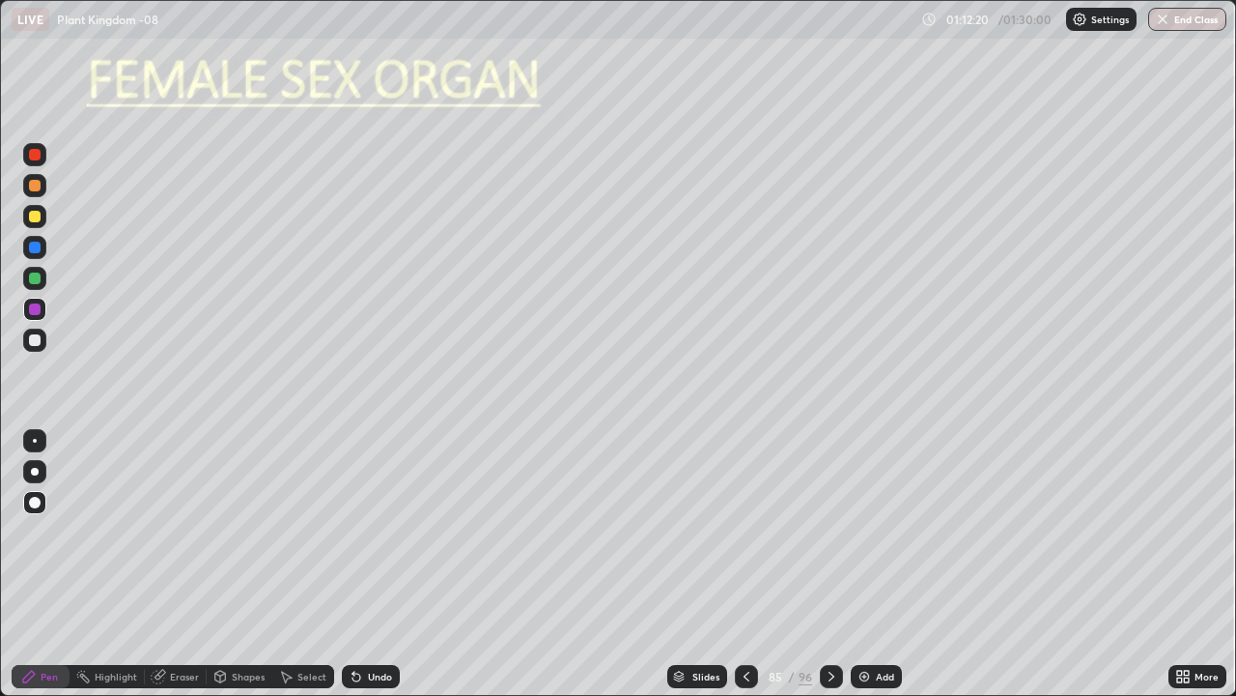
click at [372, 564] on div "Undo" at bounding box center [371, 676] width 58 height 23
click at [40, 213] on div at bounding box center [34, 216] width 23 height 23
click at [35, 469] on div at bounding box center [35, 472] width 8 height 8
click at [37, 245] on div at bounding box center [35, 247] width 12 height 12
click at [26, 309] on div at bounding box center [34, 309] width 23 height 23
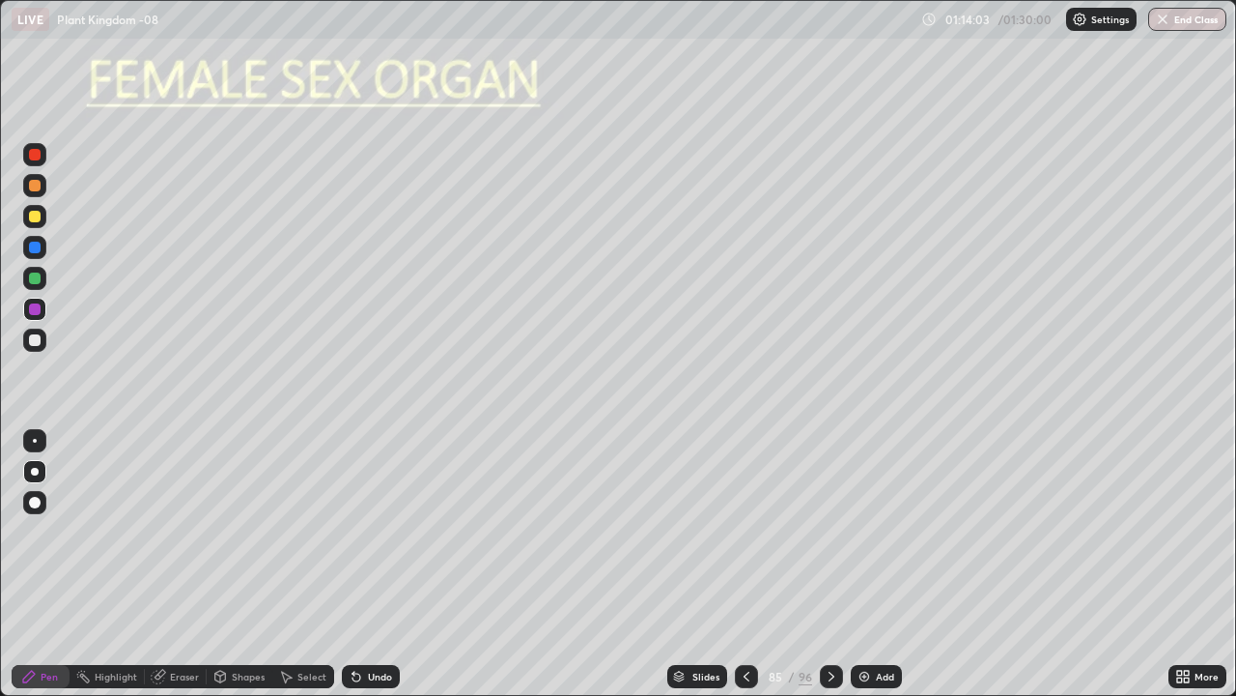
click at [40, 218] on div at bounding box center [35, 217] width 12 height 12
click at [40, 512] on div at bounding box center [34, 502] width 23 height 23
click at [34, 221] on div at bounding box center [35, 217] width 12 height 12
click at [40, 313] on div at bounding box center [34, 309] width 23 height 23
click at [35, 440] on div at bounding box center [35, 441] width 4 height 4
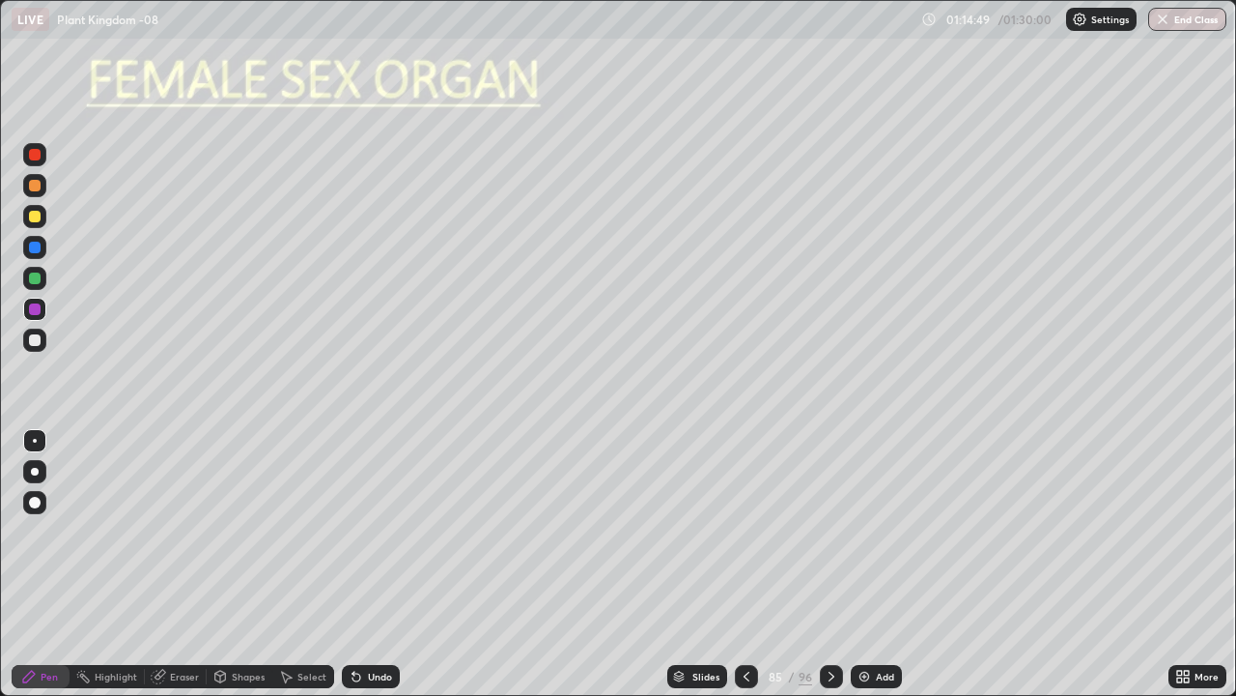
click at [38, 342] on div at bounding box center [35, 340] width 12 height 12
click at [37, 388] on div "Erase all" at bounding box center [35, 348] width 46 height 618
click at [47, 387] on div "Erase all" at bounding box center [35, 348] width 46 height 618
click at [360, 564] on icon at bounding box center [356, 675] width 15 height 15
click at [364, 564] on div "Undo" at bounding box center [371, 676] width 58 height 23
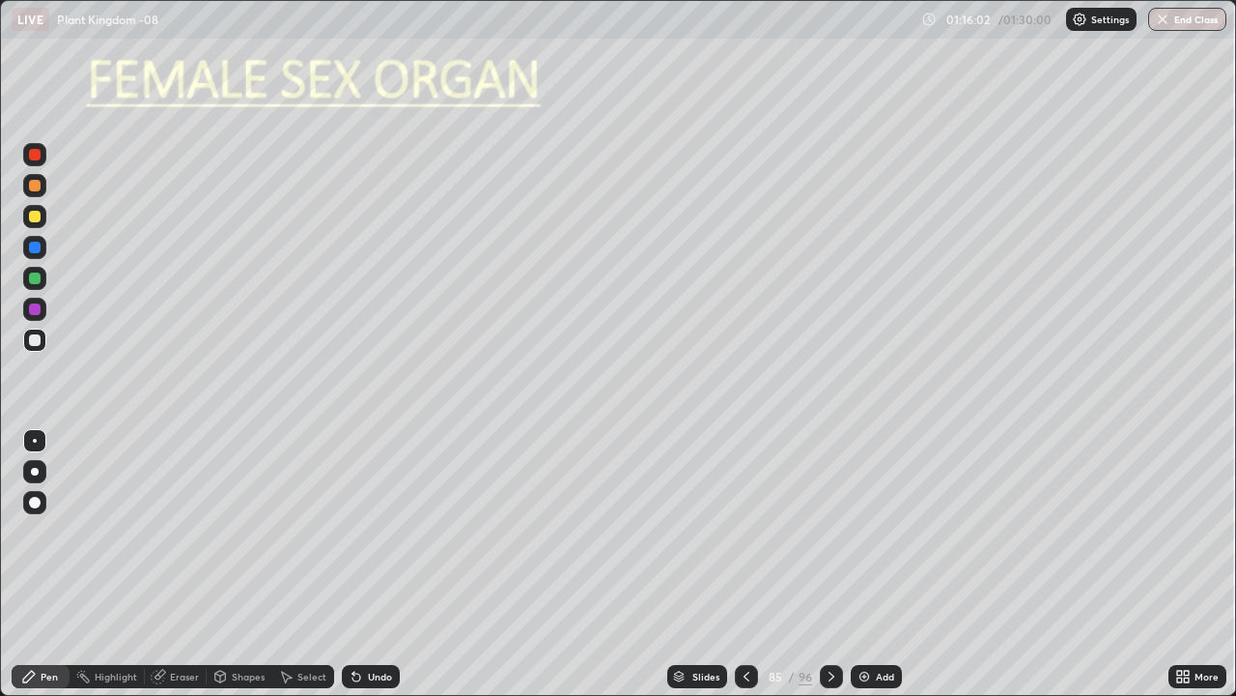
click at [368, 564] on div "Undo" at bounding box center [380, 676] width 24 height 10
click at [829, 564] on icon at bounding box center [831, 675] width 15 height 15
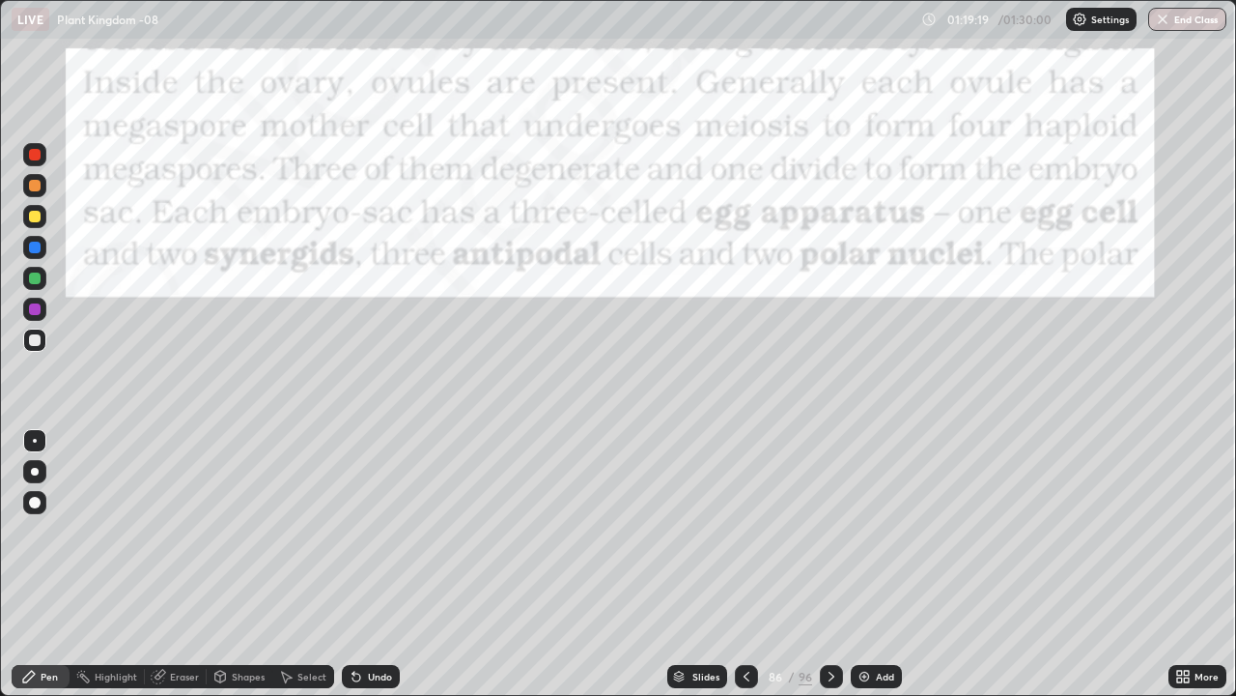
click at [747, 564] on icon at bounding box center [746, 675] width 15 height 15
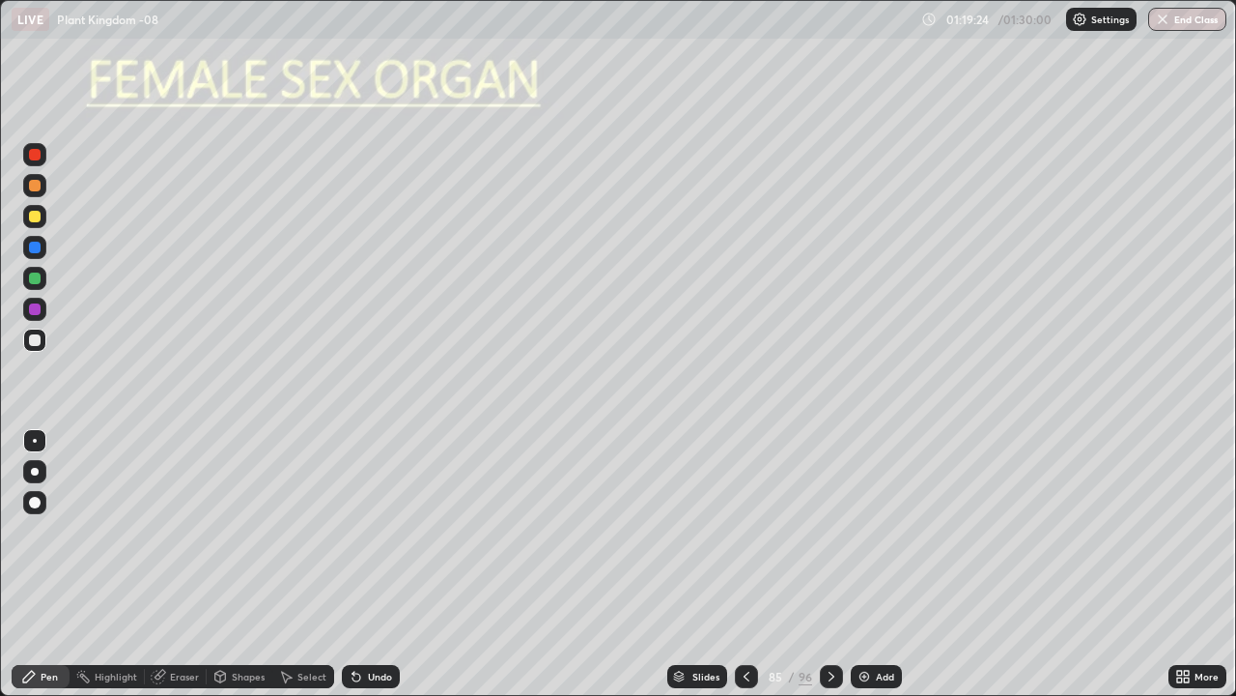
click at [836, 564] on div at bounding box center [831, 676] width 23 height 23
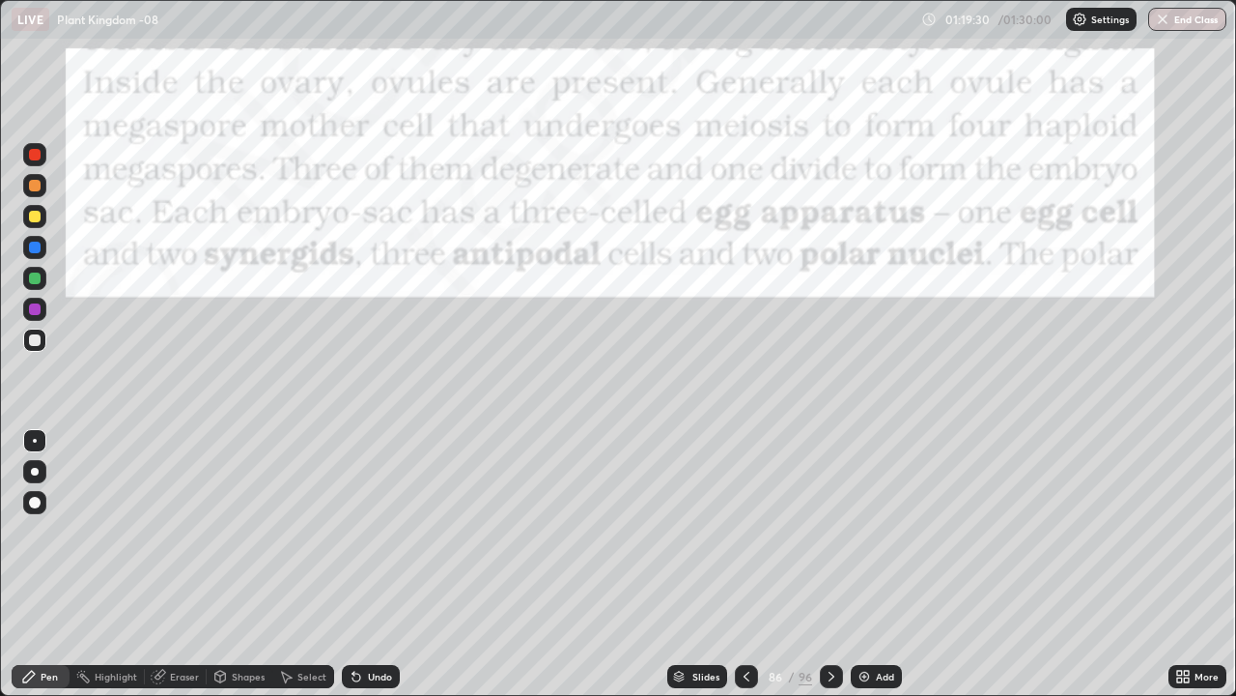
click at [830, 564] on div at bounding box center [831, 676] width 23 height 39
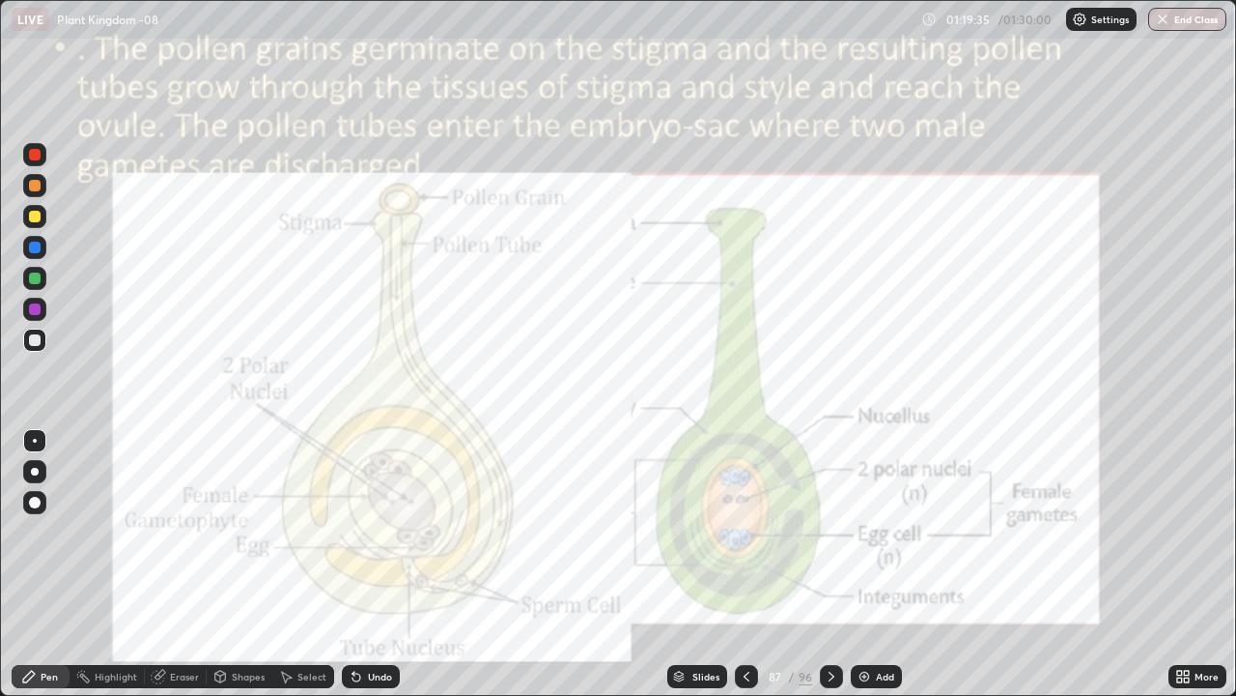
click at [829, 564] on icon at bounding box center [831, 675] width 15 height 15
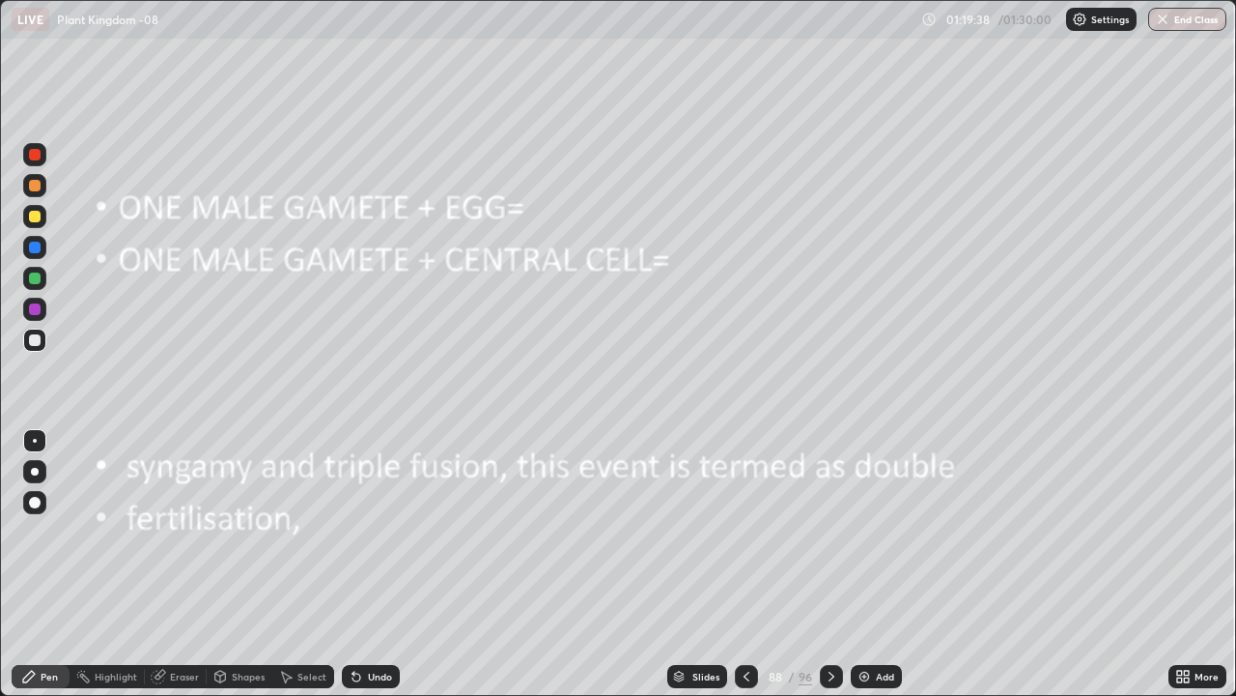
click at [747, 564] on icon at bounding box center [746, 675] width 15 height 15
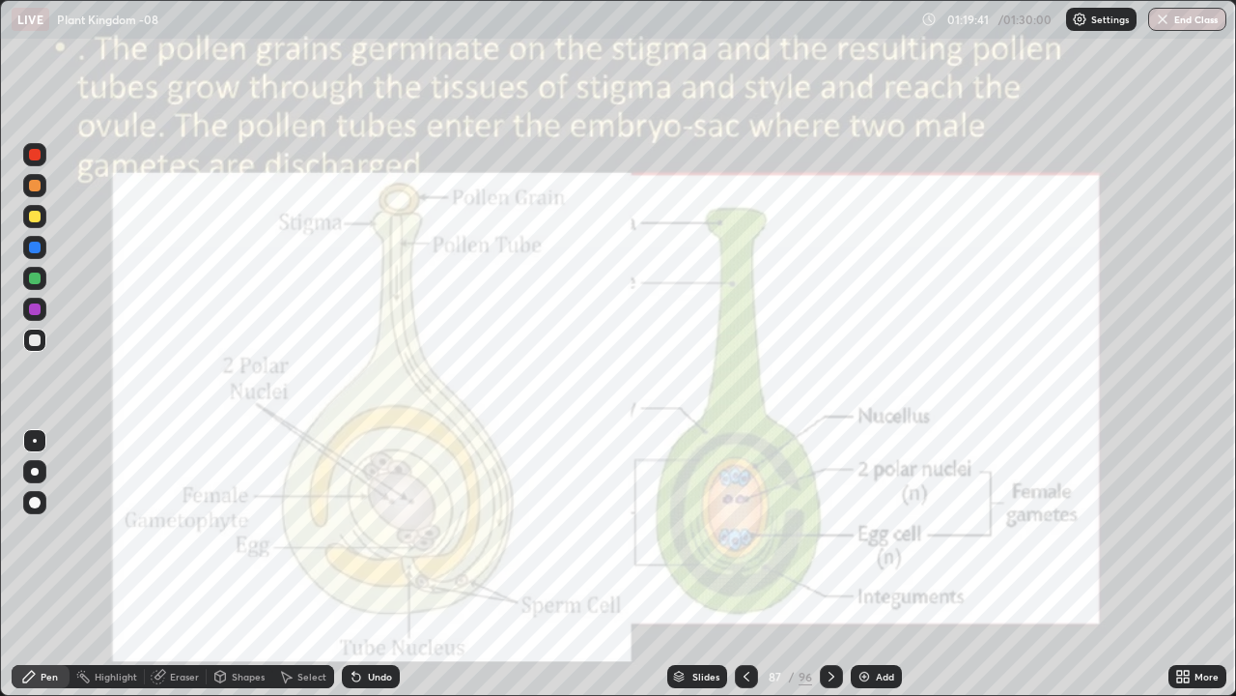
click at [747, 564] on icon at bounding box center [746, 675] width 15 height 15
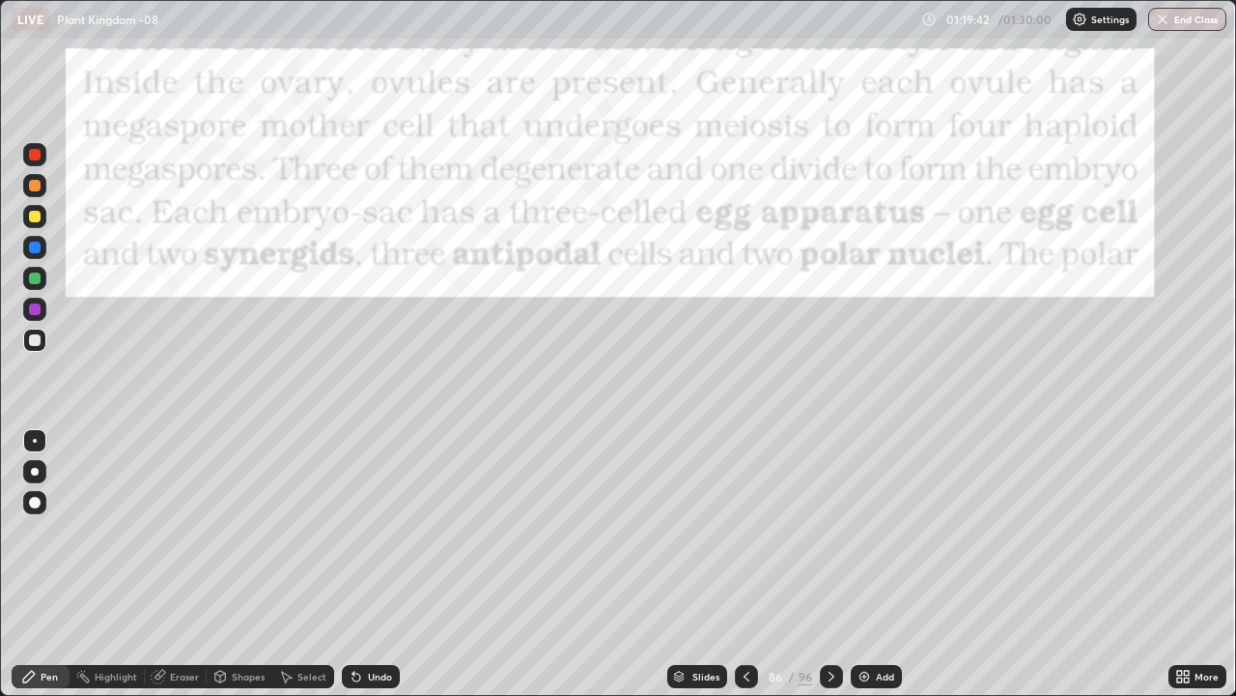
click at [871, 564] on div "Add" at bounding box center [876, 676] width 51 height 23
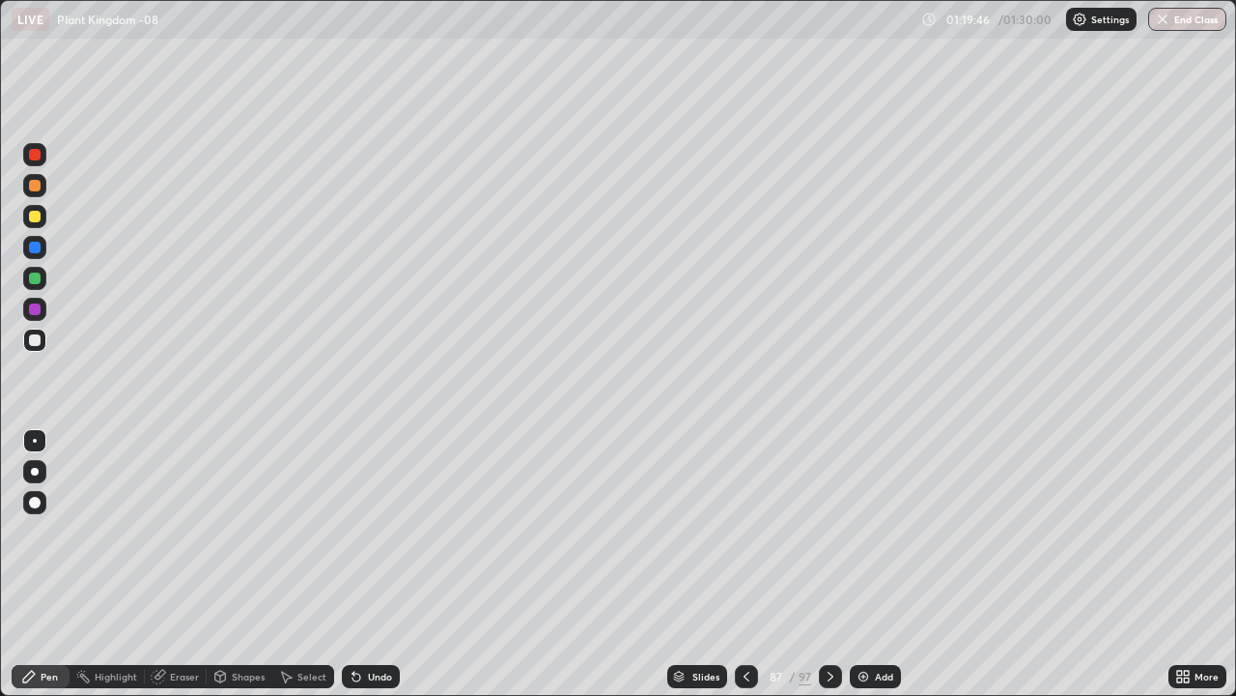
click at [35, 471] on div at bounding box center [35, 472] width 8 height 8
click at [373, 564] on div "Undo" at bounding box center [371, 676] width 58 height 23
click at [385, 564] on div "Undo" at bounding box center [371, 676] width 58 height 23
click at [39, 313] on div at bounding box center [35, 309] width 12 height 12
click at [40, 341] on div at bounding box center [35, 340] width 12 height 12
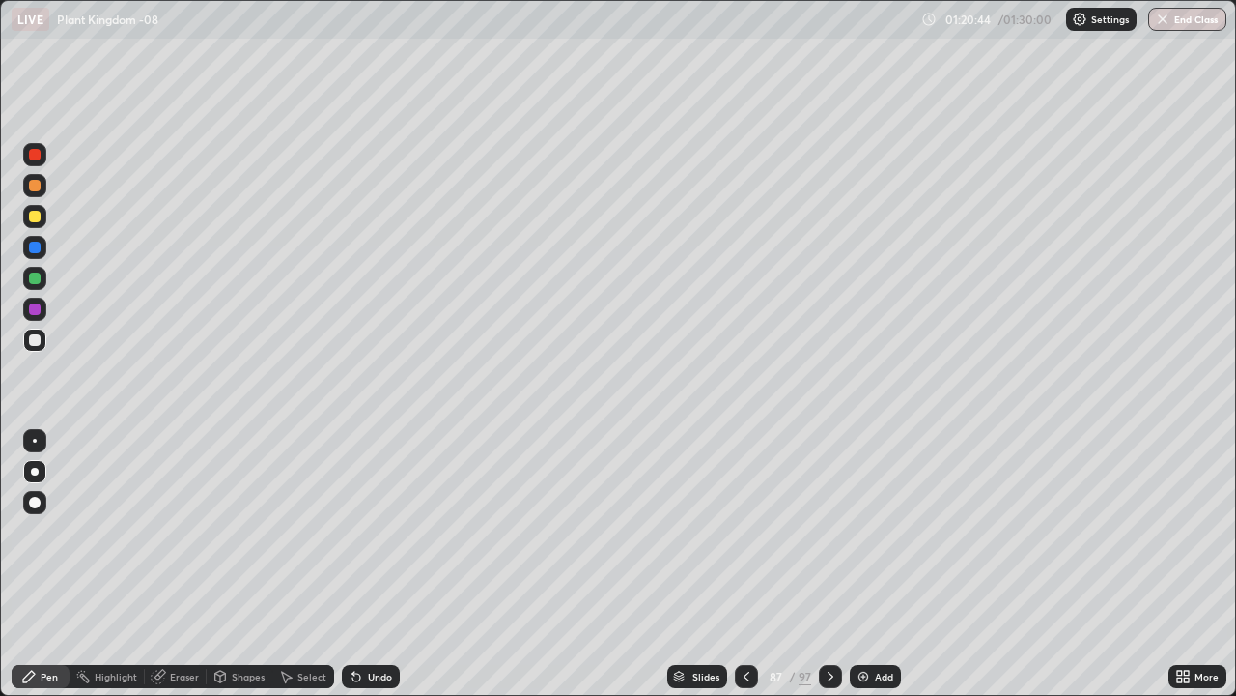
click at [40, 500] on div at bounding box center [35, 503] width 12 height 12
click at [38, 310] on div at bounding box center [35, 309] width 12 height 12
click at [40, 501] on div at bounding box center [35, 503] width 12 height 12
click at [36, 280] on div at bounding box center [35, 278] width 12 height 12
click at [37, 341] on div at bounding box center [35, 340] width 12 height 12
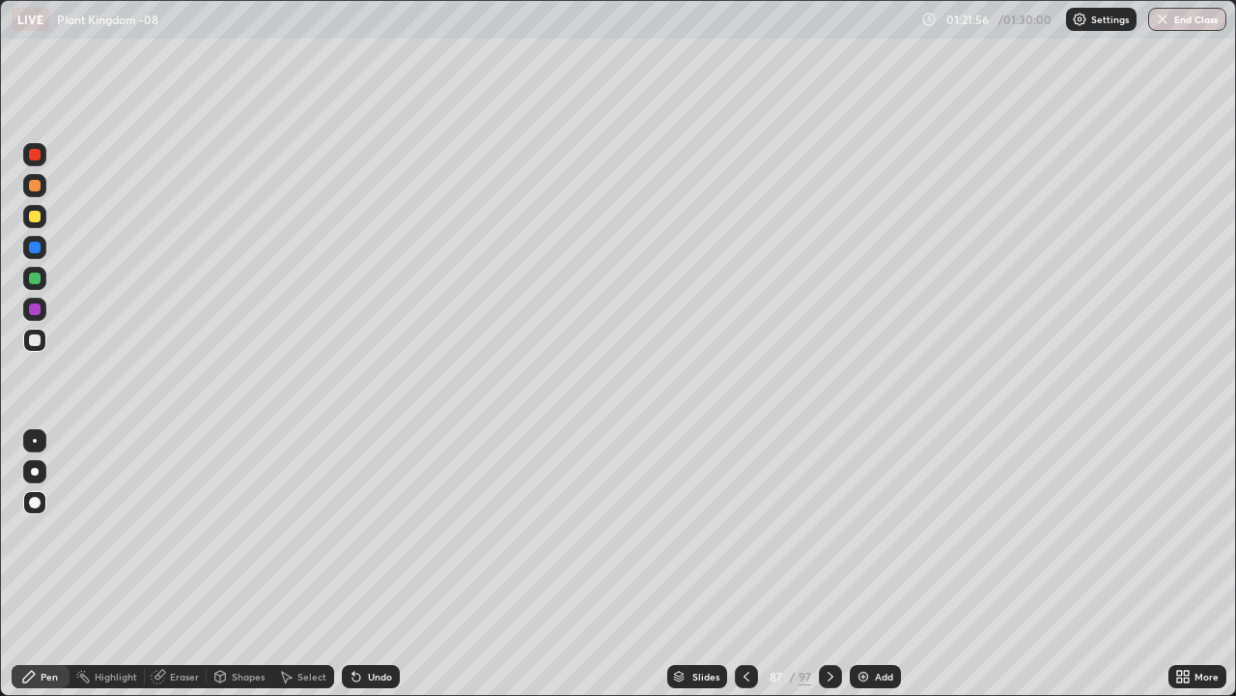
click at [39, 215] on div at bounding box center [35, 217] width 12 height 12
click at [374, 564] on div "Undo" at bounding box center [380, 676] width 24 height 10
click at [376, 564] on div "Undo" at bounding box center [380, 676] width 24 height 10
click at [39, 156] on div at bounding box center [35, 155] width 12 height 12
click at [34, 277] on div at bounding box center [35, 278] width 12 height 12
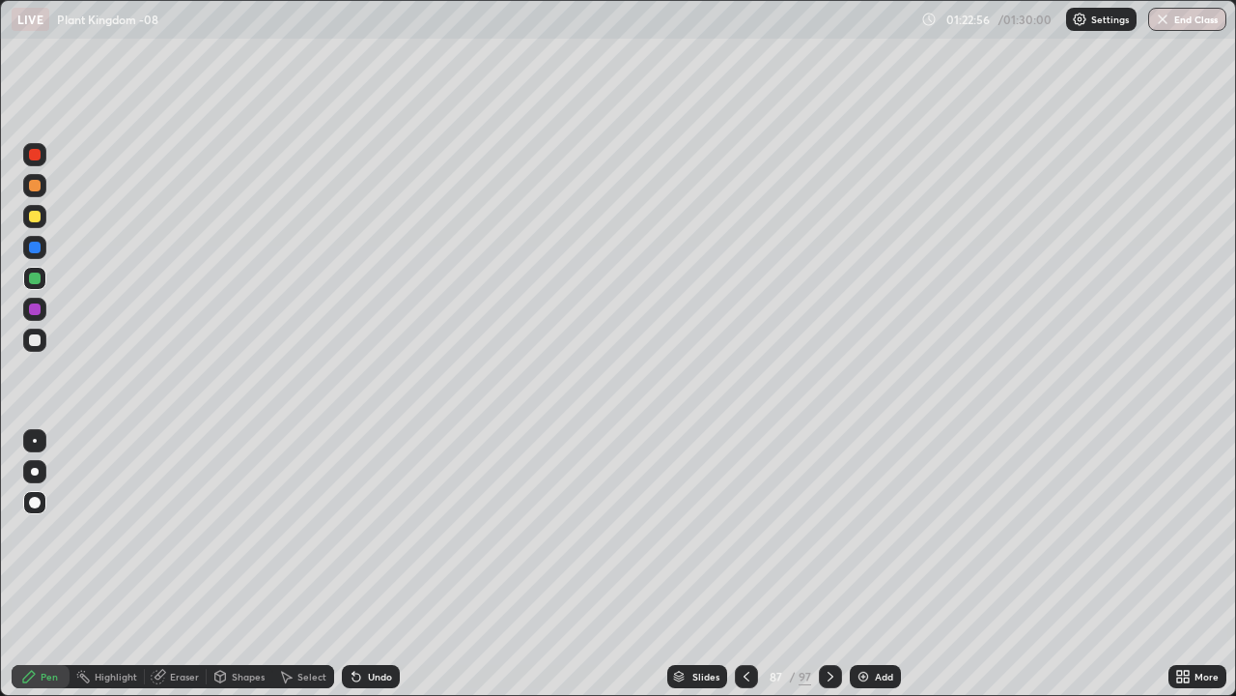
click at [35, 440] on div at bounding box center [35, 441] width 4 height 4
click at [37, 341] on div at bounding box center [35, 340] width 12 height 12
click at [832, 564] on icon at bounding box center [831, 676] width 6 height 10
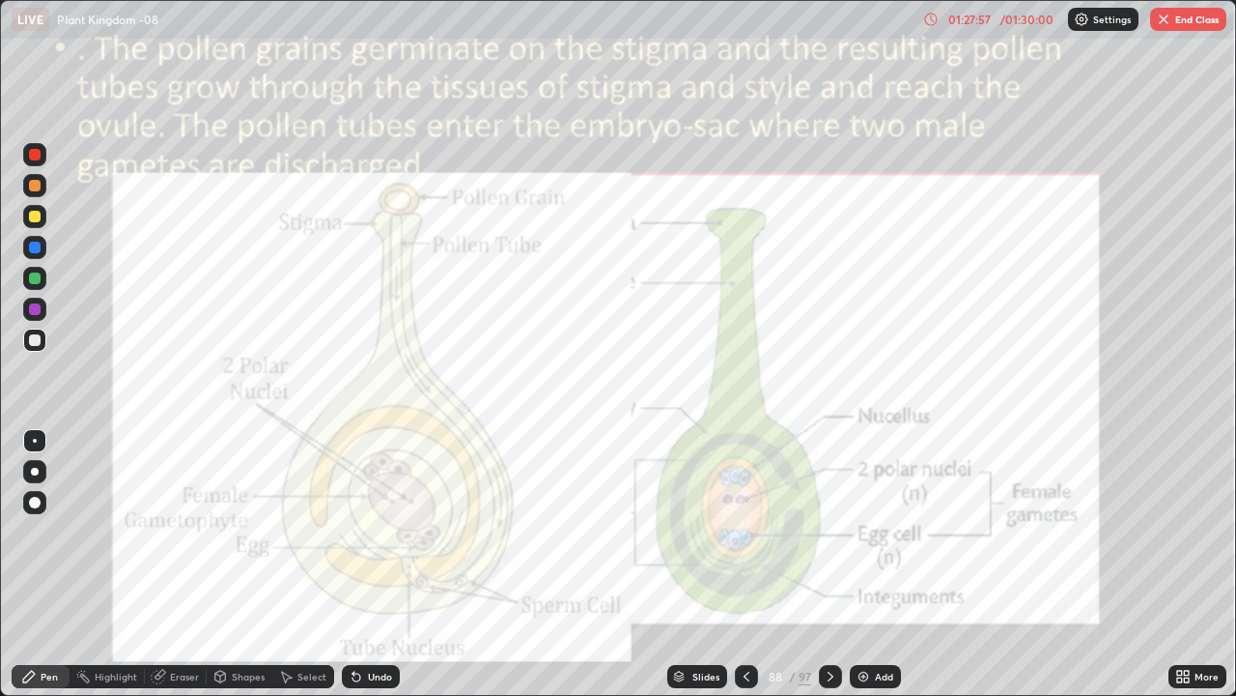
click at [829, 564] on icon at bounding box center [830, 675] width 15 height 15
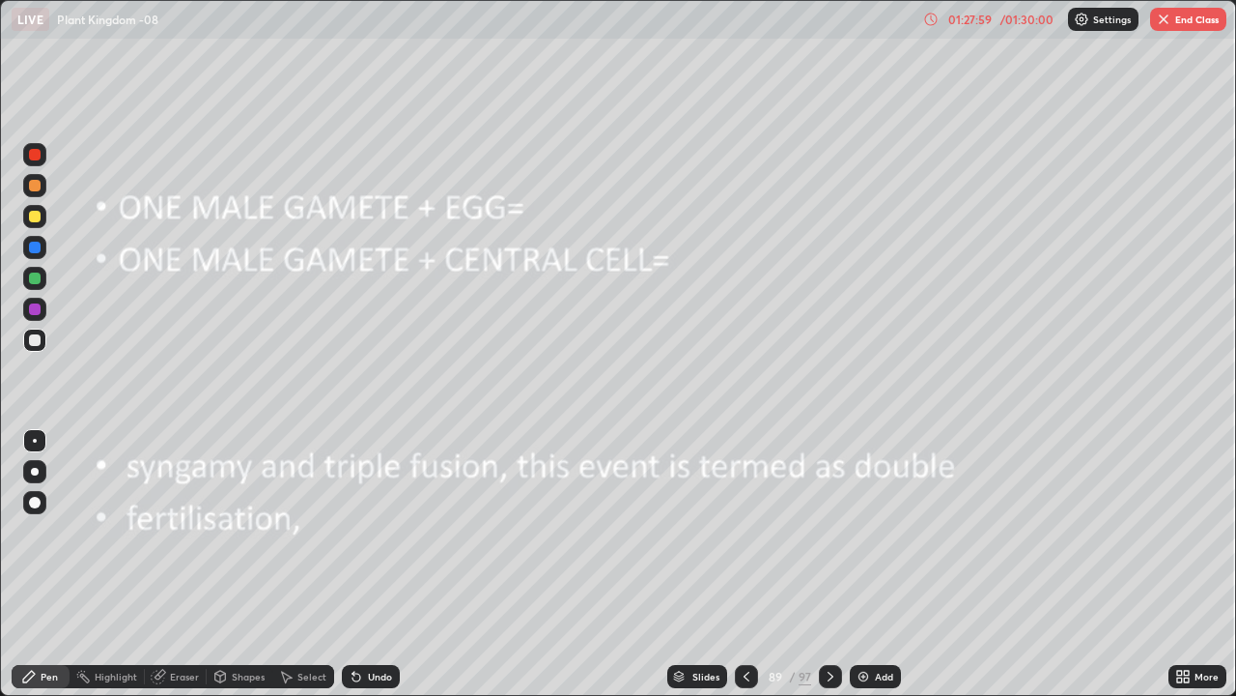
click at [42, 342] on div at bounding box center [34, 339] width 23 height 23
click at [363, 564] on div "Undo" at bounding box center [371, 676] width 58 height 23
click at [362, 564] on div "Undo" at bounding box center [371, 676] width 58 height 23
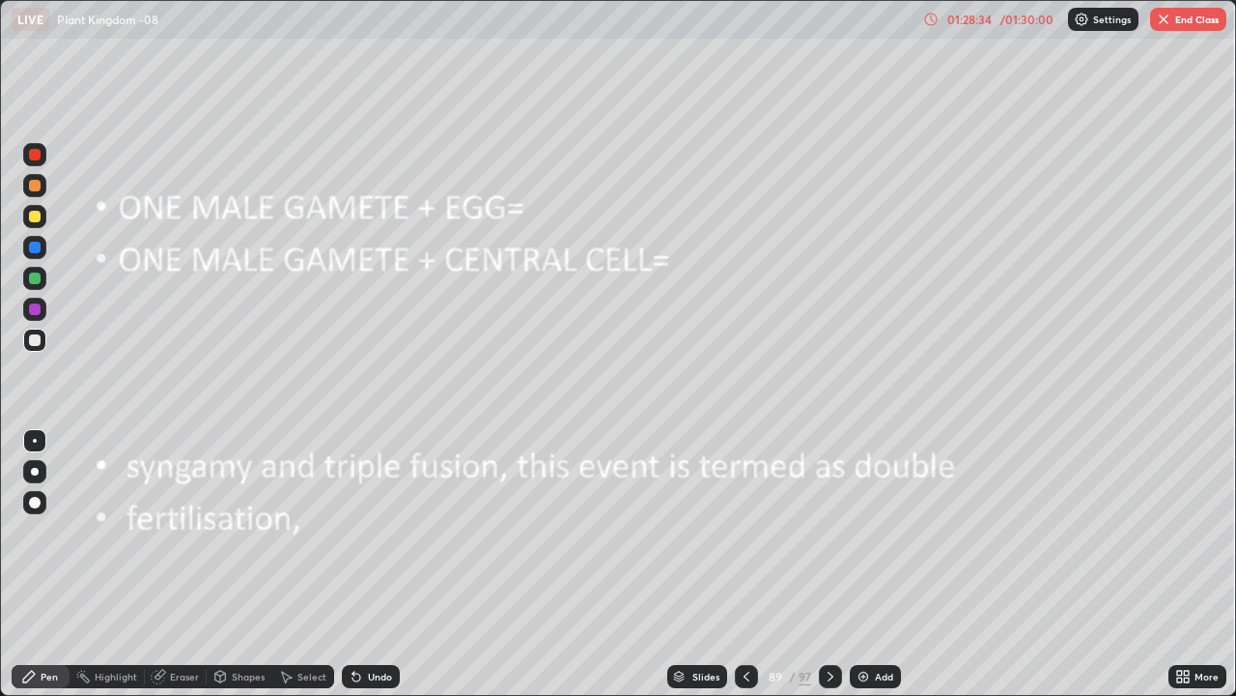
click at [366, 564] on div "Undo" at bounding box center [371, 676] width 58 height 23
click at [367, 564] on div "Undo" at bounding box center [371, 676] width 58 height 23
click at [366, 564] on div "Undo" at bounding box center [371, 676] width 58 height 23
click at [367, 564] on div "Undo" at bounding box center [371, 676] width 58 height 23
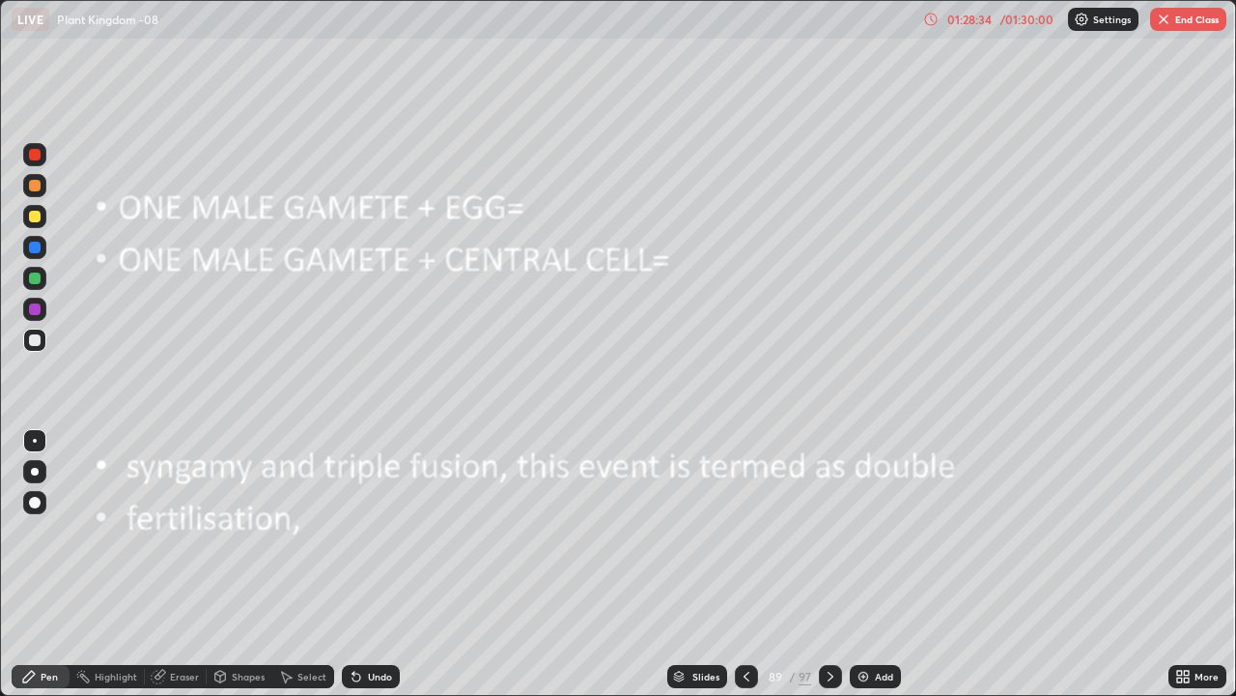
click at [368, 564] on div "Undo" at bounding box center [371, 676] width 58 height 23
click at [369, 564] on div "Undo" at bounding box center [371, 676] width 58 height 23
click at [386, 564] on div "Undo" at bounding box center [371, 676] width 58 height 23
click at [753, 564] on div at bounding box center [746, 676] width 23 height 39
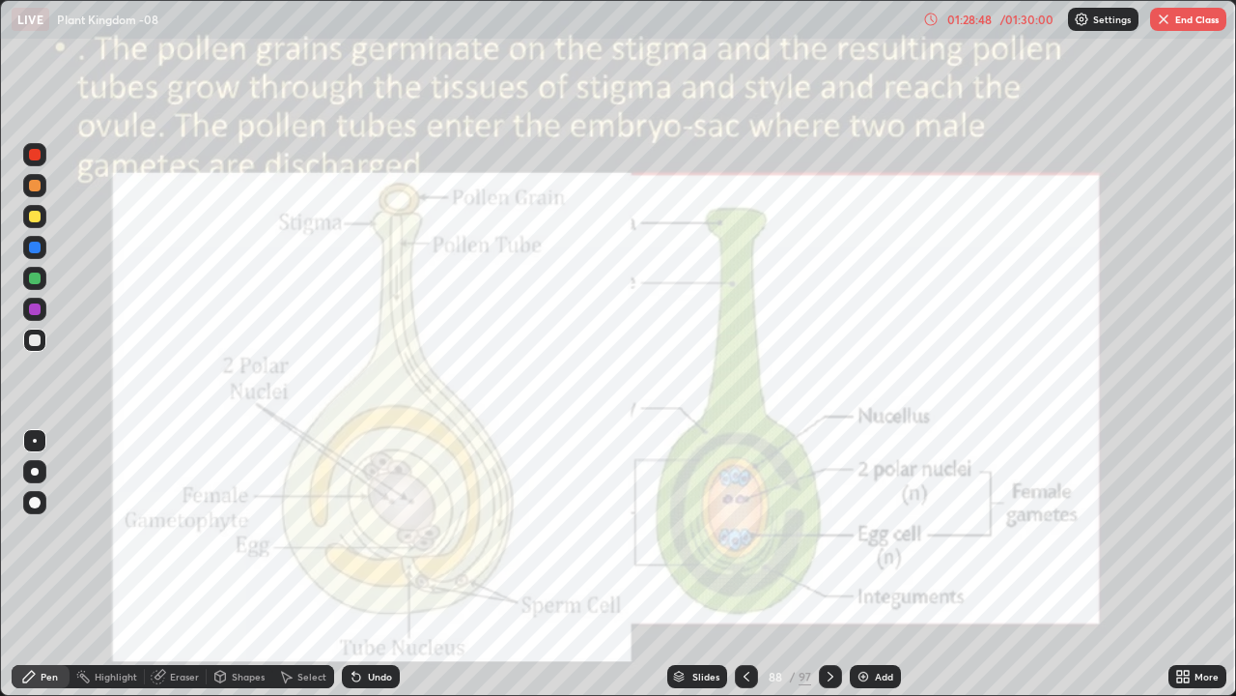
click at [745, 564] on icon at bounding box center [746, 675] width 15 height 15
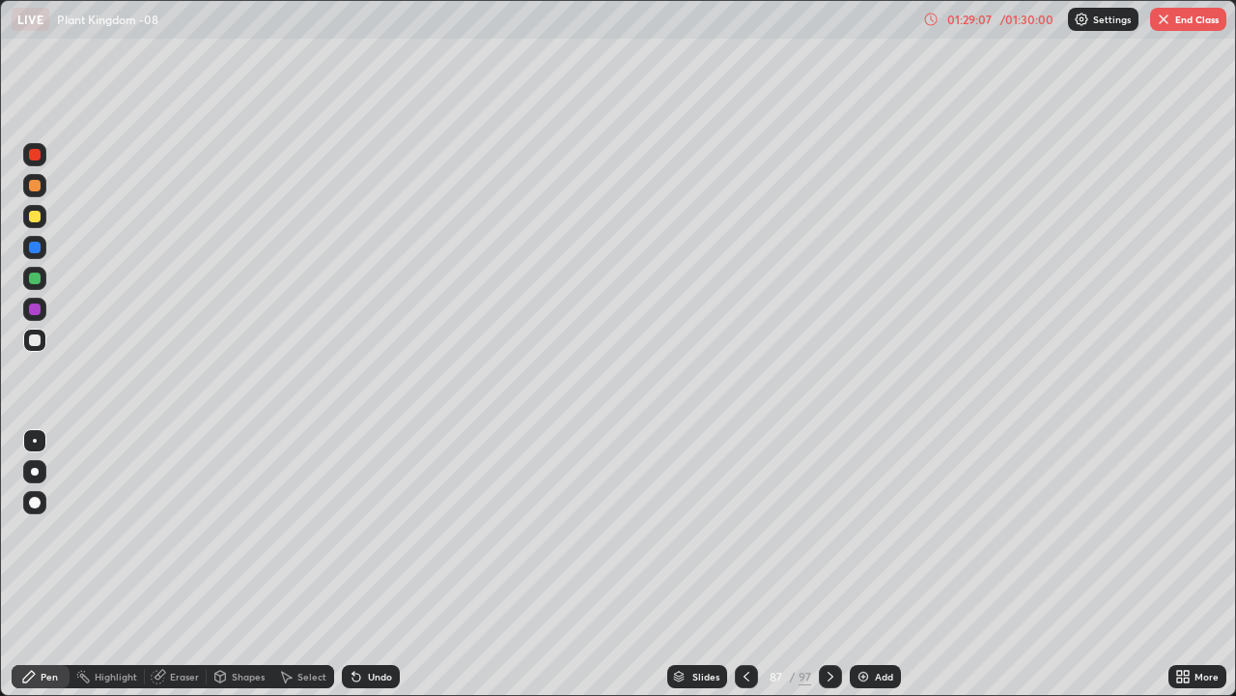
click at [829, 564] on icon at bounding box center [830, 675] width 15 height 15
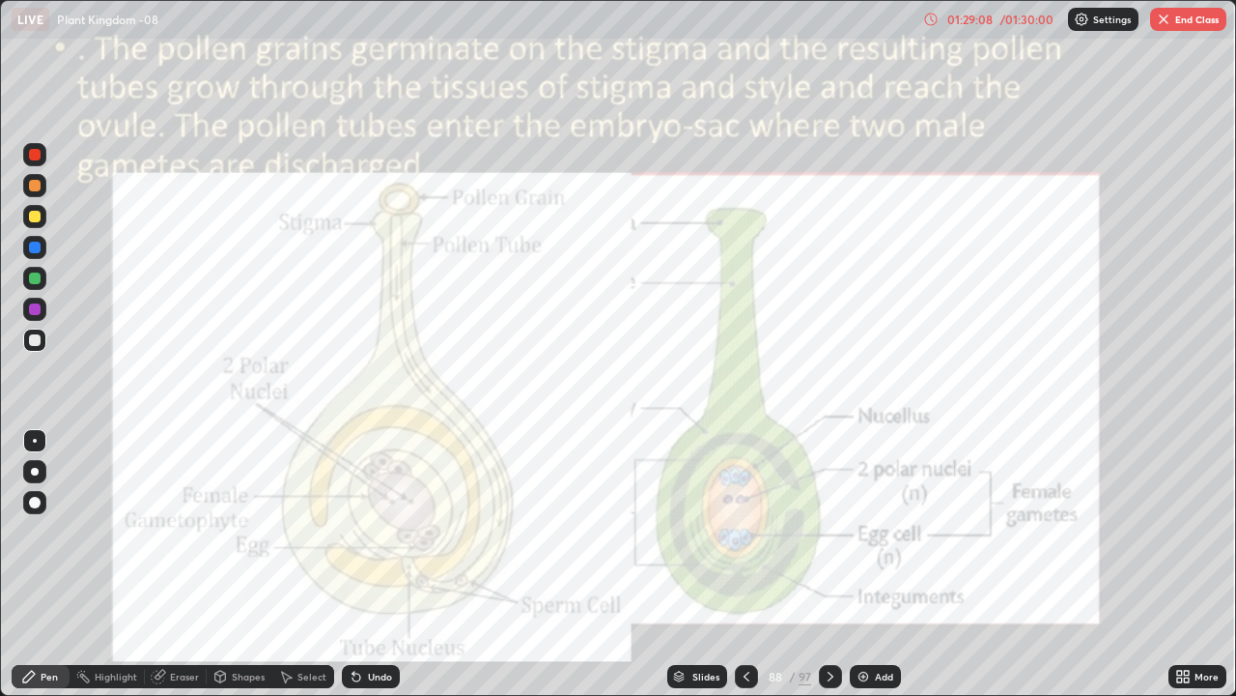
click at [834, 564] on div at bounding box center [830, 676] width 23 height 39
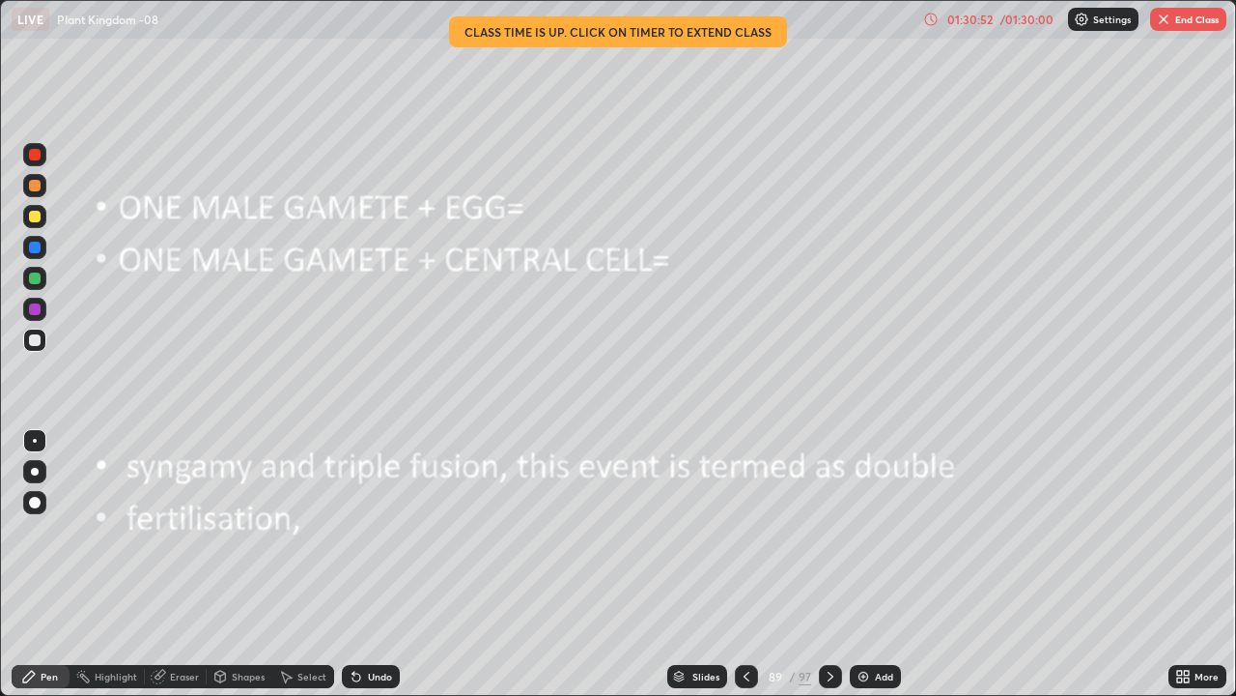
click at [1027, 20] on div "/ 01:30:00" at bounding box center [1027, 20] width 60 height 12
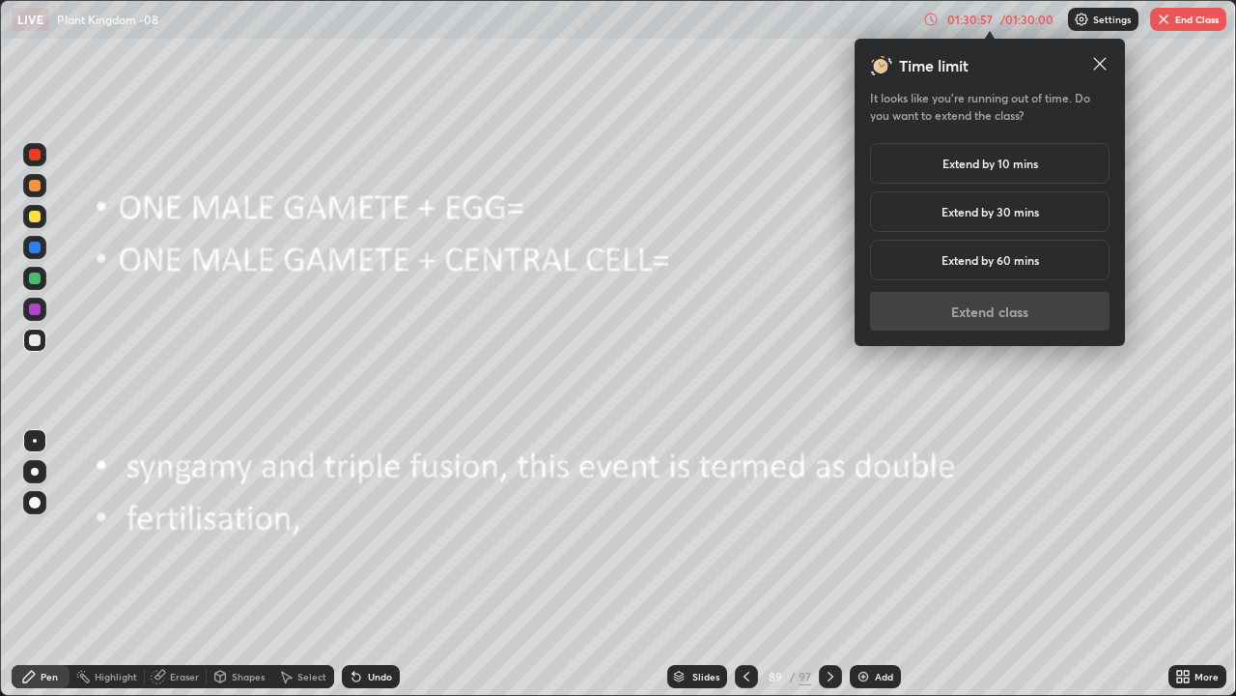
click at [1101, 61] on icon at bounding box center [1100, 63] width 19 height 19
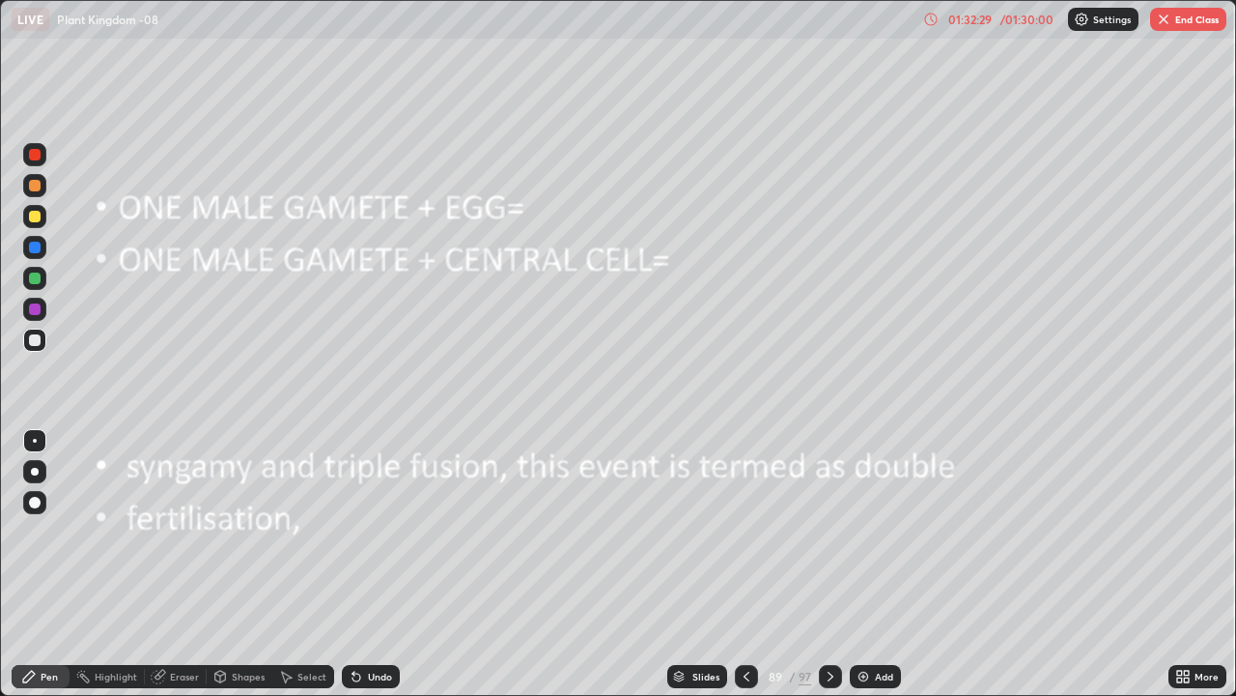
click at [1186, 13] on button "End Class" at bounding box center [1188, 19] width 76 height 23
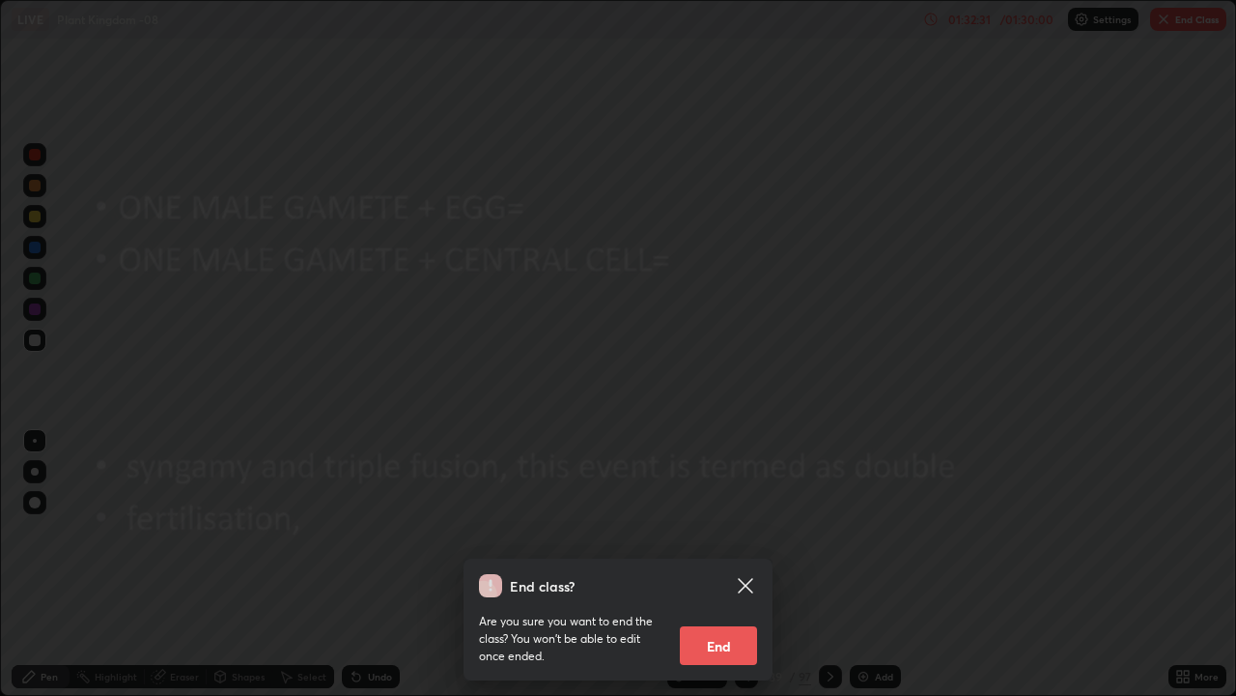
click at [713, 564] on button "End" at bounding box center [718, 645] width 77 height 39
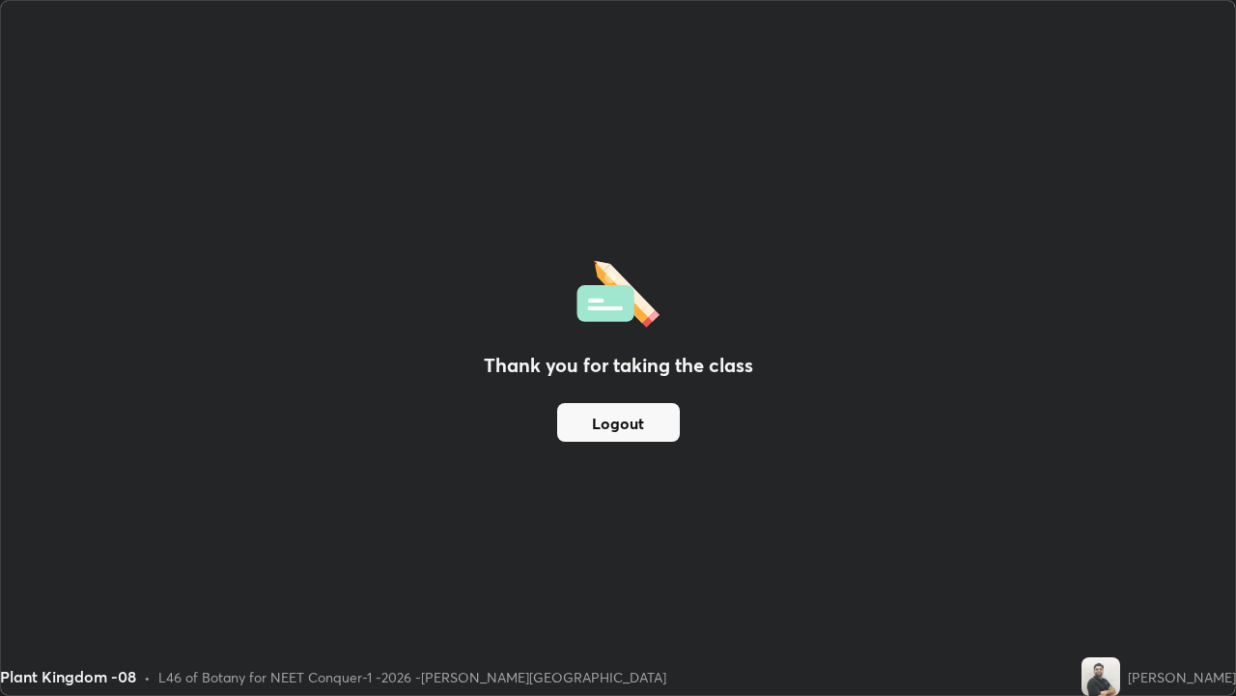
click at [616, 426] on button "Logout" at bounding box center [618, 422] width 123 height 39
click at [620, 435] on button "Logout" at bounding box center [618, 422] width 123 height 39
click at [623, 431] on button "Logout" at bounding box center [618, 422] width 123 height 39
click at [627, 424] on button "Logout" at bounding box center [618, 422] width 123 height 39
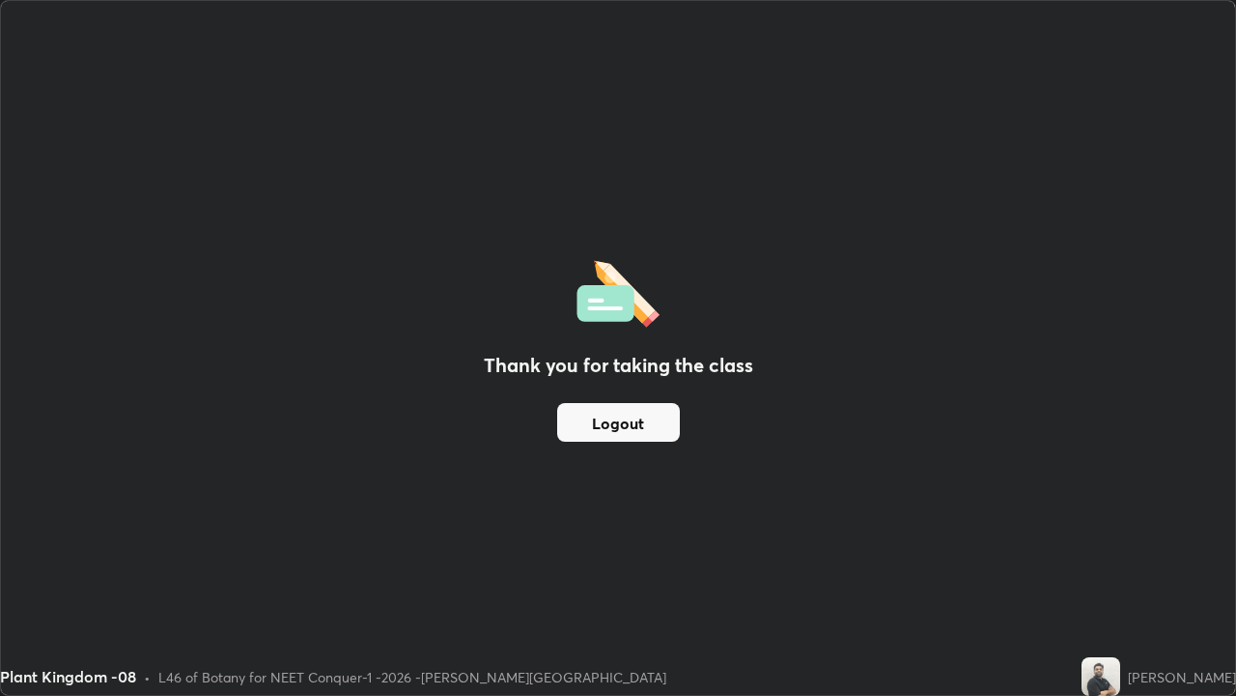
click at [629, 420] on button "Logout" at bounding box center [618, 422] width 123 height 39
